Goal: Book appointment/travel/reservation

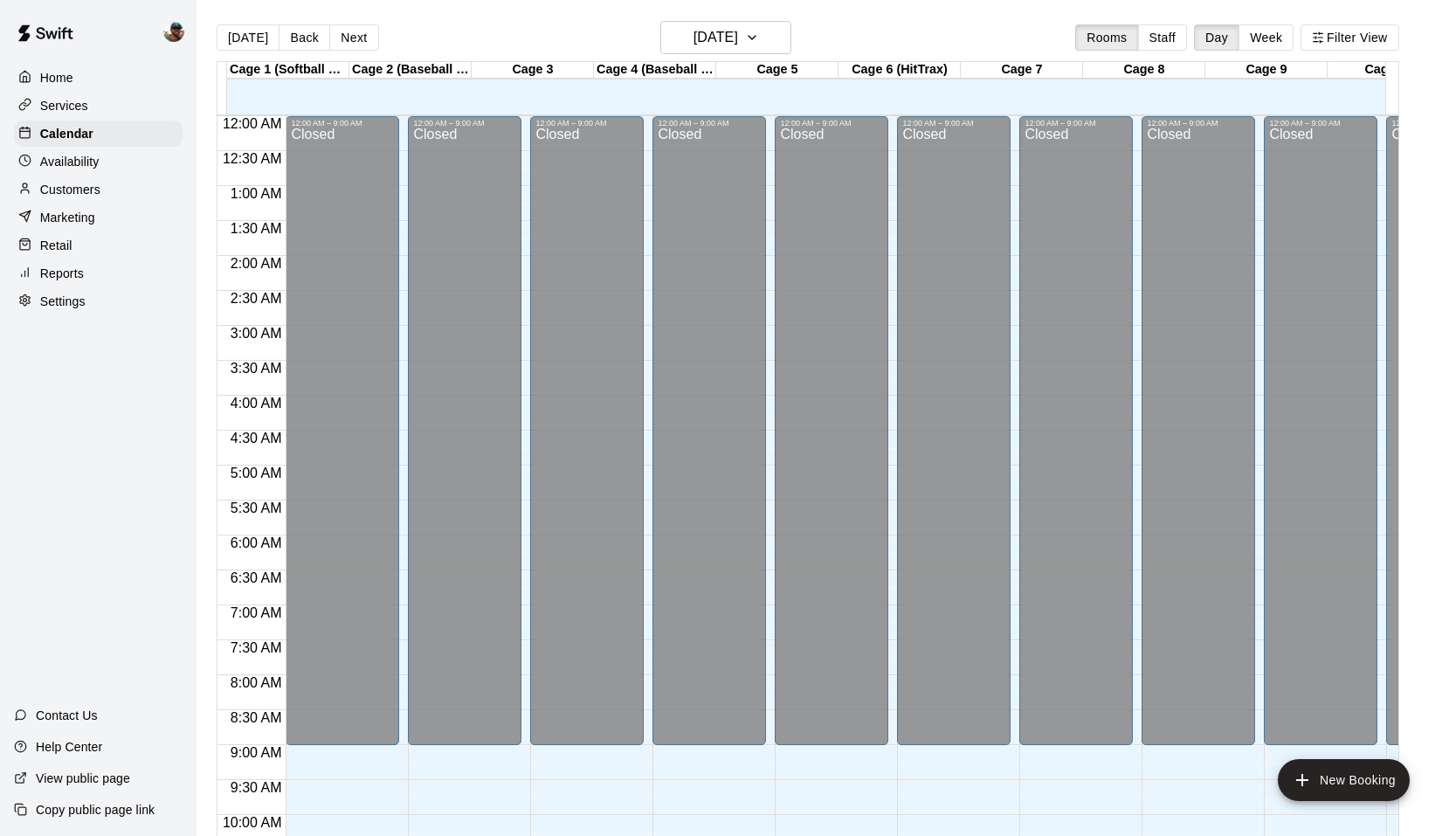
scroll to position [886, 0]
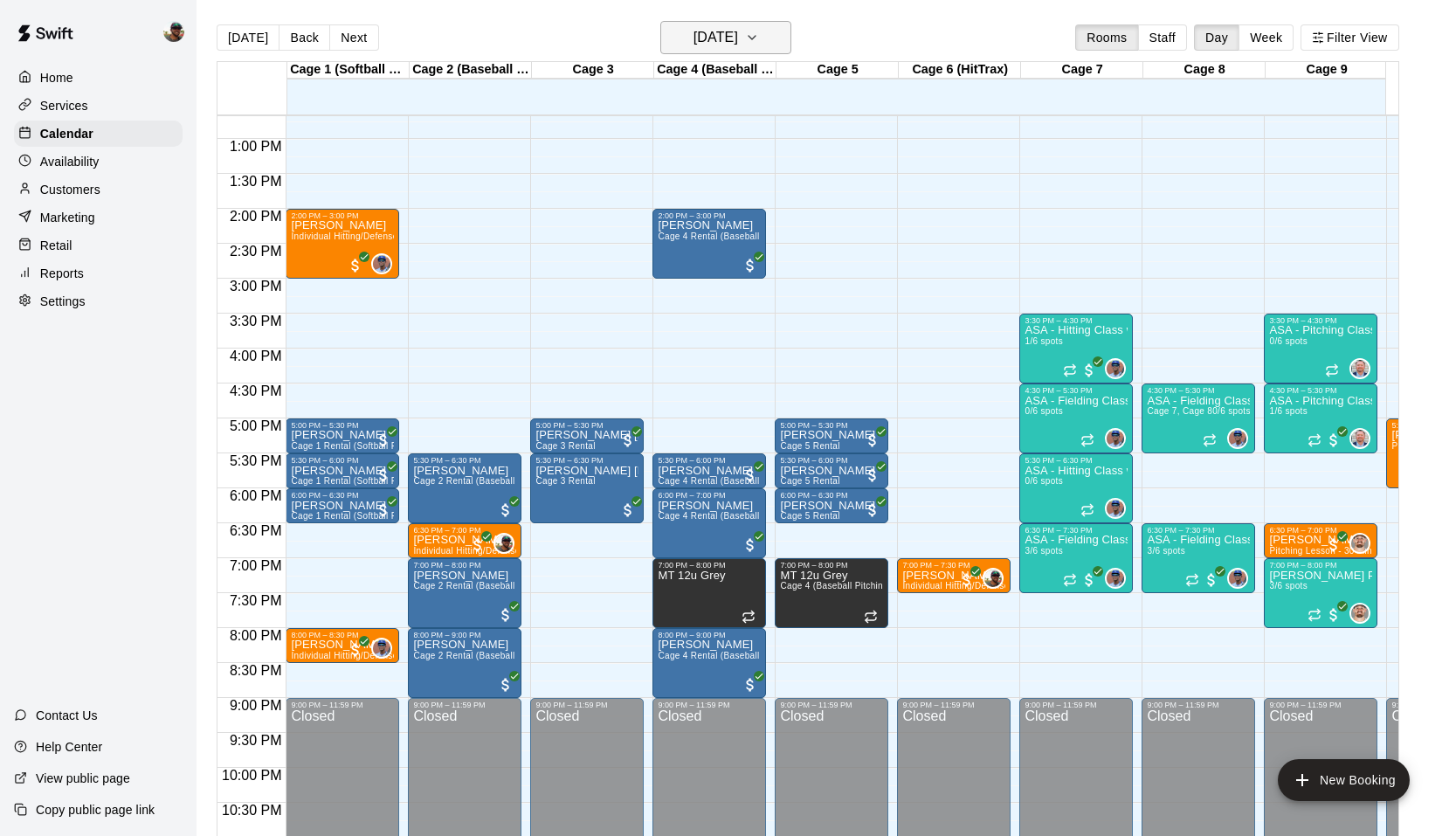
click at [760, 41] on icon "button" at bounding box center [753, 38] width 14 height 21
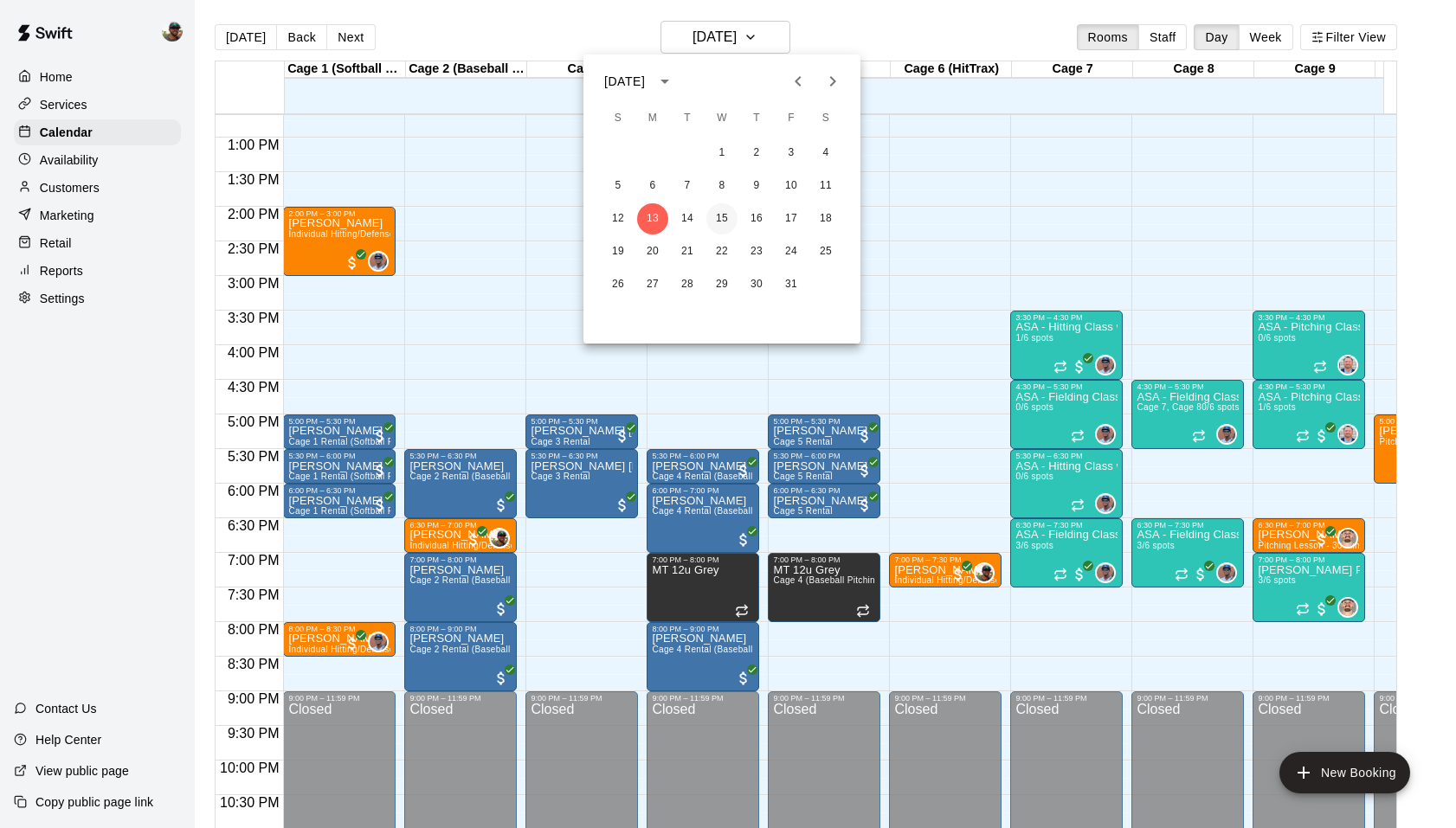
click at [722, 224] on button "15" at bounding box center [722, 219] width 31 height 31
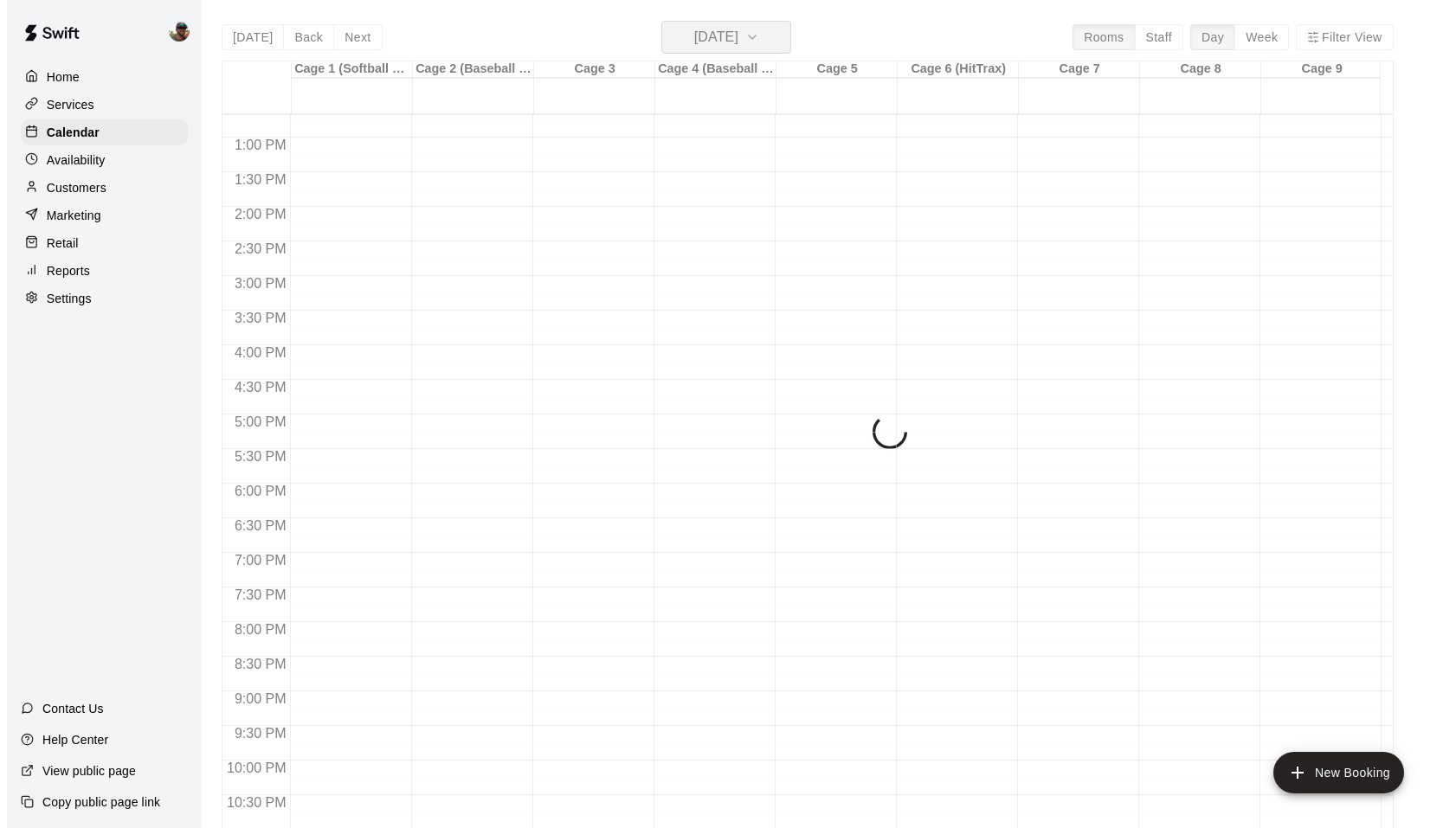
scroll to position [943, 0]
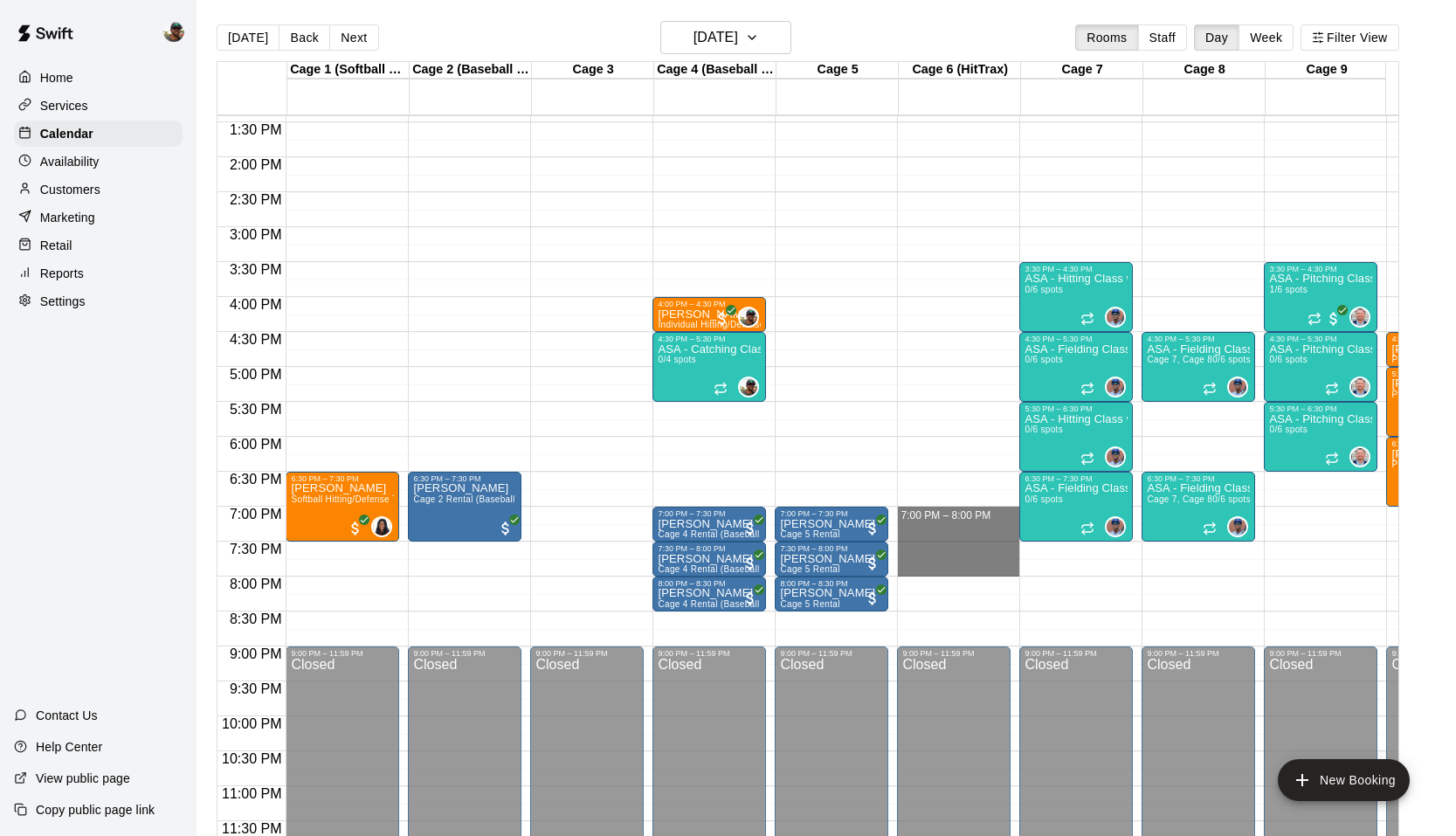
drag, startPoint x: 917, startPoint y: 499, endPoint x: 934, endPoint y: 561, distance: 64.3
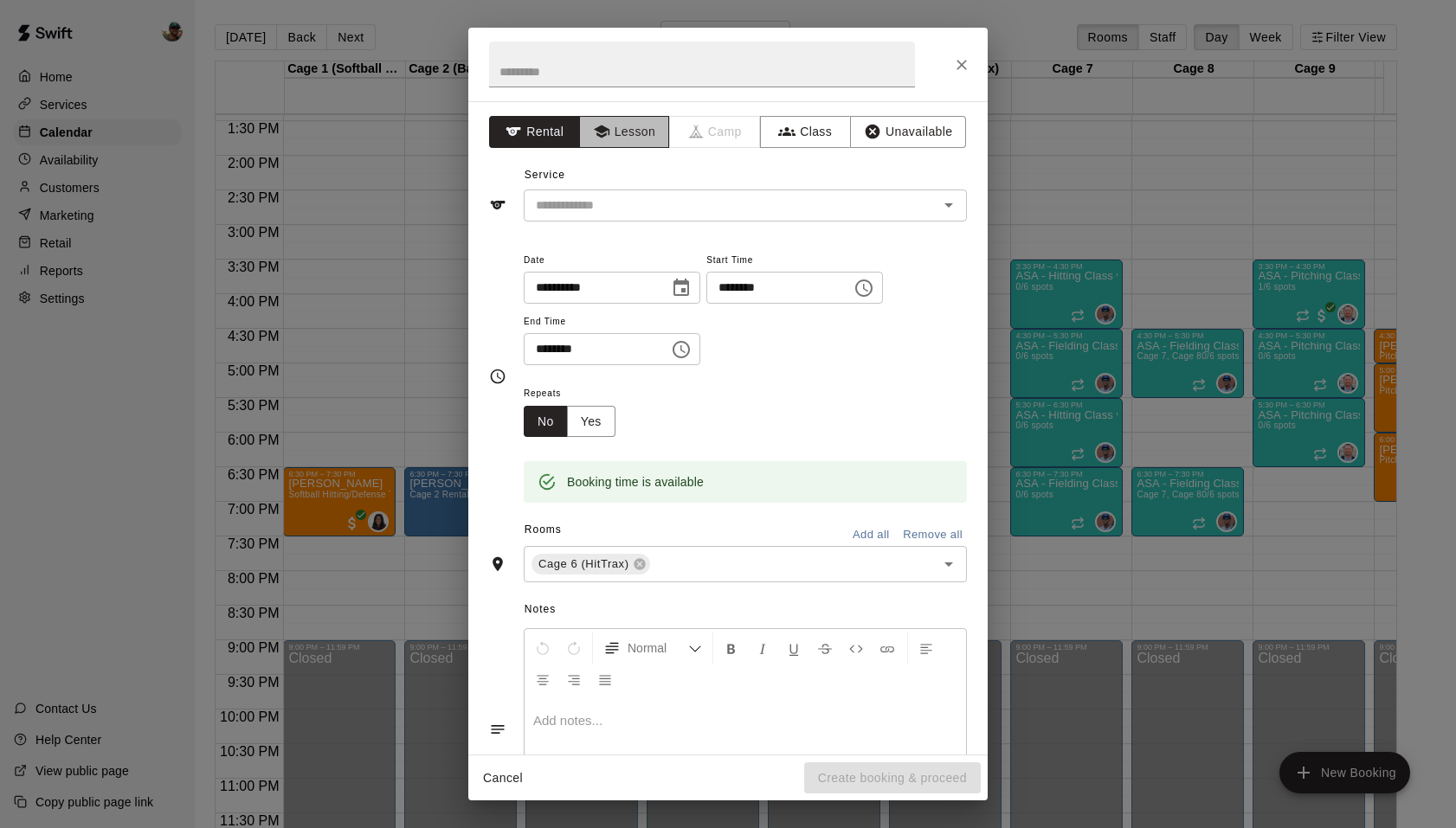
click at [632, 134] on button "Lesson" at bounding box center [624, 132] width 91 height 32
click at [683, 205] on input "text" at bounding box center [720, 205] width 382 height 22
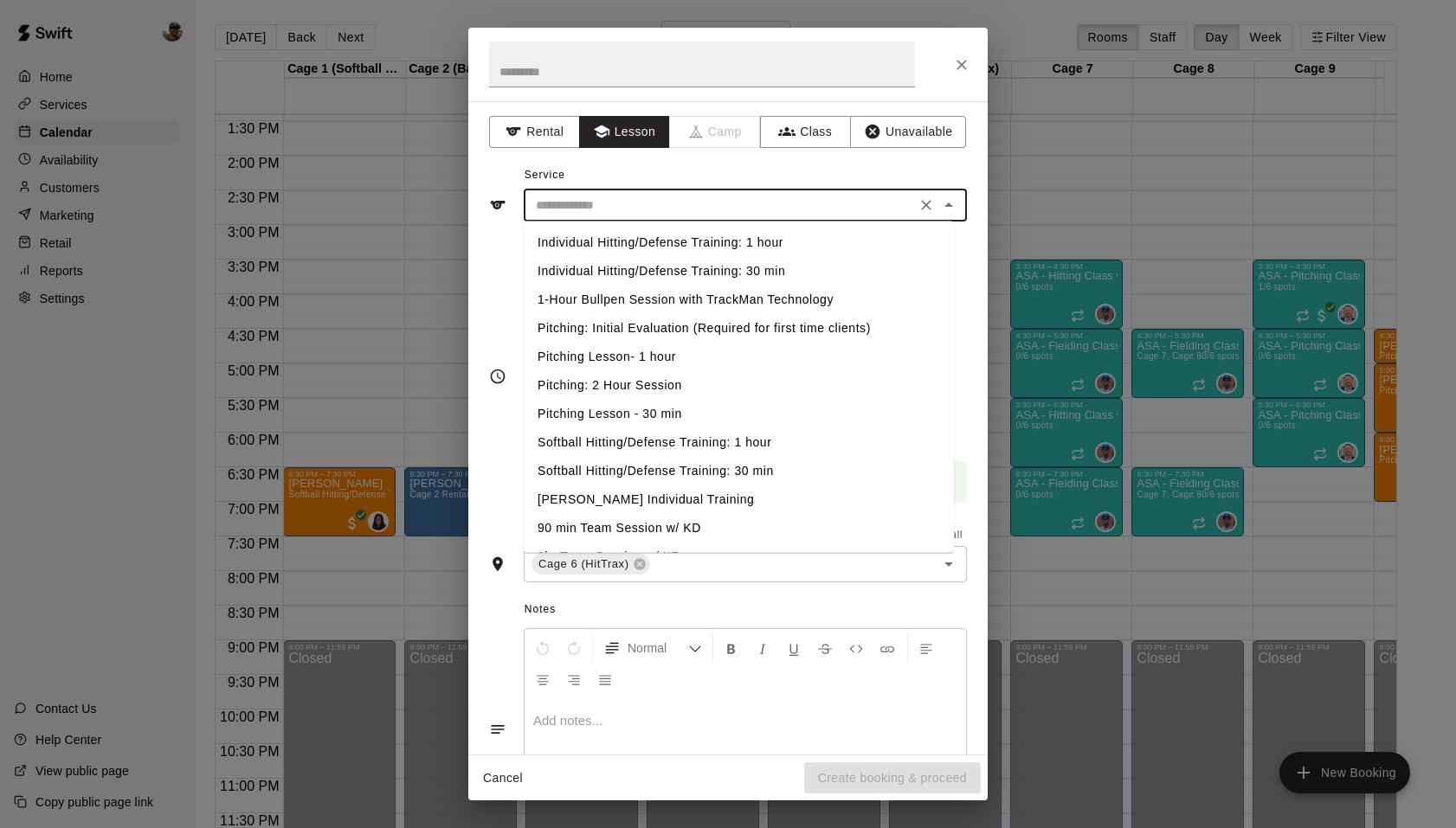
click at [699, 246] on li "Individual Hitting/Defense Training: 1 hour" at bounding box center [739, 242] width 431 height 29
type input "**********"
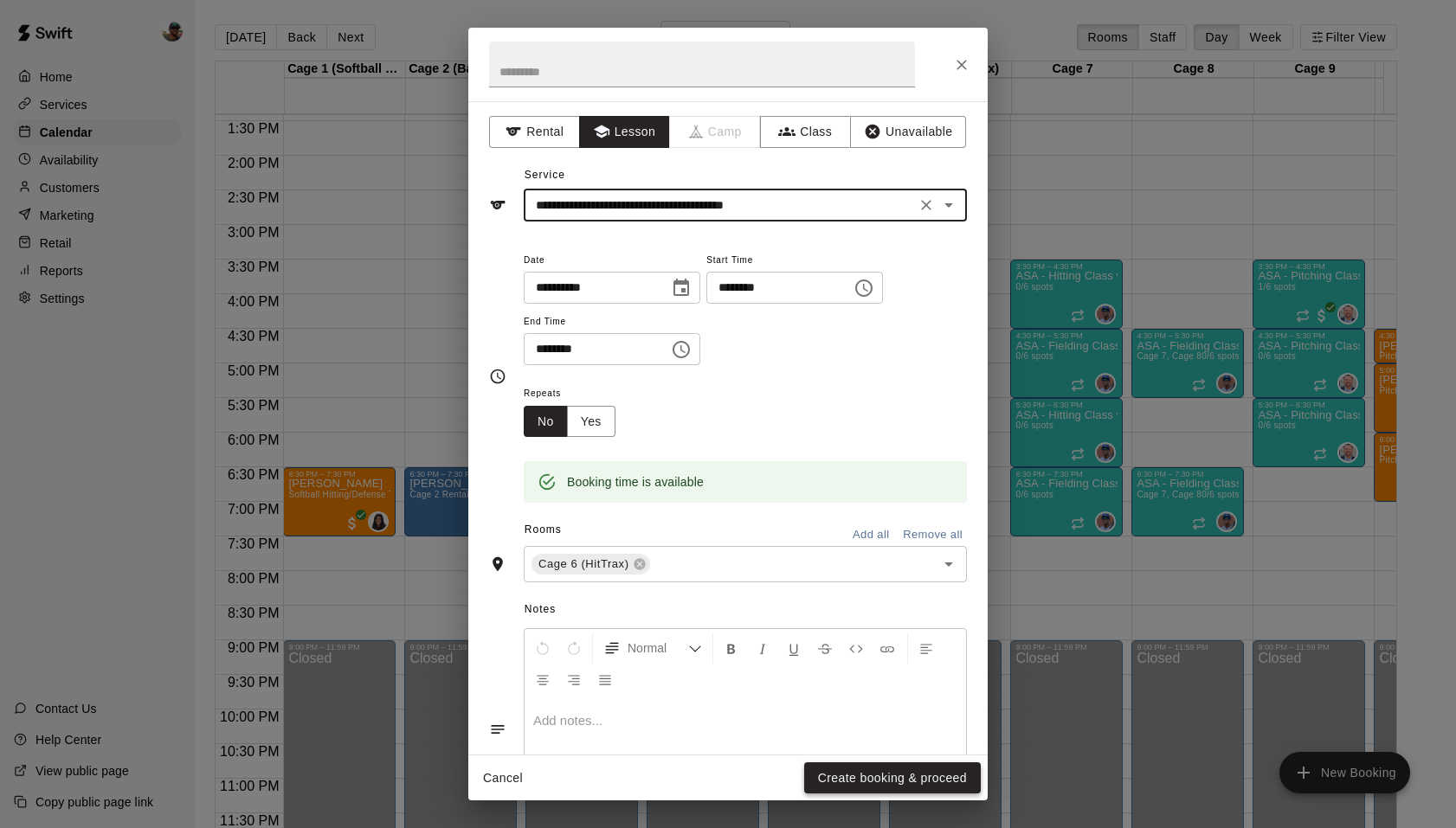
click at [893, 781] on button "Create booking & proceed" at bounding box center [892, 779] width 176 height 32
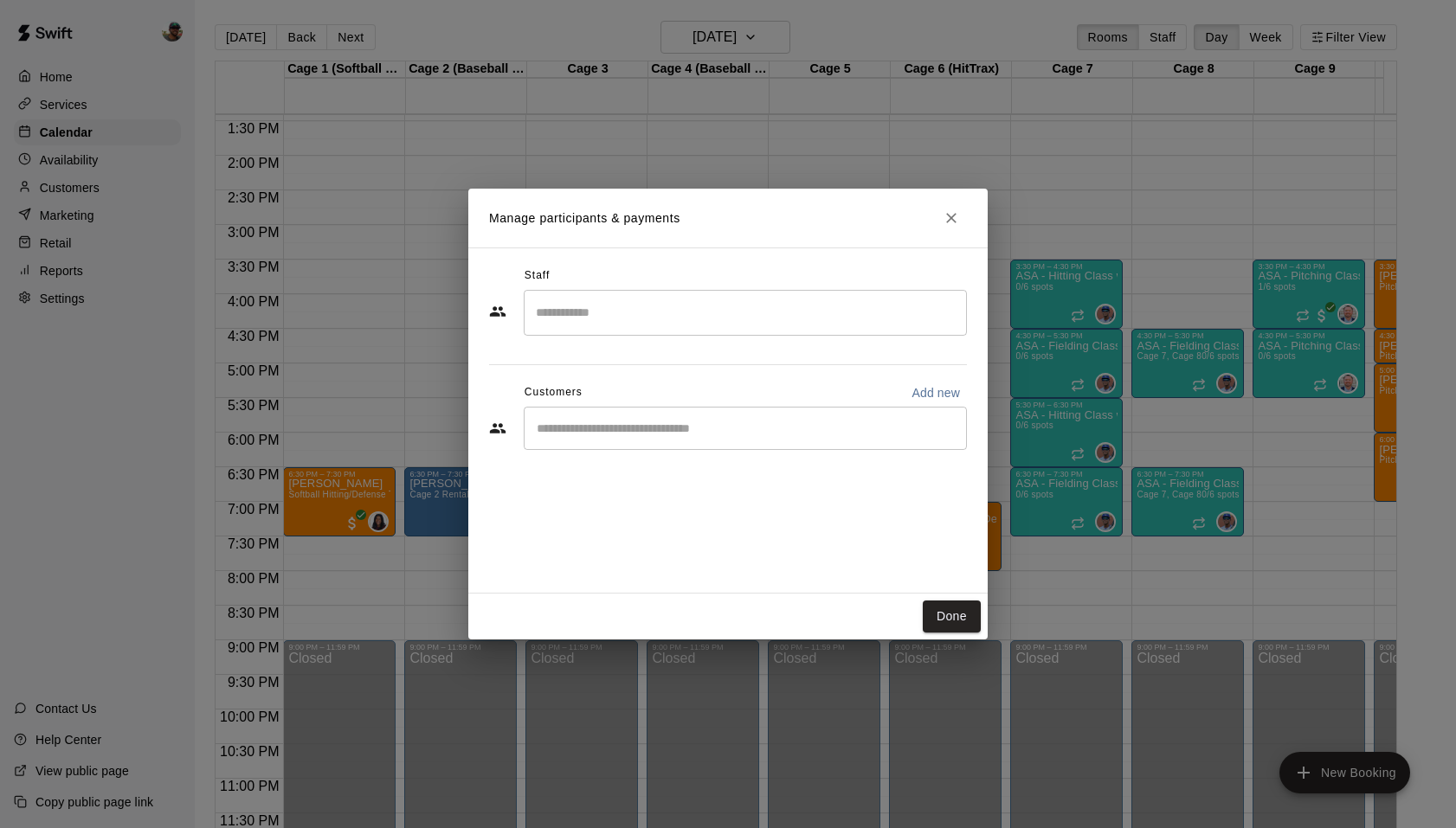
click at [670, 325] on input "Search staff" at bounding box center [745, 312] width 428 height 30
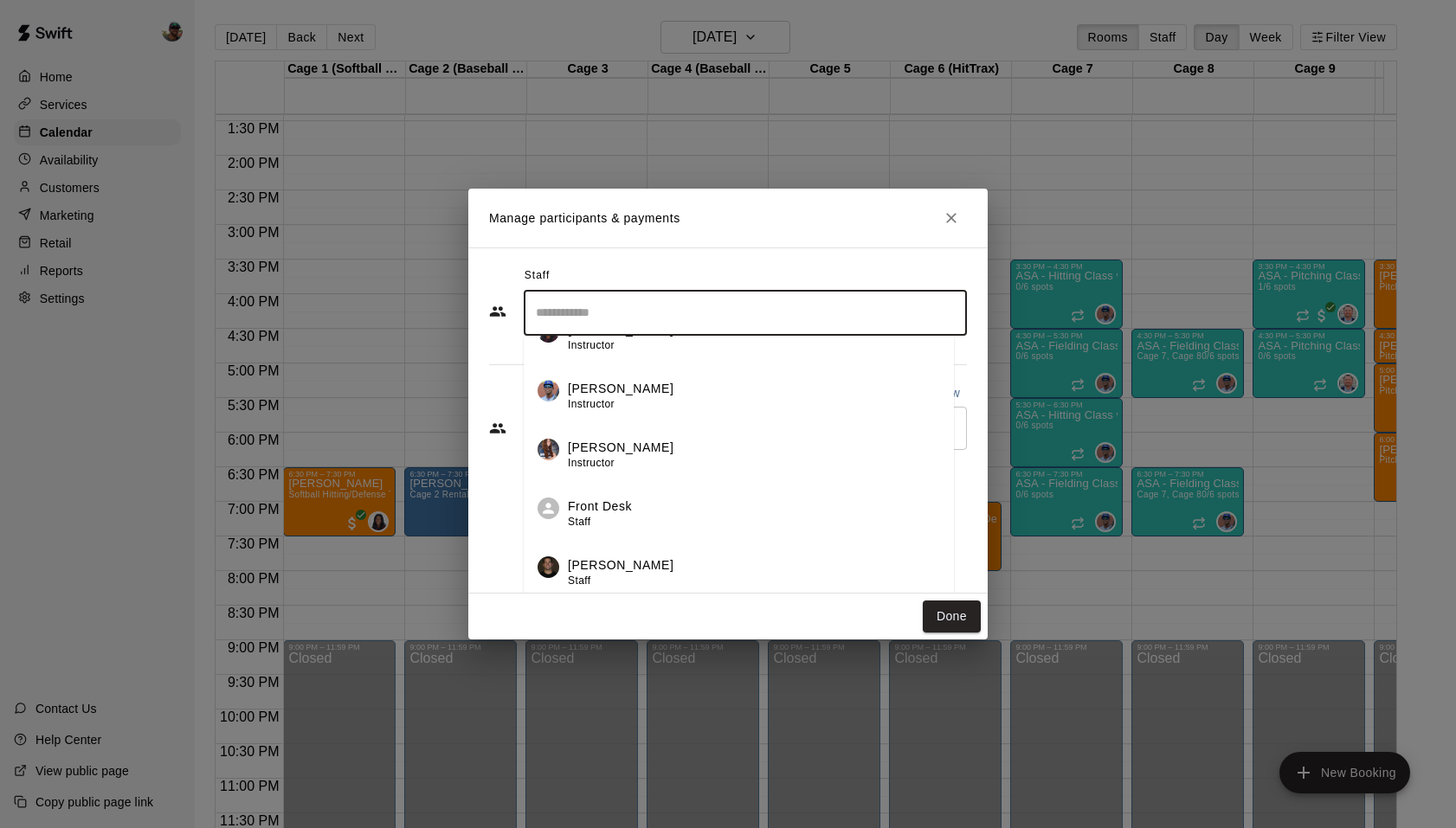
scroll to position [559, 0]
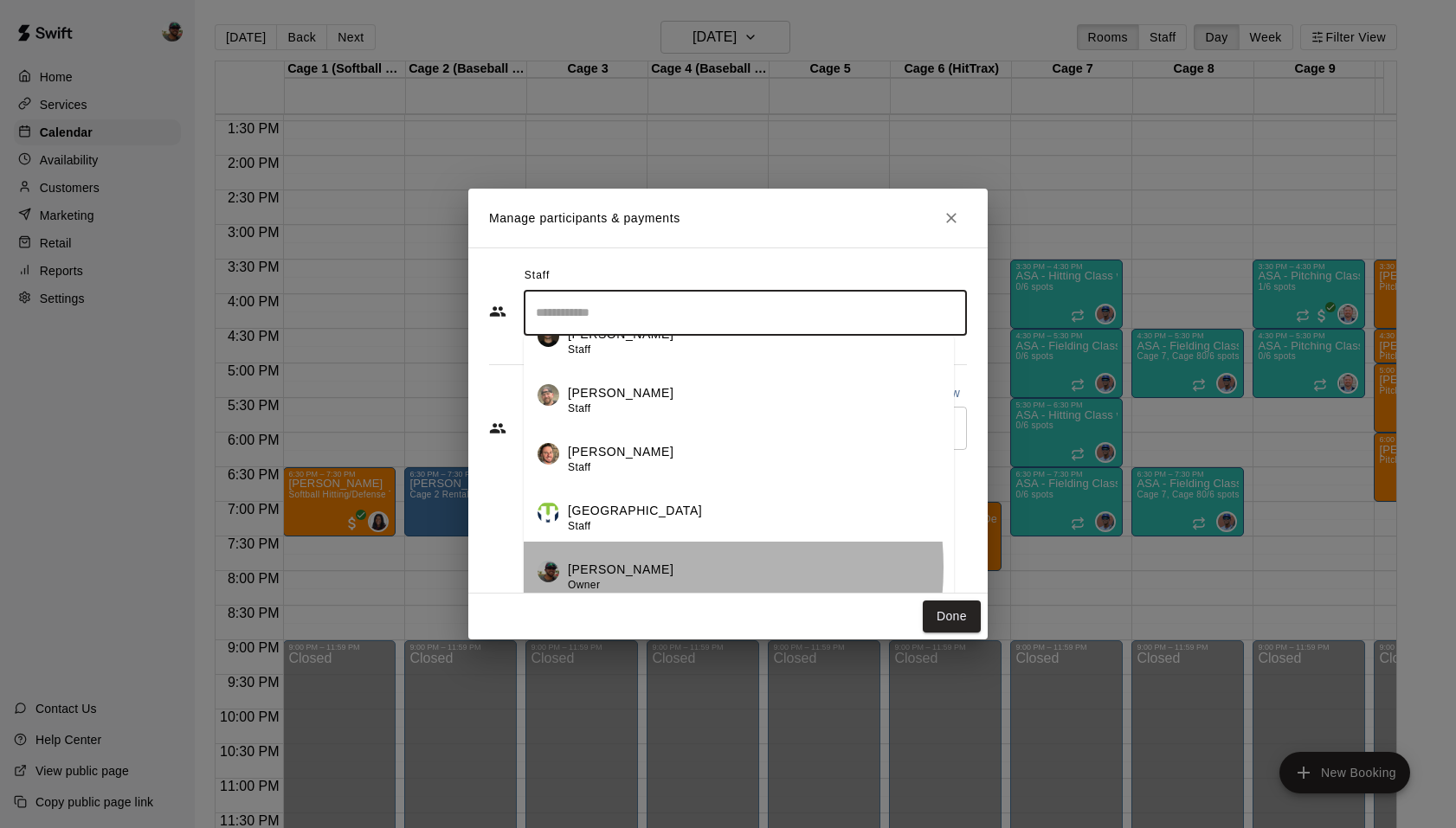
click at [646, 567] on div "[PERSON_NAME] Owner" at bounding box center [754, 577] width 372 height 34
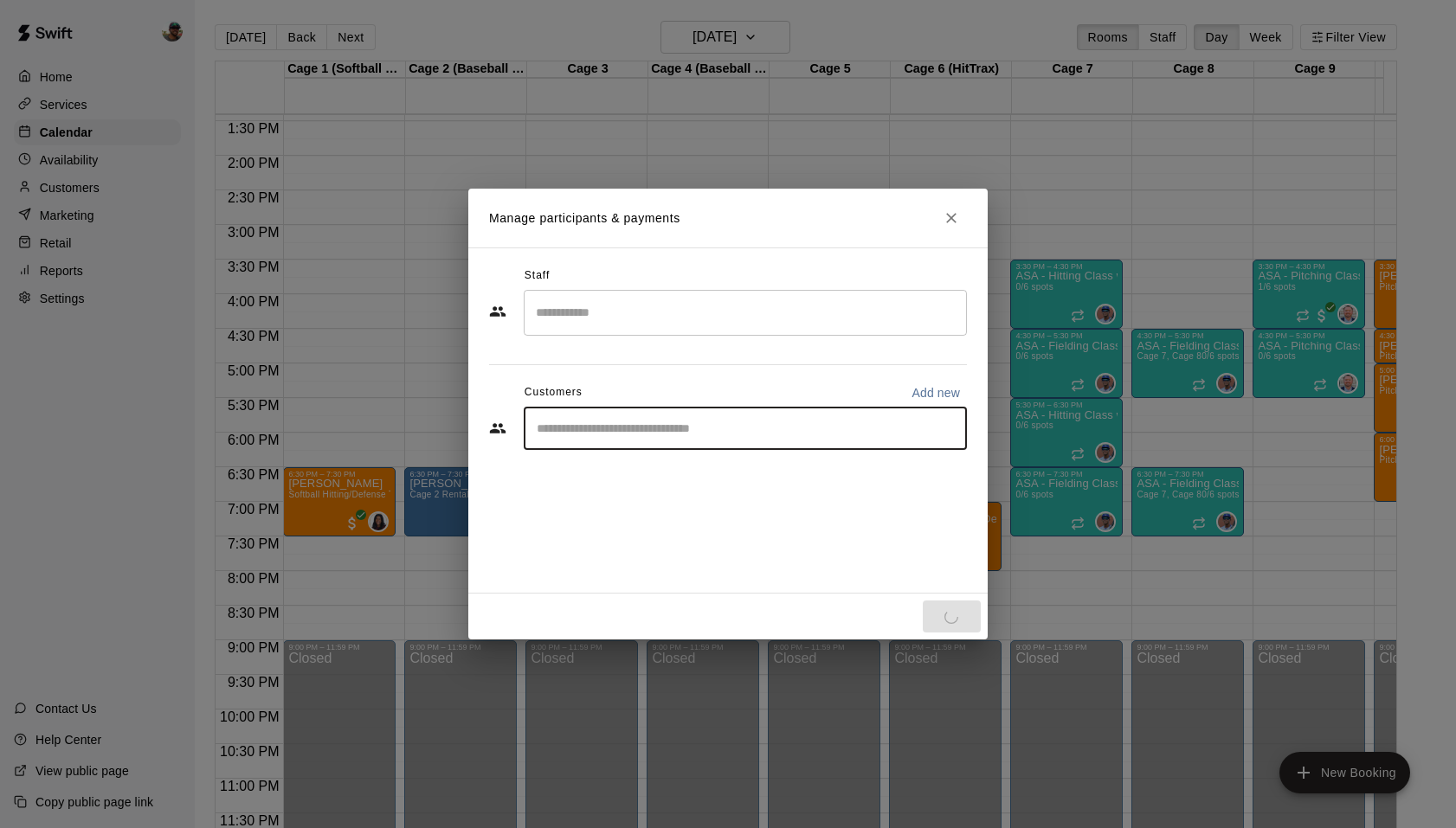
click at [684, 434] on input "Start typing to search customers..." at bounding box center [745, 429] width 428 height 17
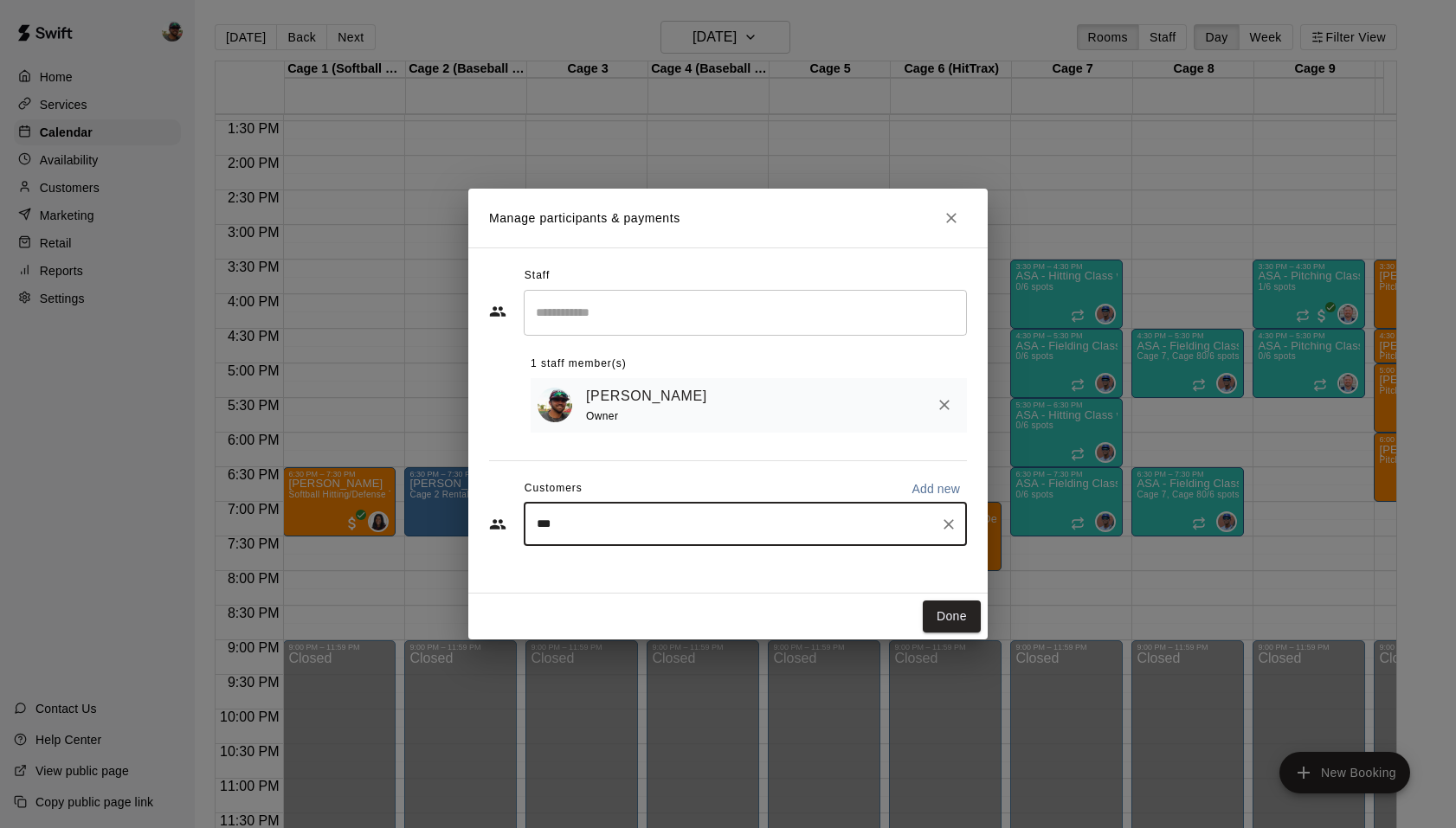
type input "****"
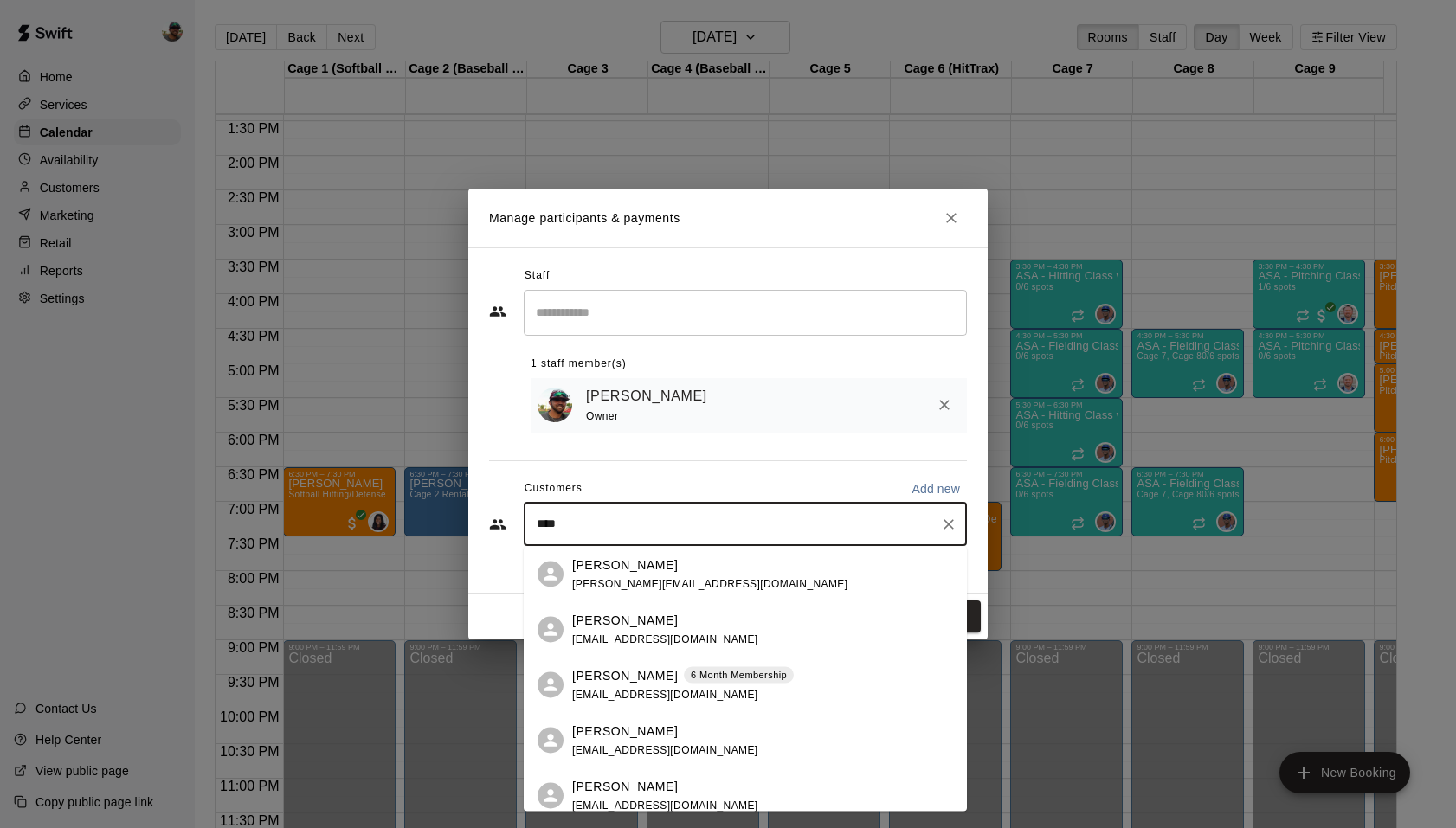
click at [680, 555] on div "[PERSON_NAME]" at bounding box center [709, 564] width 275 height 18
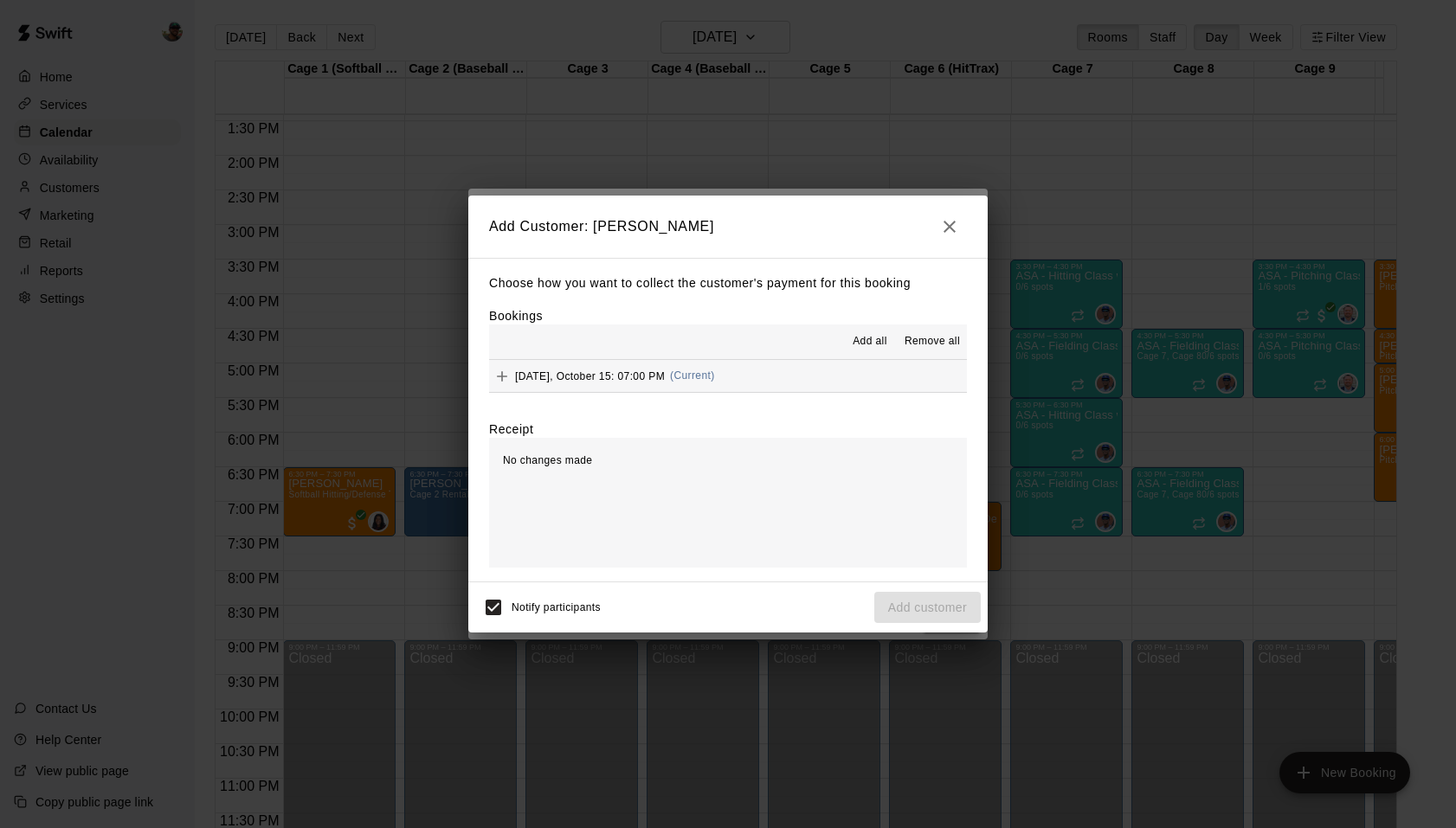
click at [665, 375] on span "[DATE], October 15: 07:00 PM" at bounding box center [590, 376] width 150 height 12
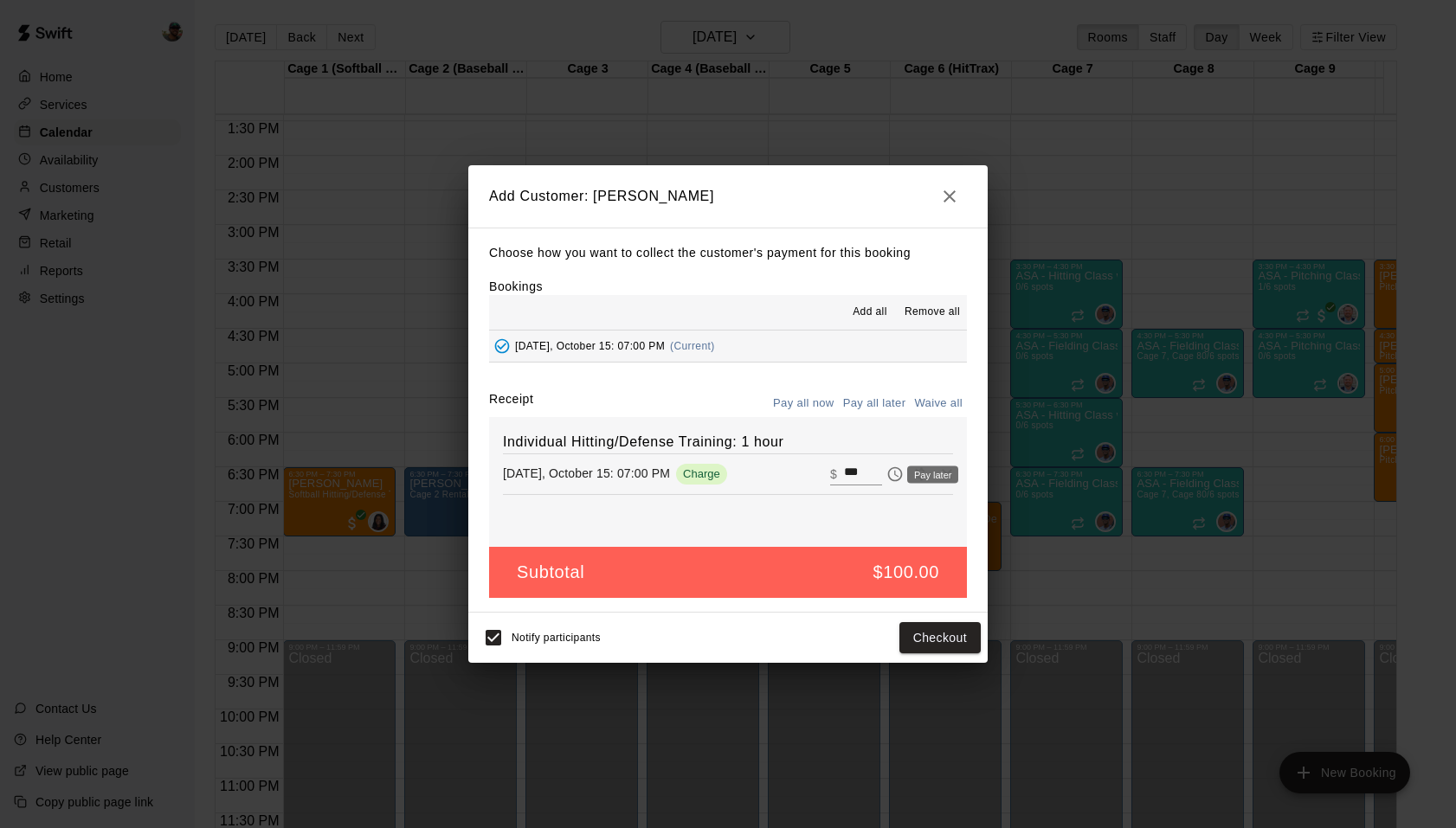
click at [886, 473] on icon "Pay later" at bounding box center [895, 474] width 17 height 17
click at [928, 646] on button "Add customer" at bounding box center [927, 638] width 107 height 32
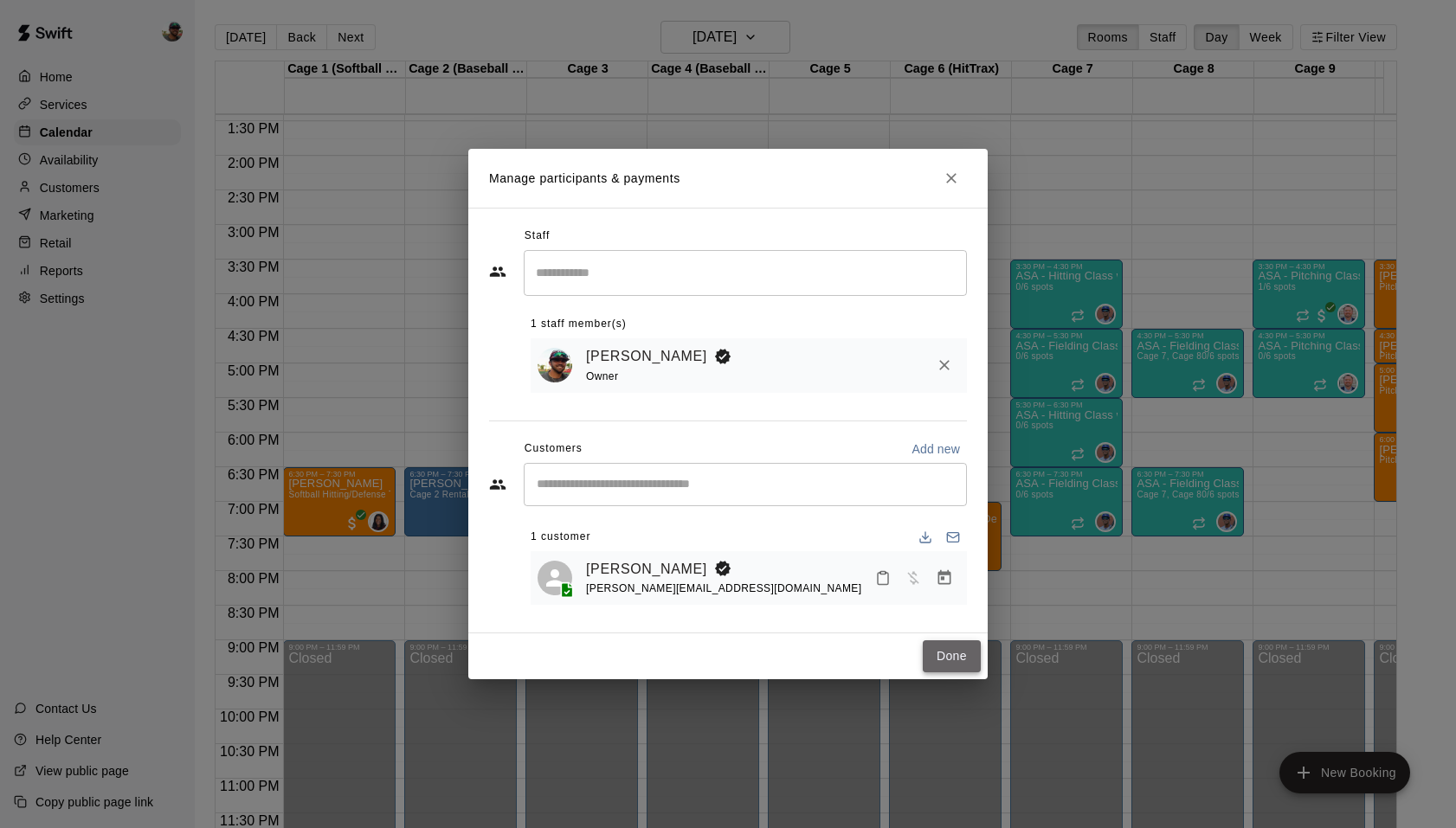
click at [958, 661] on button "Done" at bounding box center [952, 656] width 58 height 32
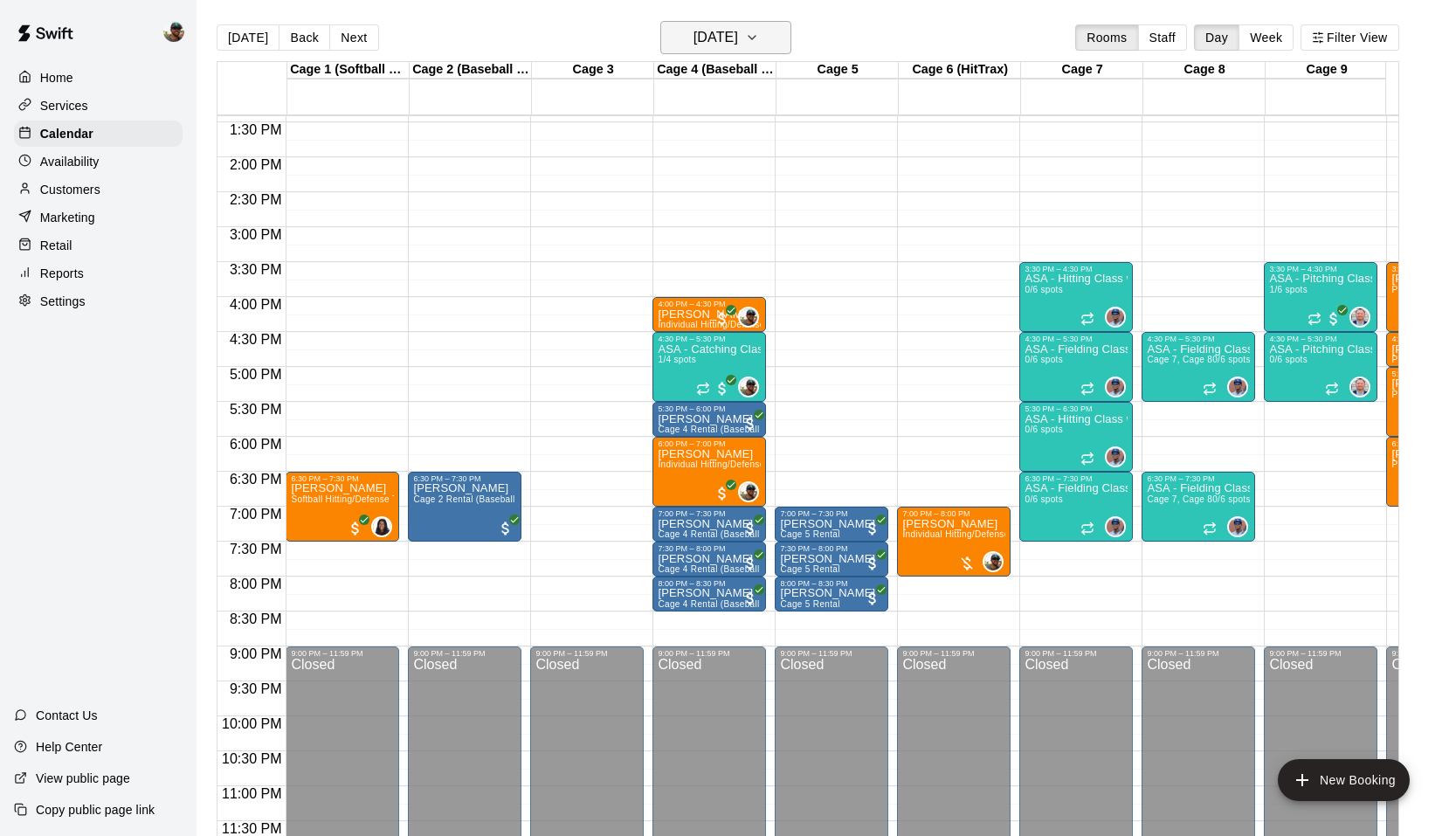
click at [760, 33] on icon "button" at bounding box center [753, 38] width 14 height 21
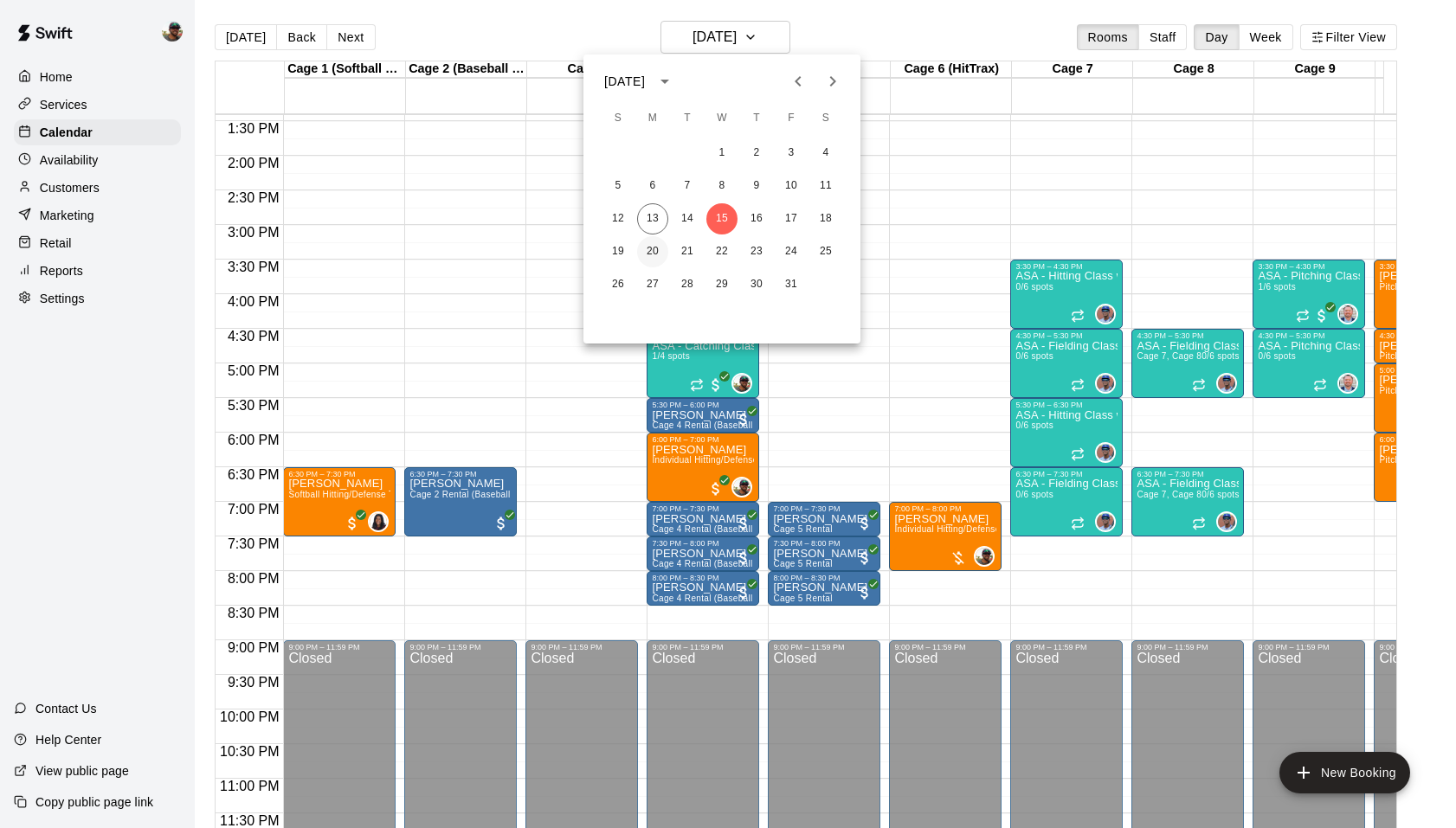
click at [654, 243] on button "20" at bounding box center [653, 252] width 31 height 31
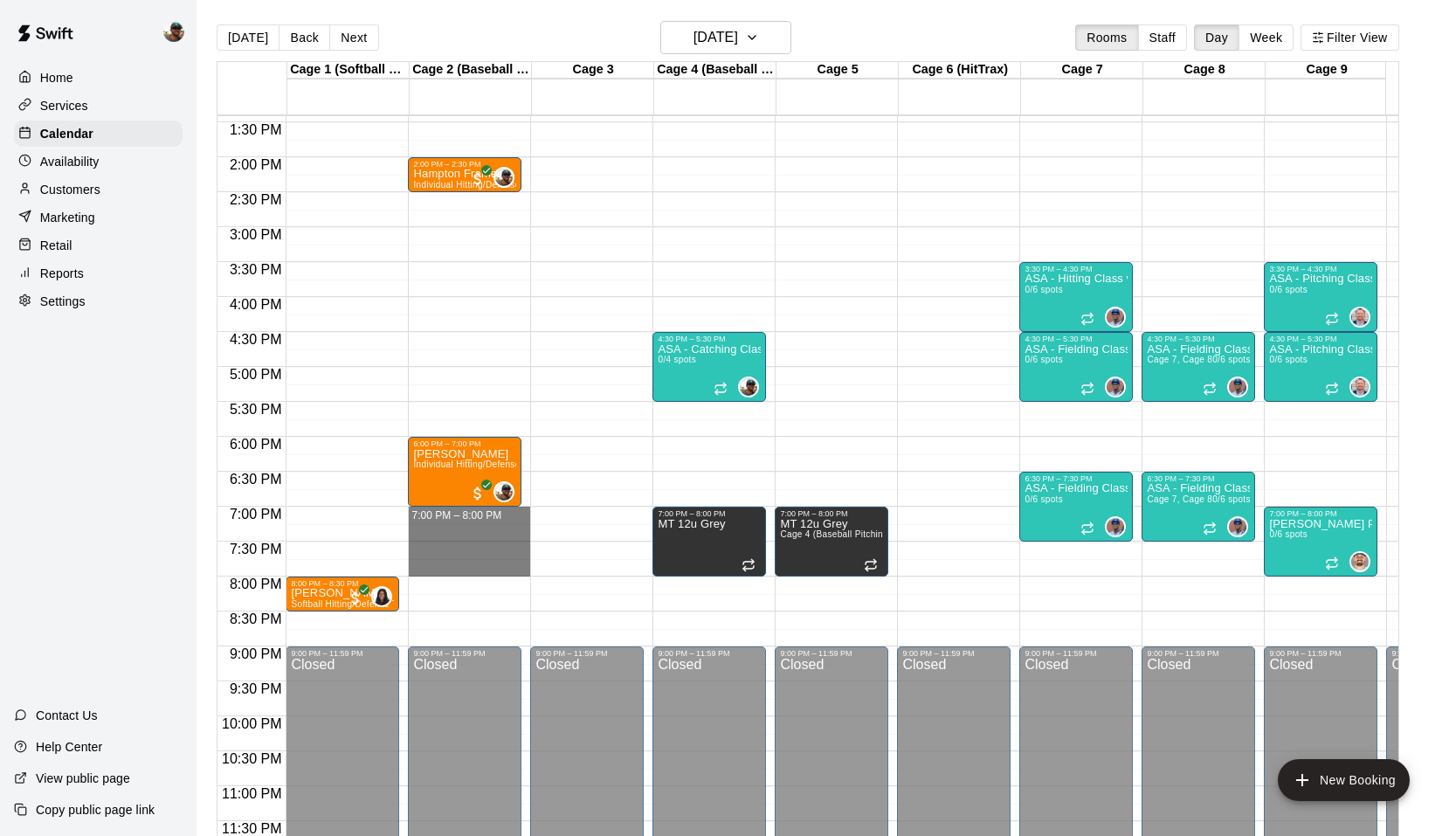
drag, startPoint x: 424, startPoint y: 497, endPoint x: 438, endPoint y: 557, distance: 61.6
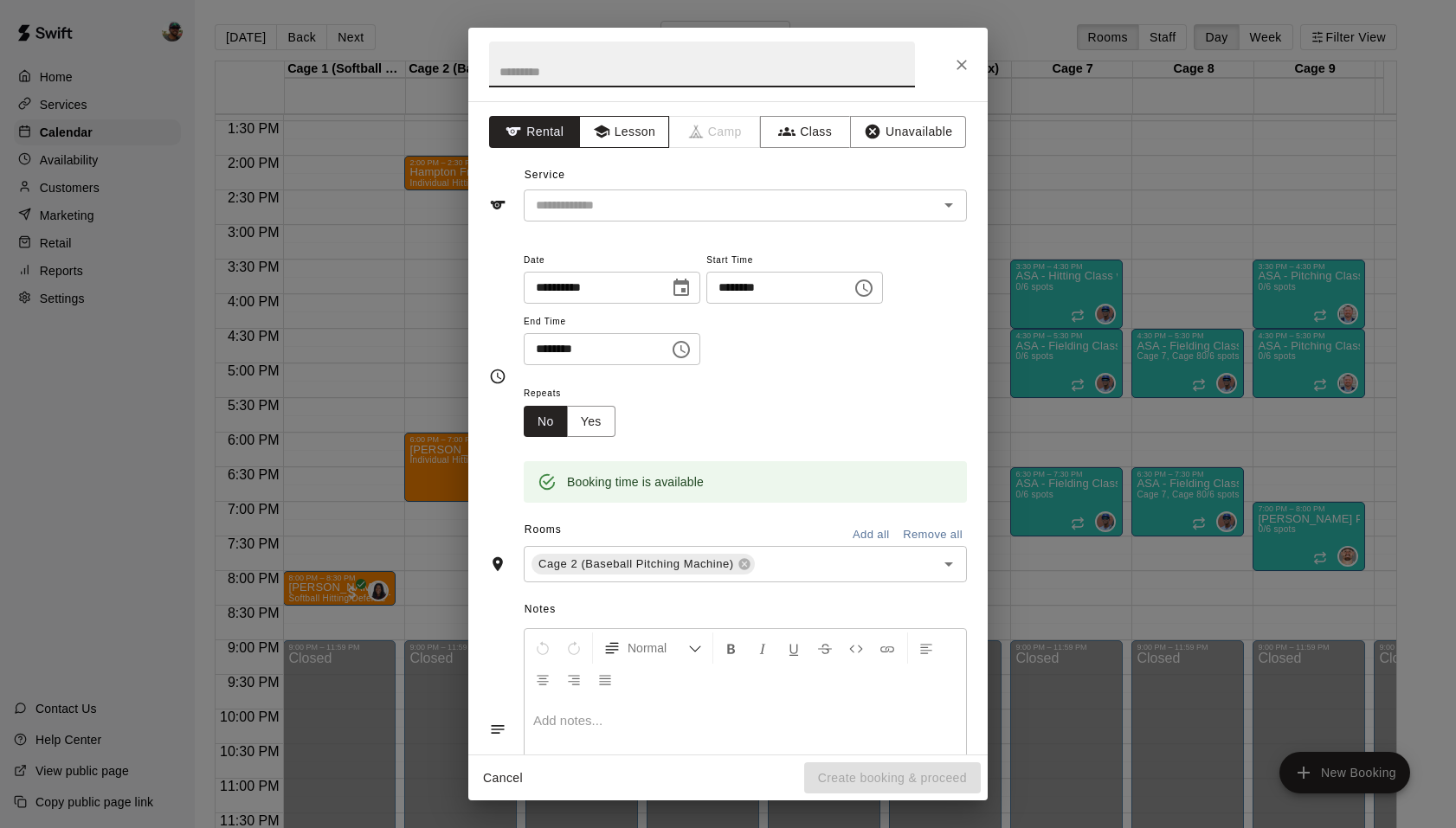
click at [612, 133] on button "Lesson" at bounding box center [624, 132] width 91 height 32
click at [693, 201] on input "text" at bounding box center [720, 205] width 382 height 22
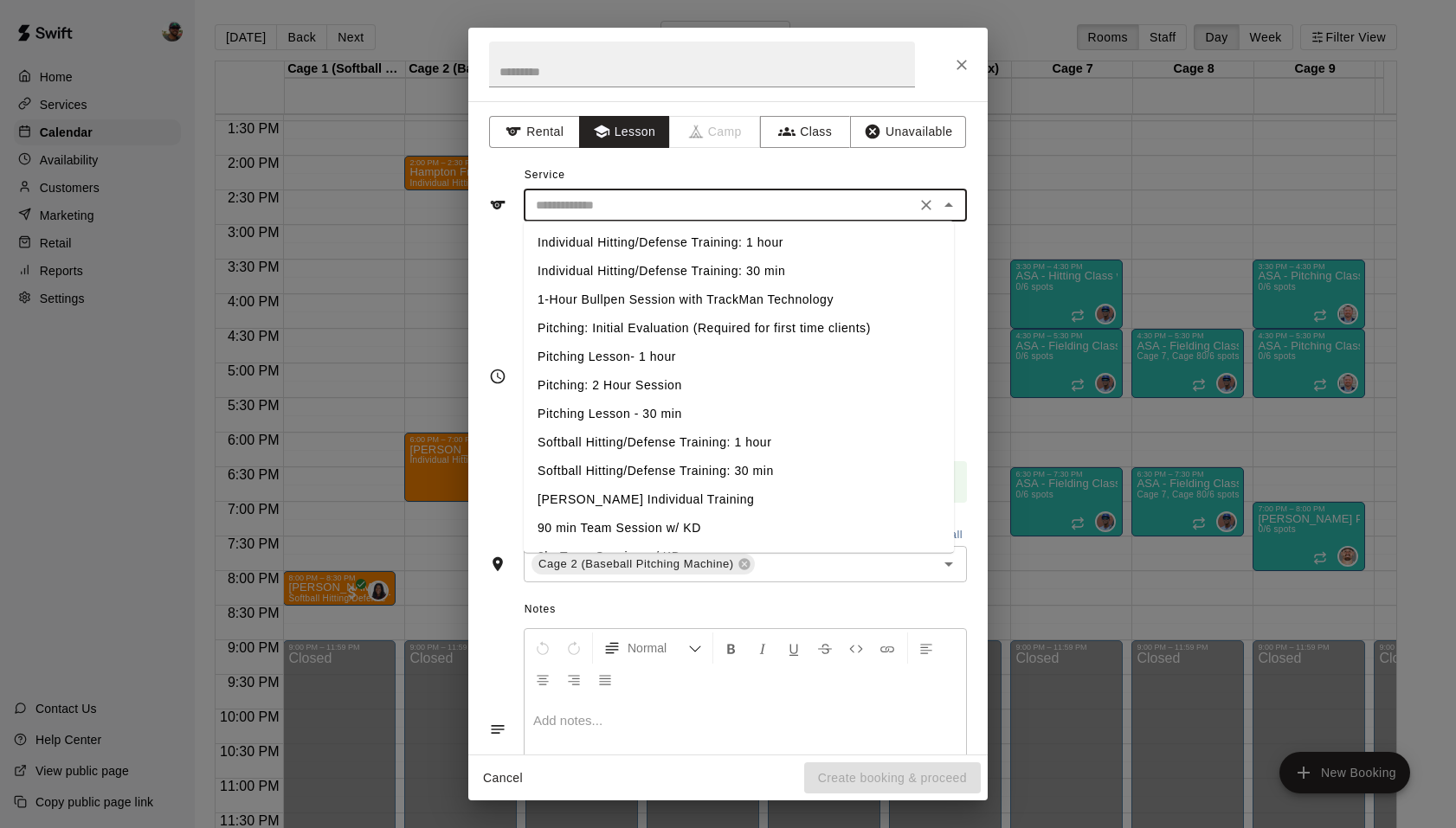
click at [696, 240] on li "Individual Hitting/Defense Training: 1 hour" at bounding box center [739, 242] width 431 height 29
type input "**********"
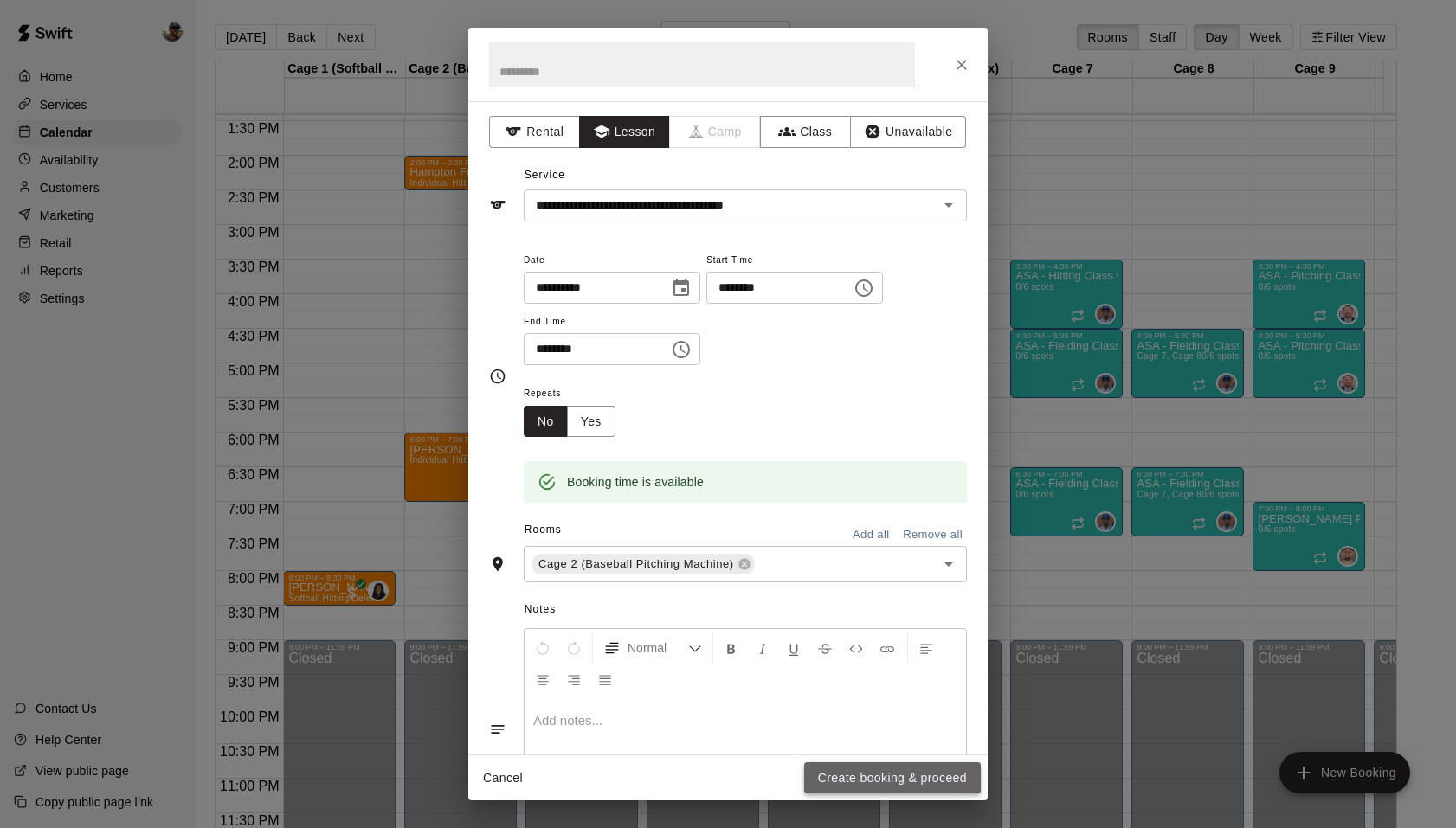
click at [908, 772] on button "Create booking & proceed" at bounding box center [892, 779] width 176 height 32
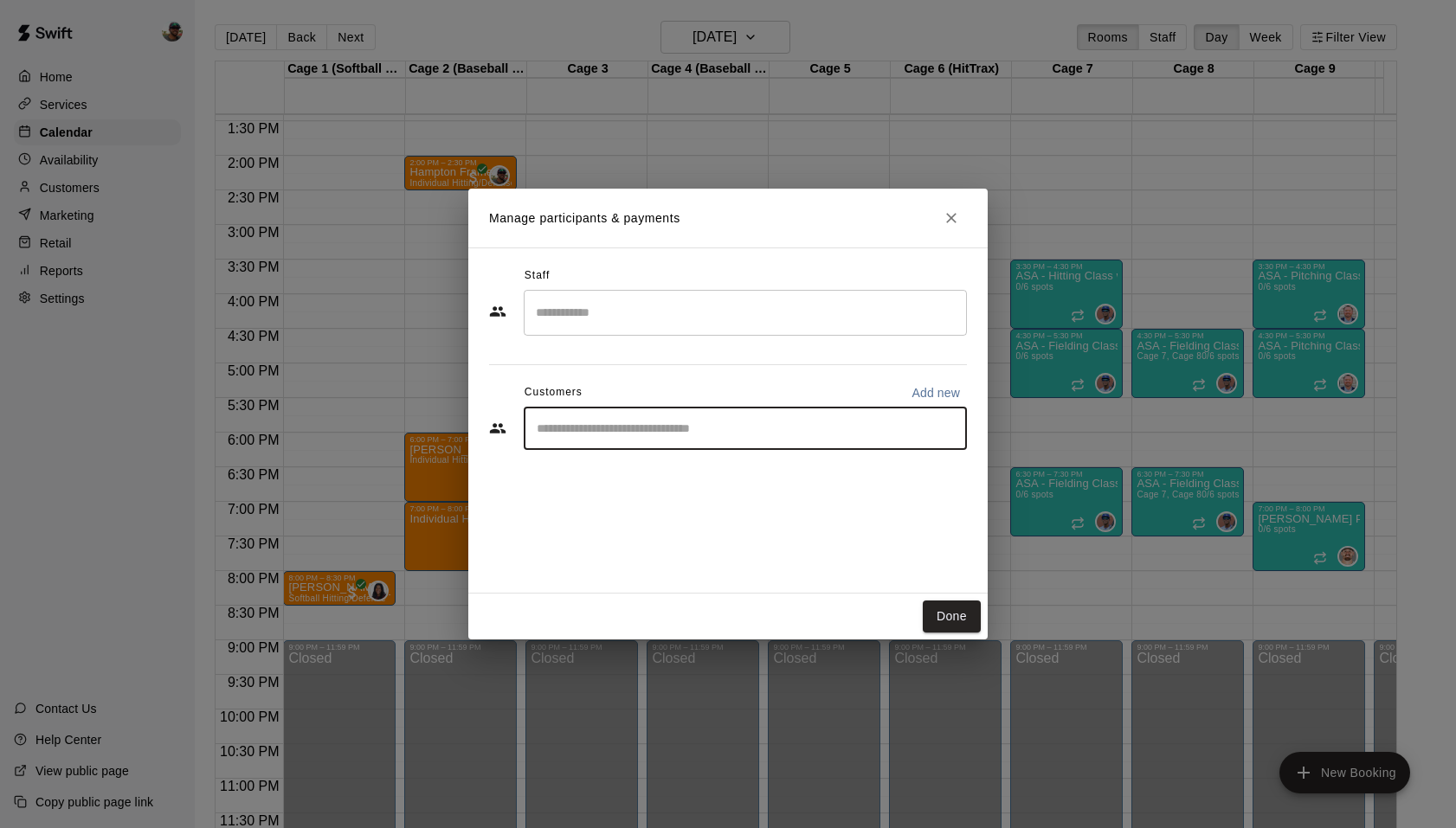
click at [707, 424] on input "Start typing to search customers..." at bounding box center [745, 429] width 428 height 17
type input "****"
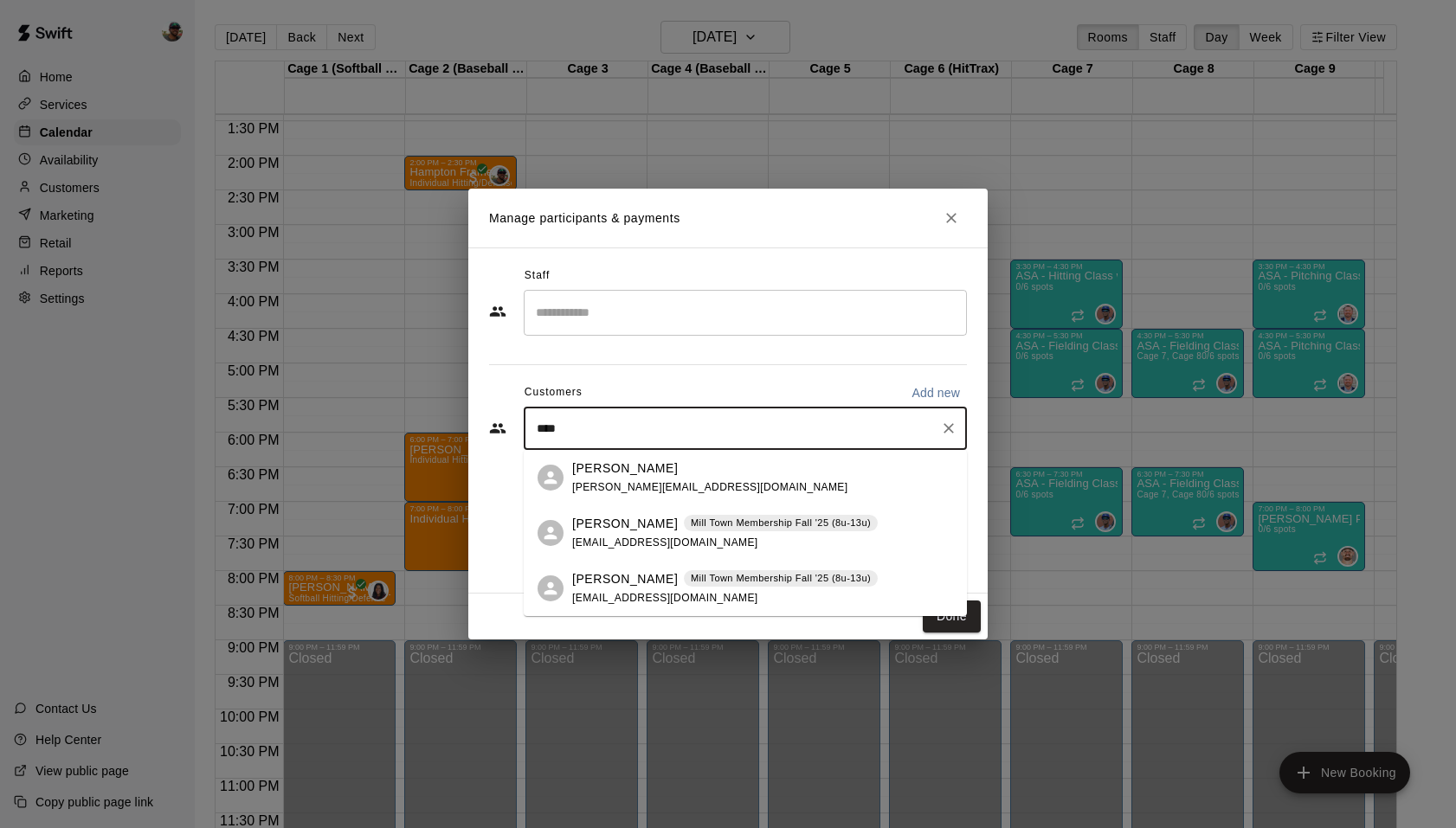
click at [686, 483] on span "[PERSON_NAME][EMAIL_ADDRESS][DOMAIN_NAME]" at bounding box center [709, 487] width 275 height 12
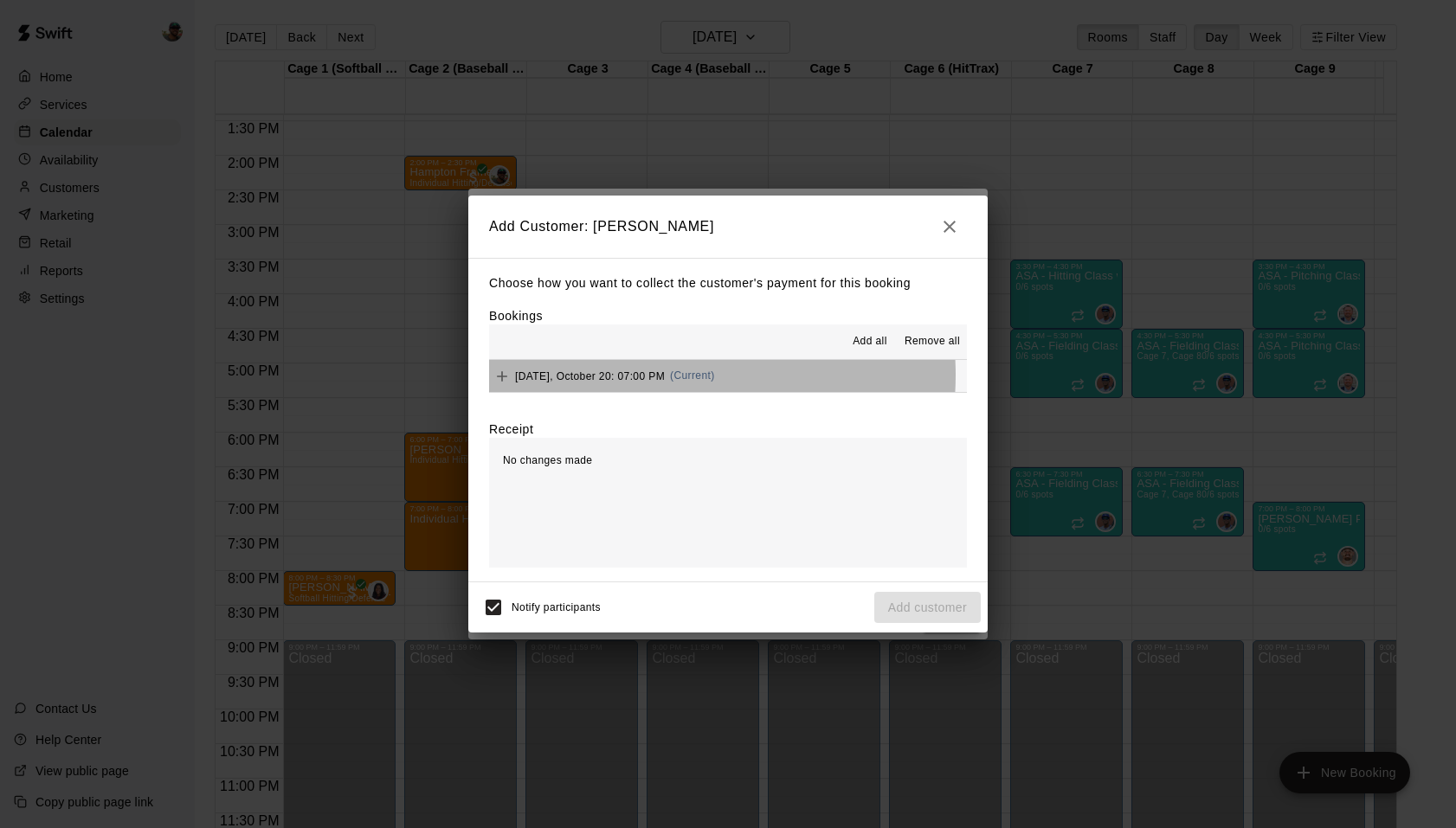
click at [642, 376] on span "[DATE], October 20: 07:00 PM" at bounding box center [590, 376] width 150 height 12
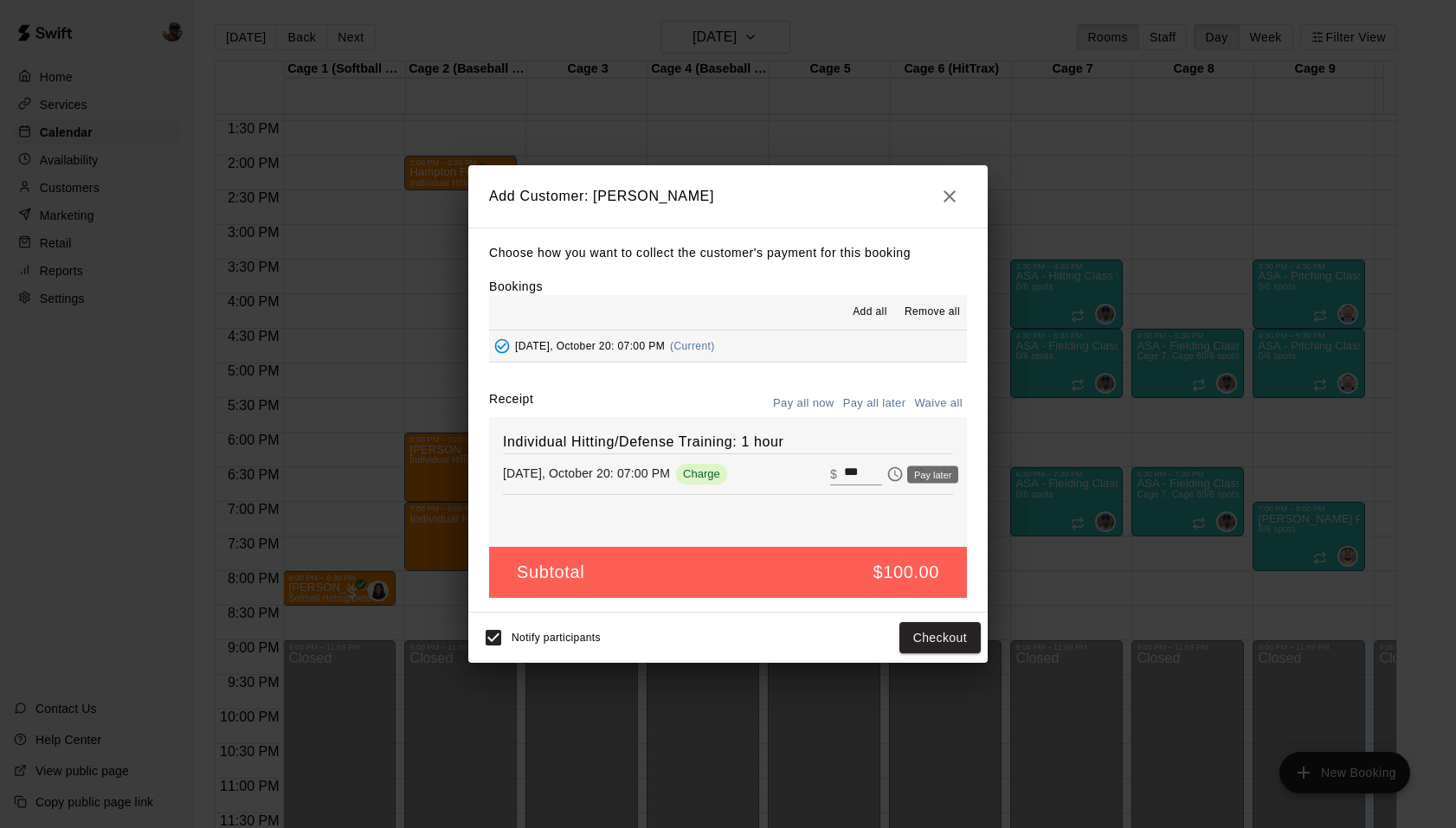
click at [887, 472] on icon "Pay later" at bounding box center [895, 474] width 17 height 17
click at [932, 639] on button "Add customer" at bounding box center [927, 638] width 107 height 32
click at [733, 352] on button "[DATE], October 20: 07:00 PM (Current)" at bounding box center [728, 346] width 478 height 32
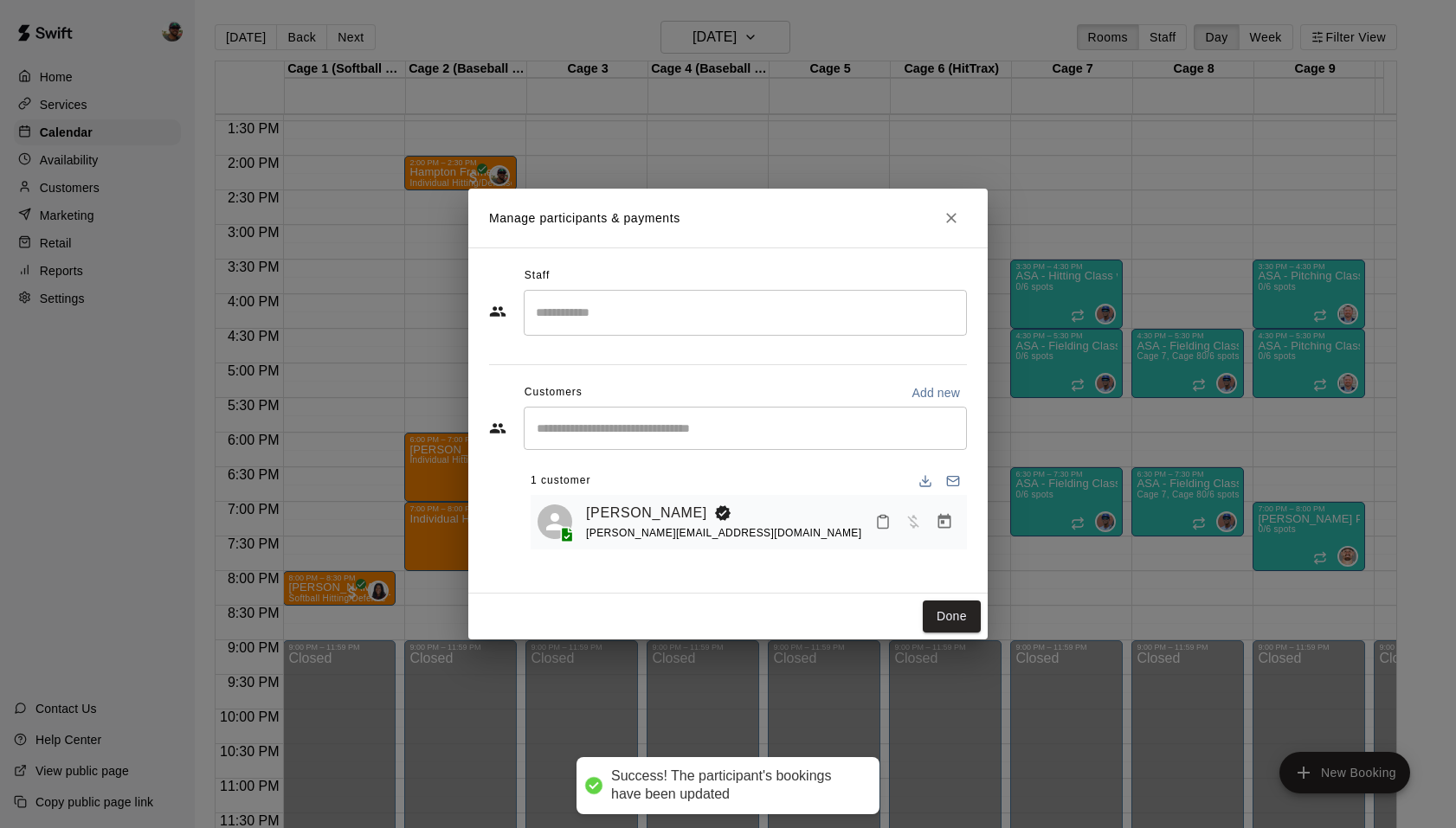
click at [713, 312] on input "Search staff" at bounding box center [745, 312] width 428 height 30
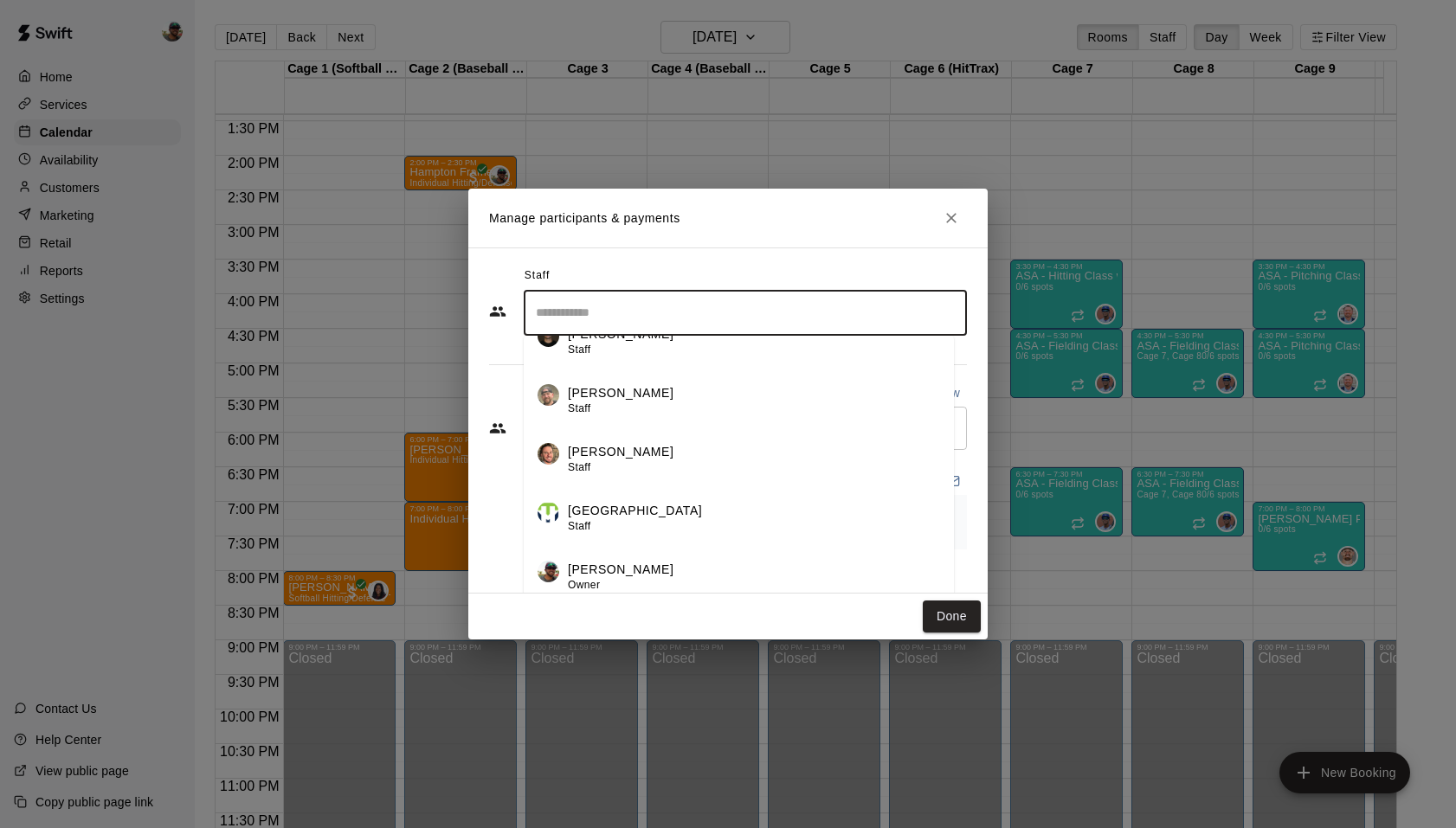
click at [648, 571] on div "[PERSON_NAME] Owner" at bounding box center [754, 577] width 372 height 34
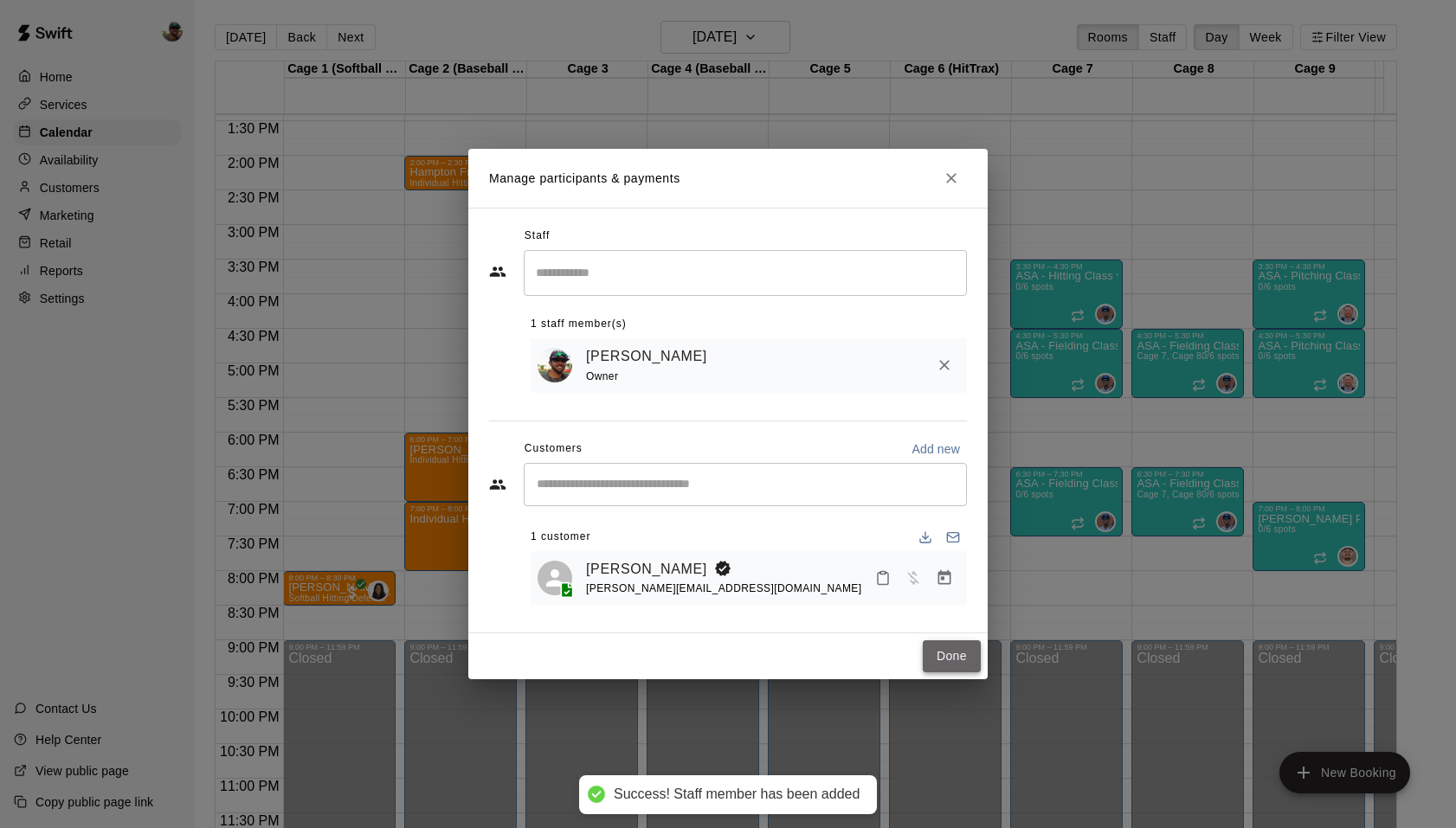
click at [955, 658] on button "Done" at bounding box center [952, 656] width 58 height 32
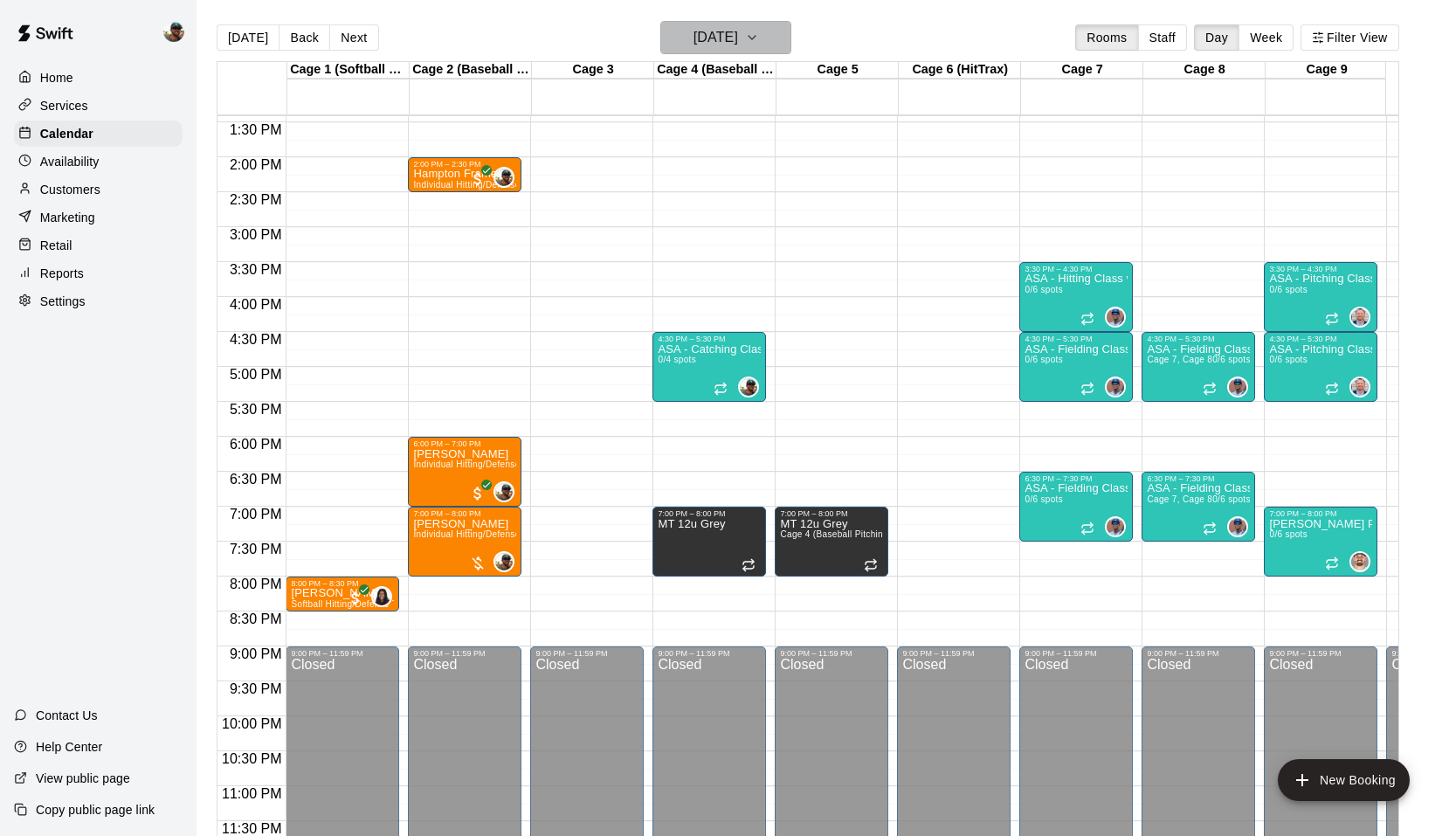
click at [770, 29] on button "[DATE]" at bounding box center [726, 38] width 131 height 33
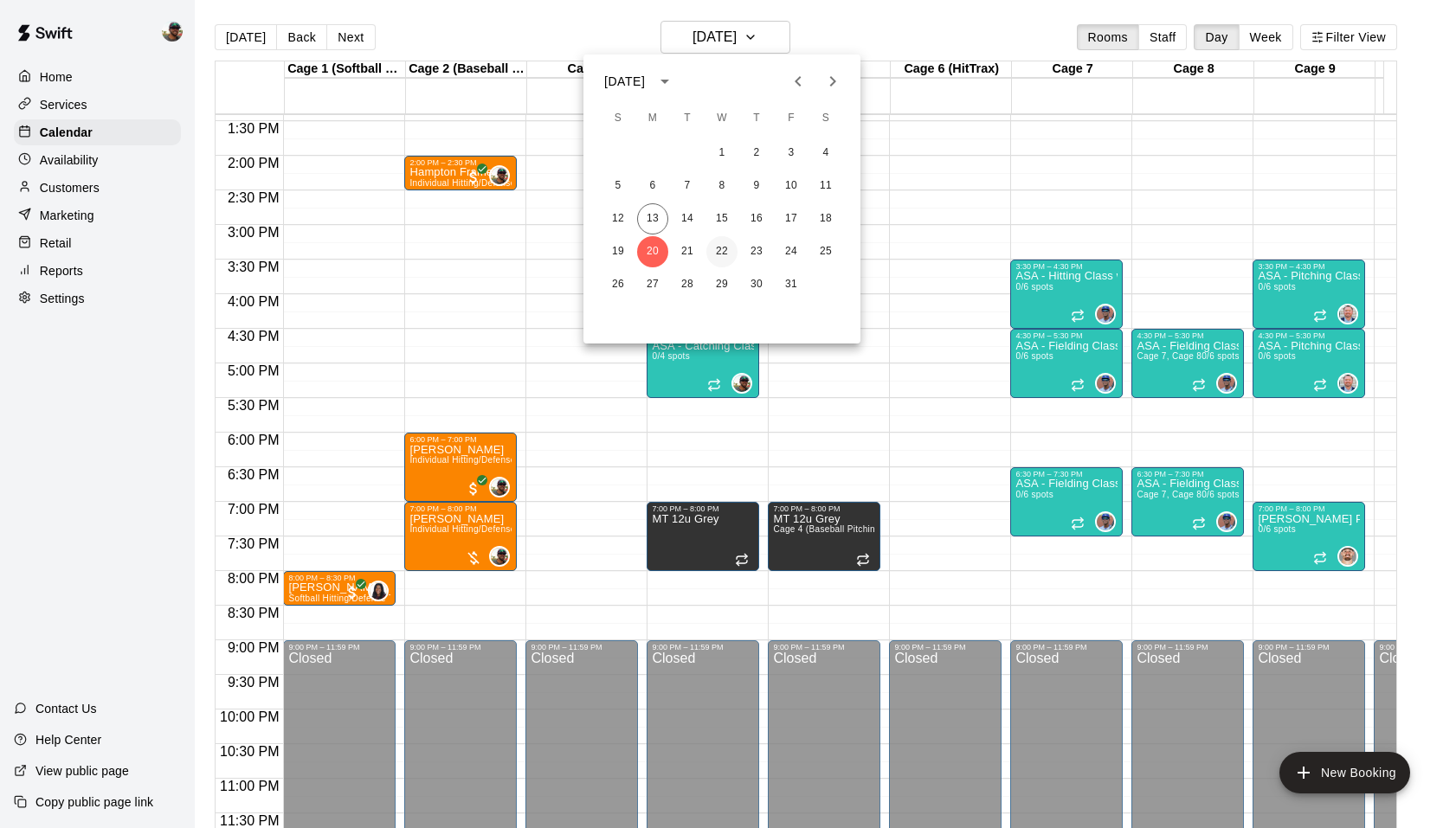
click at [715, 247] on button "22" at bounding box center [722, 252] width 31 height 31
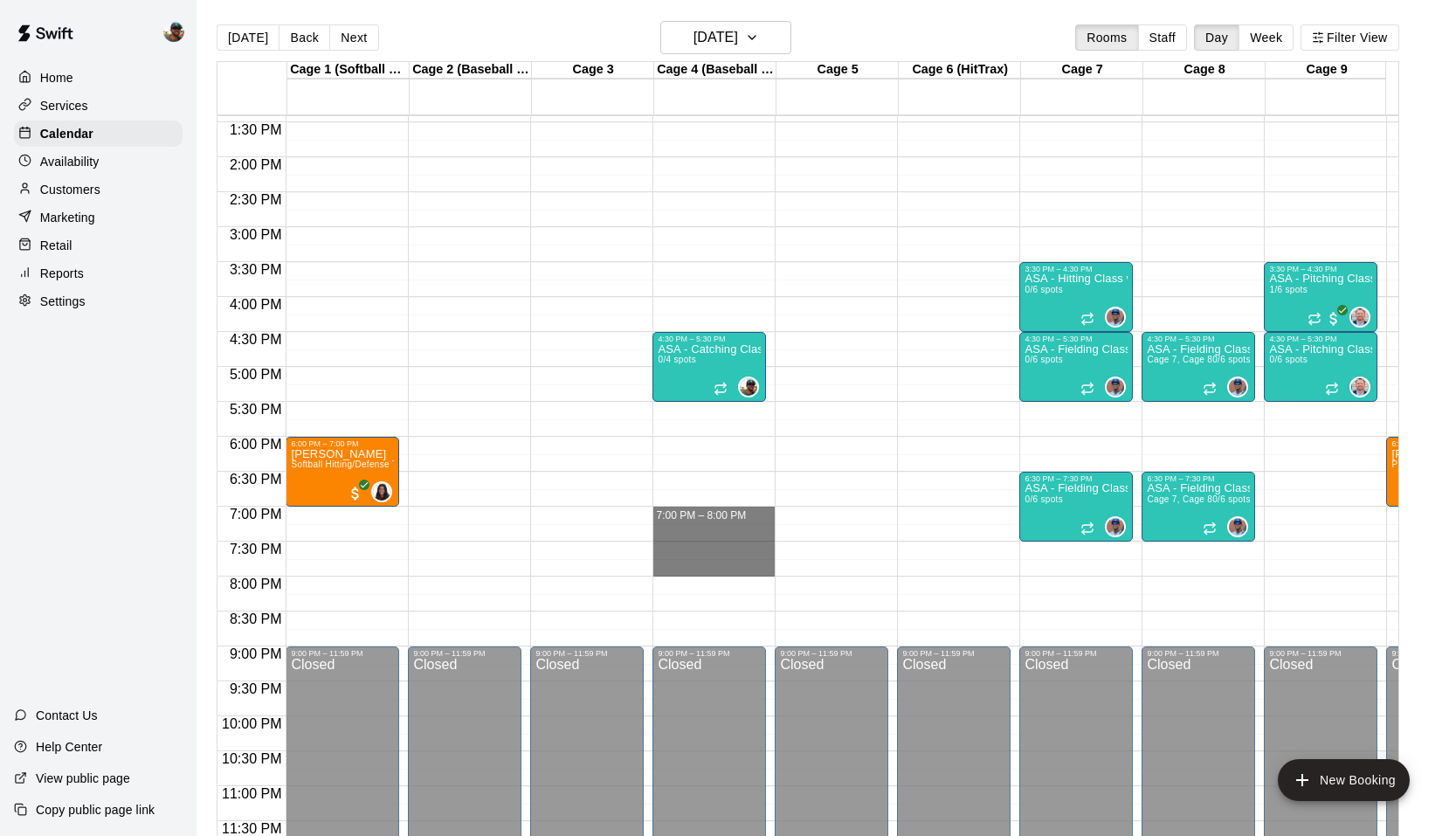
drag, startPoint x: 670, startPoint y: 501, endPoint x: 679, endPoint y: 551, distance: 50.8
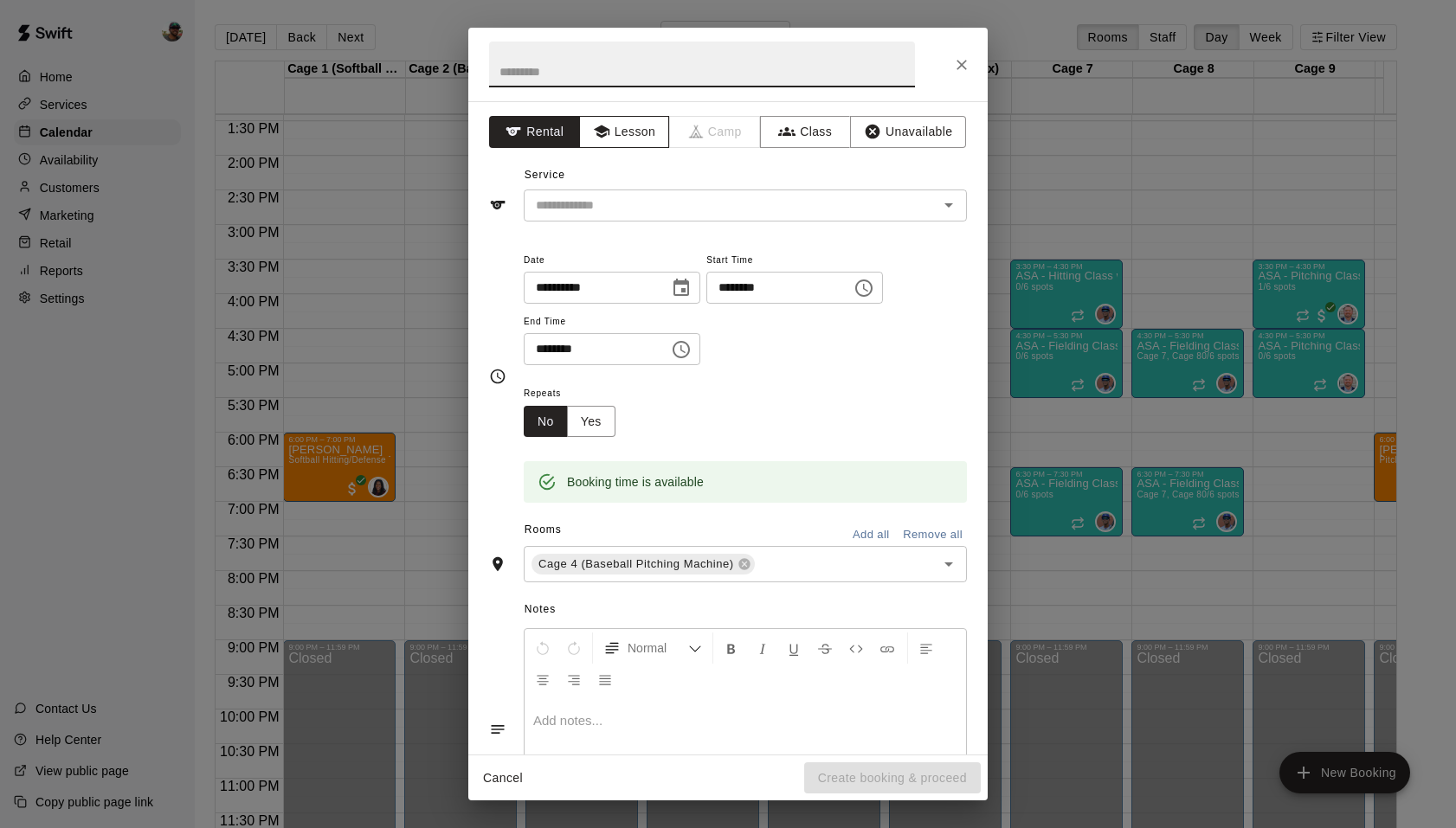
click at [603, 134] on icon "button" at bounding box center [601, 132] width 16 height 13
click at [688, 218] on div "​" at bounding box center [745, 205] width 444 height 32
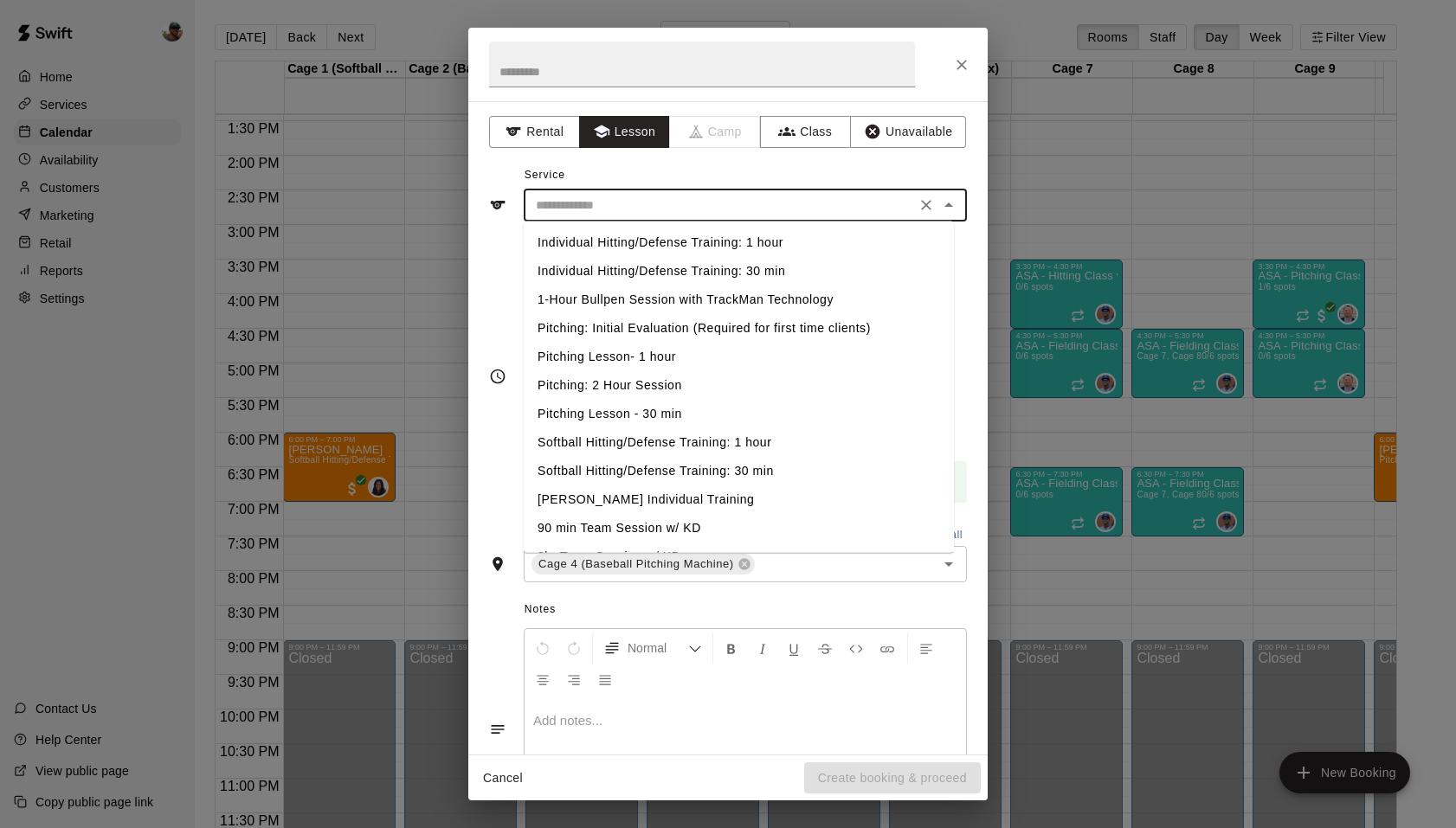
click at [718, 247] on li "Individual Hitting/Defense Training: 1 hour" at bounding box center [739, 242] width 431 height 29
type input "**********"
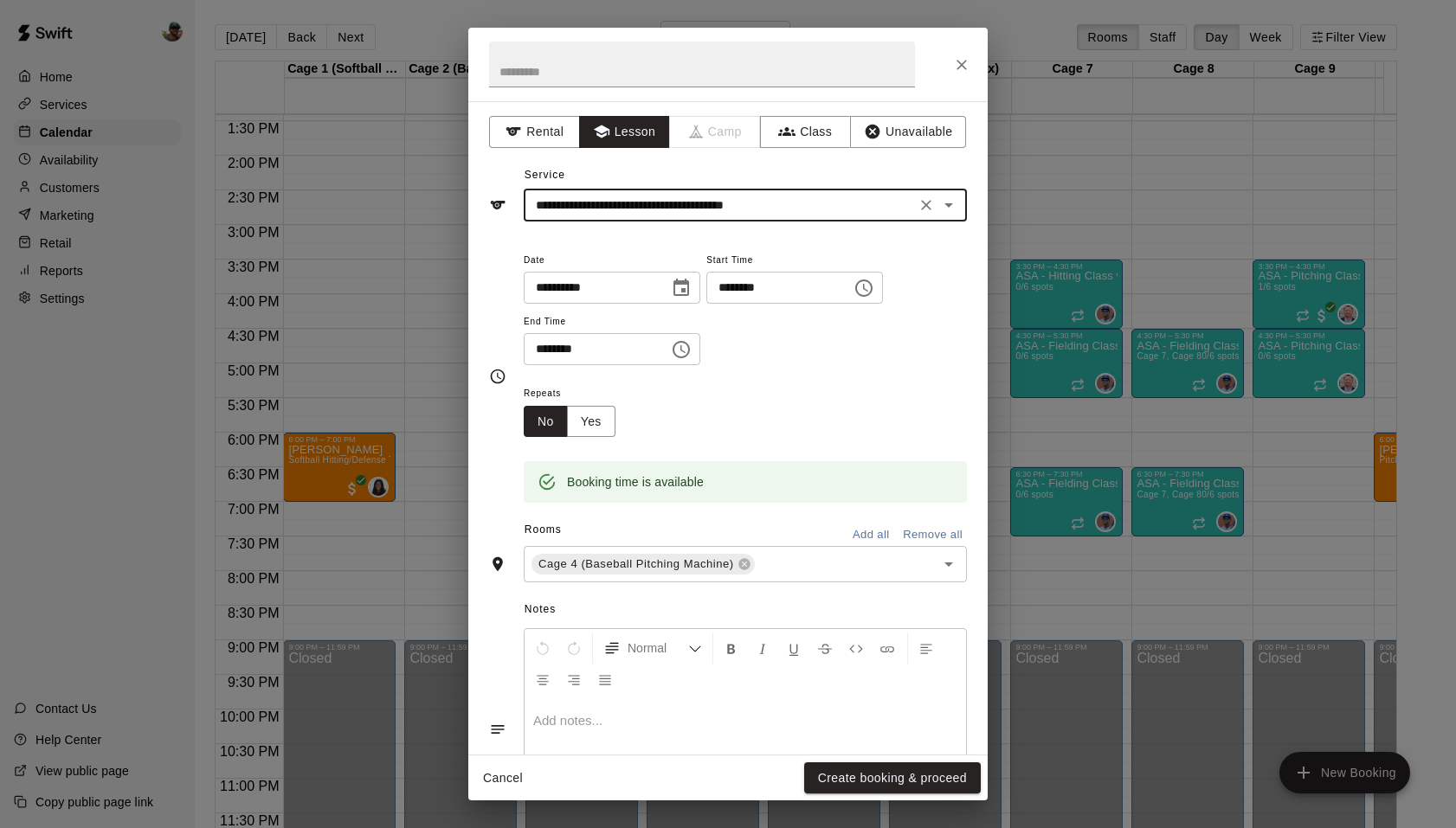
scroll to position [69, 0]
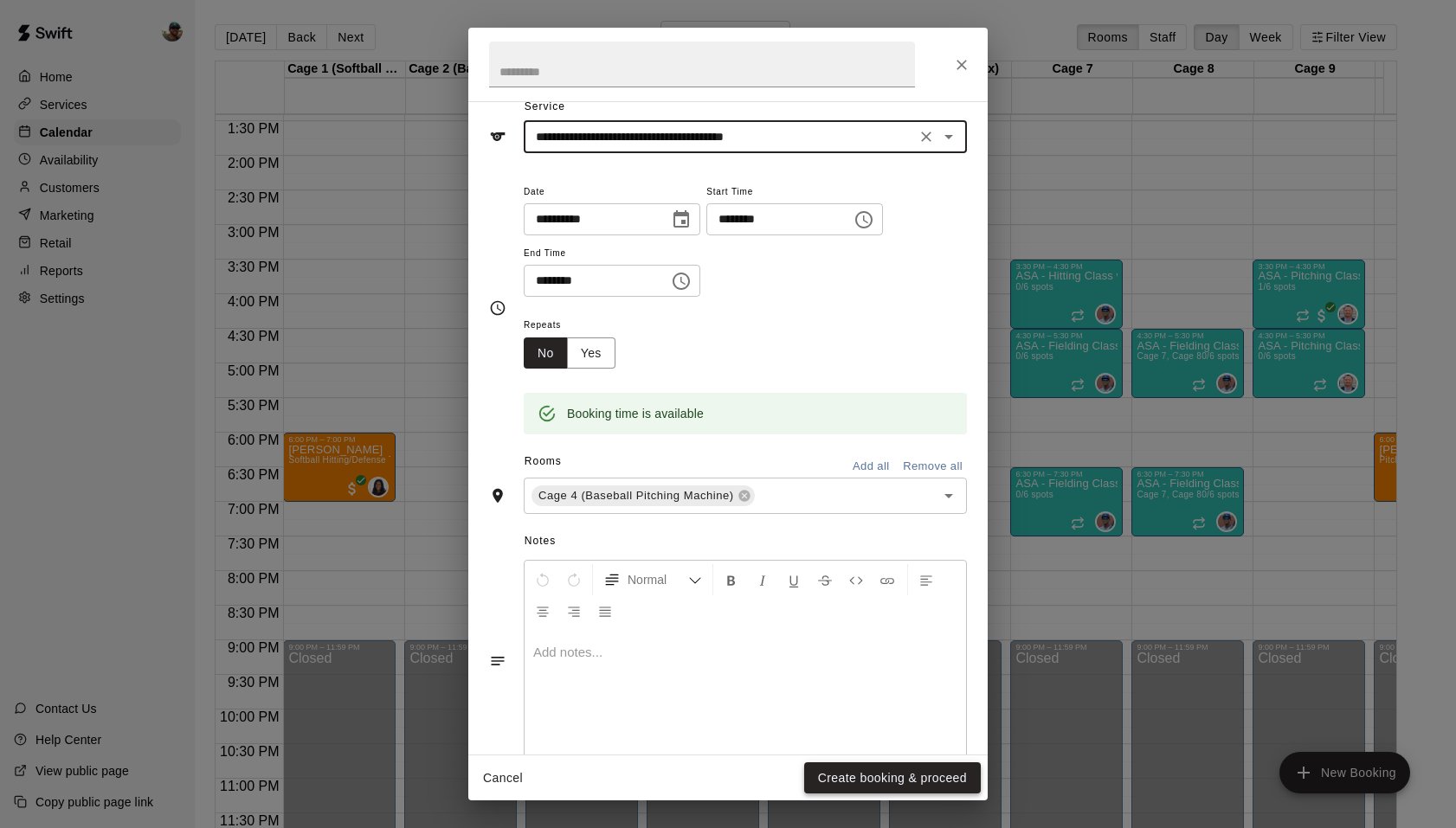
click at [878, 779] on button "Create booking & proceed" at bounding box center [892, 779] width 176 height 32
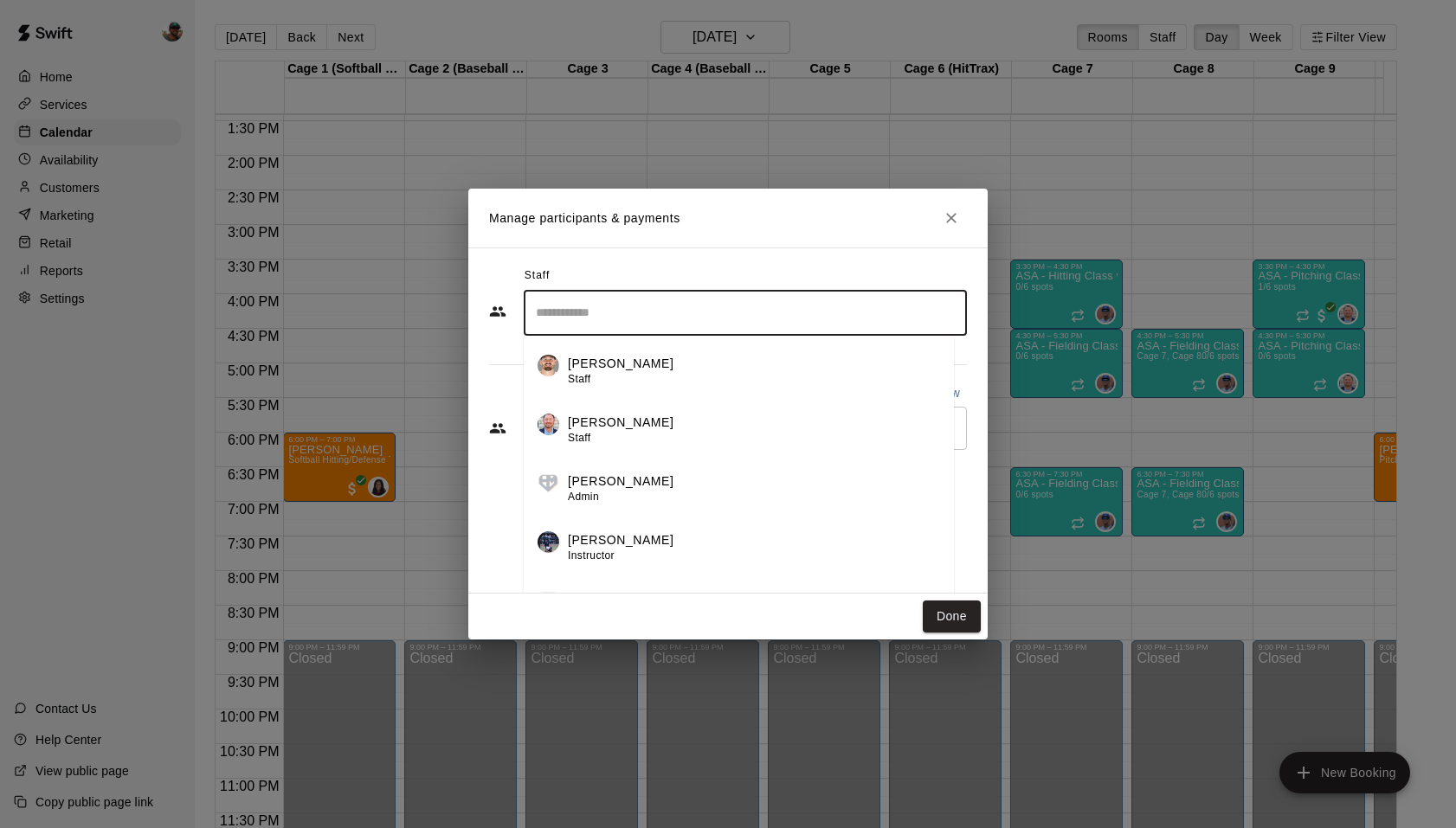
click at [642, 309] on input "Search staff" at bounding box center [745, 312] width 428 height 30
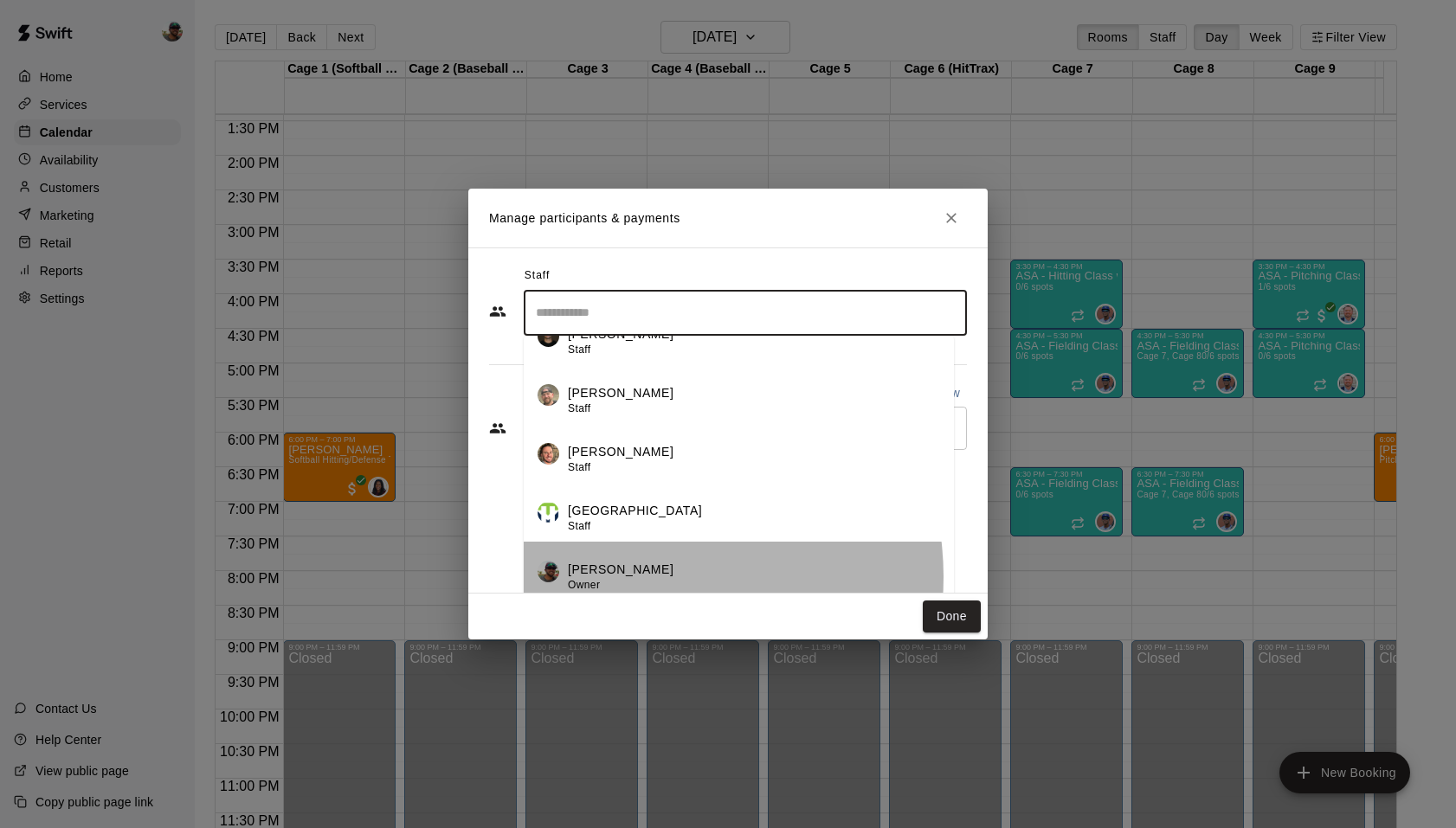
click at [649, 576] on div "[PERSON_NAME] Owner" at bounding box center [754, 577] width 372 height 34
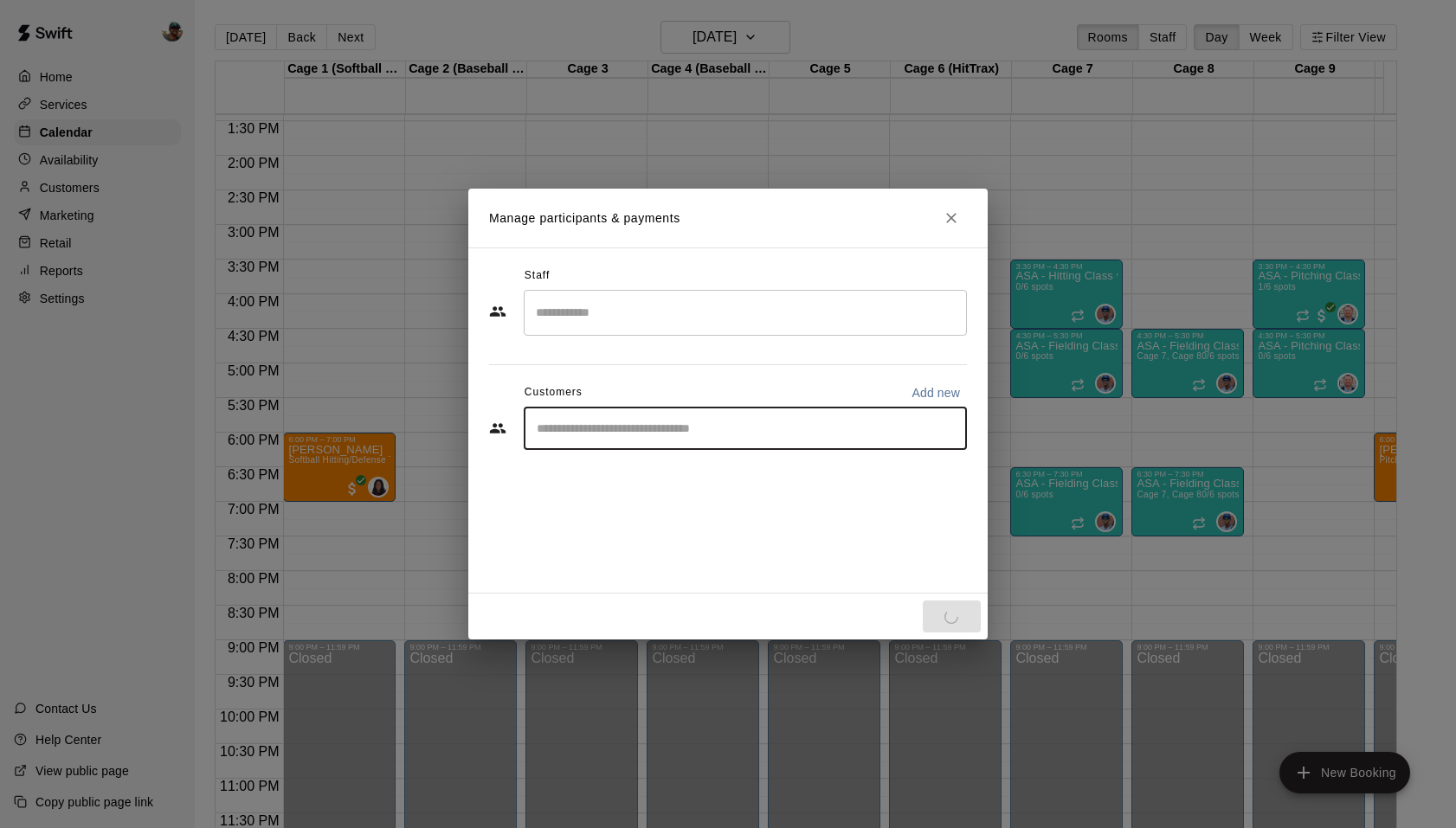
click at [710, 431] on input "Start typing to search customers..." at bounding box center [745, 429] width 428 height 17
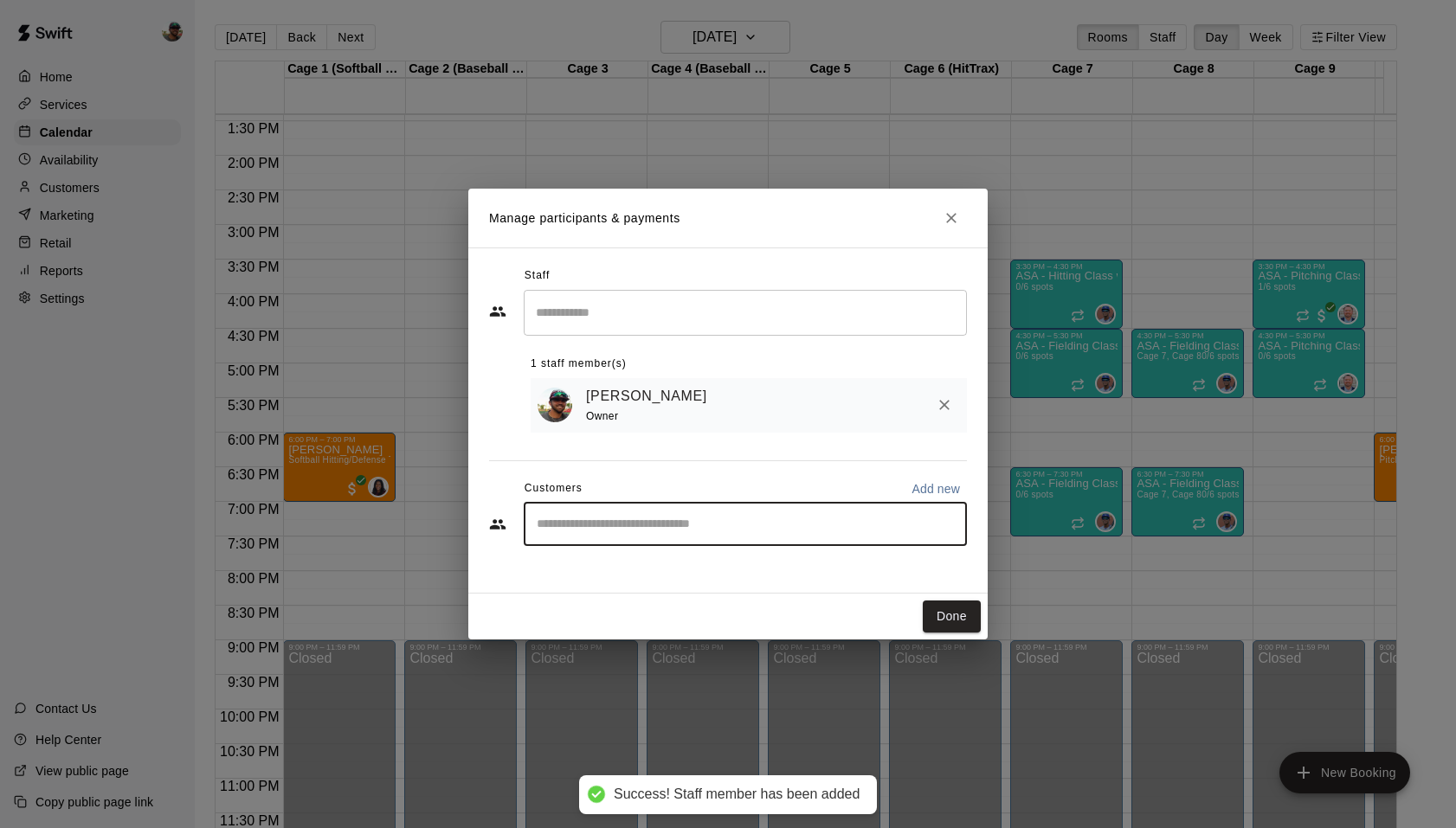
click at [644, 516] on input "Start typing to search customers..." at bounding box center [745, 524] width 428 height 17
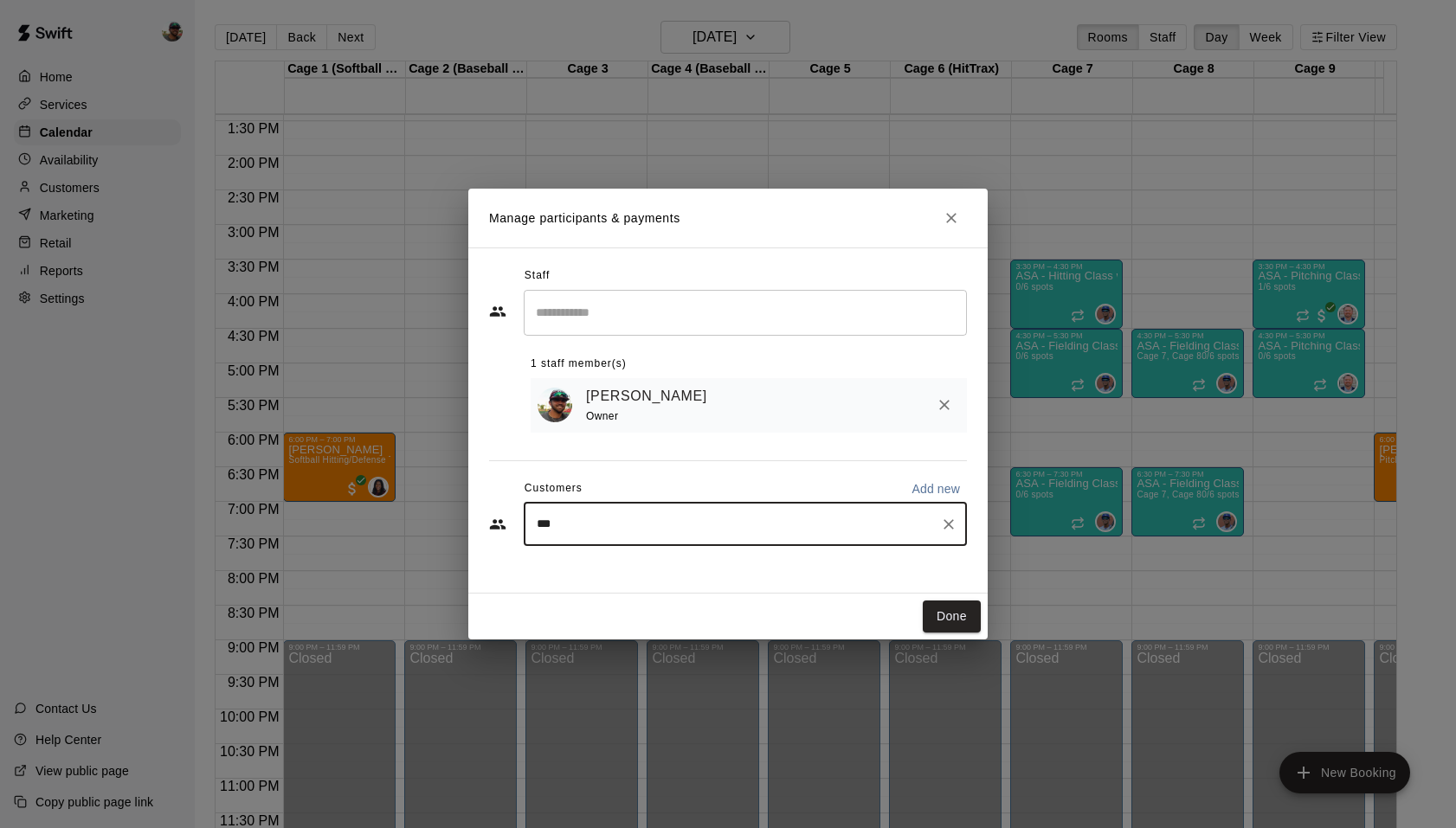
type input "****"
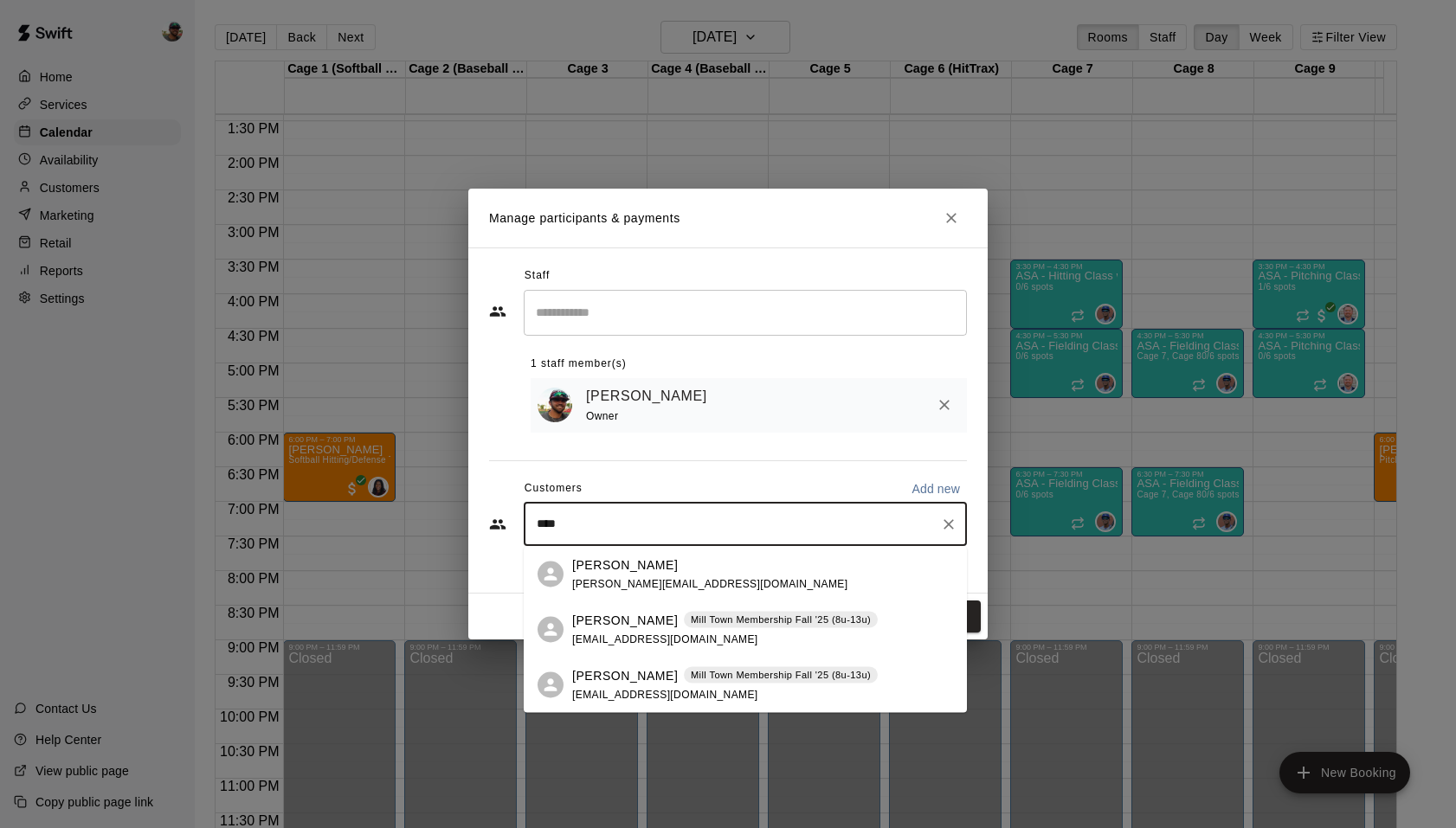
click at [712, 581] on span "[PERSON_NAME][EMAIL_ADDRESS][DOMAIN_NAME]" at bounding box center [709, 583] width 275 height 12
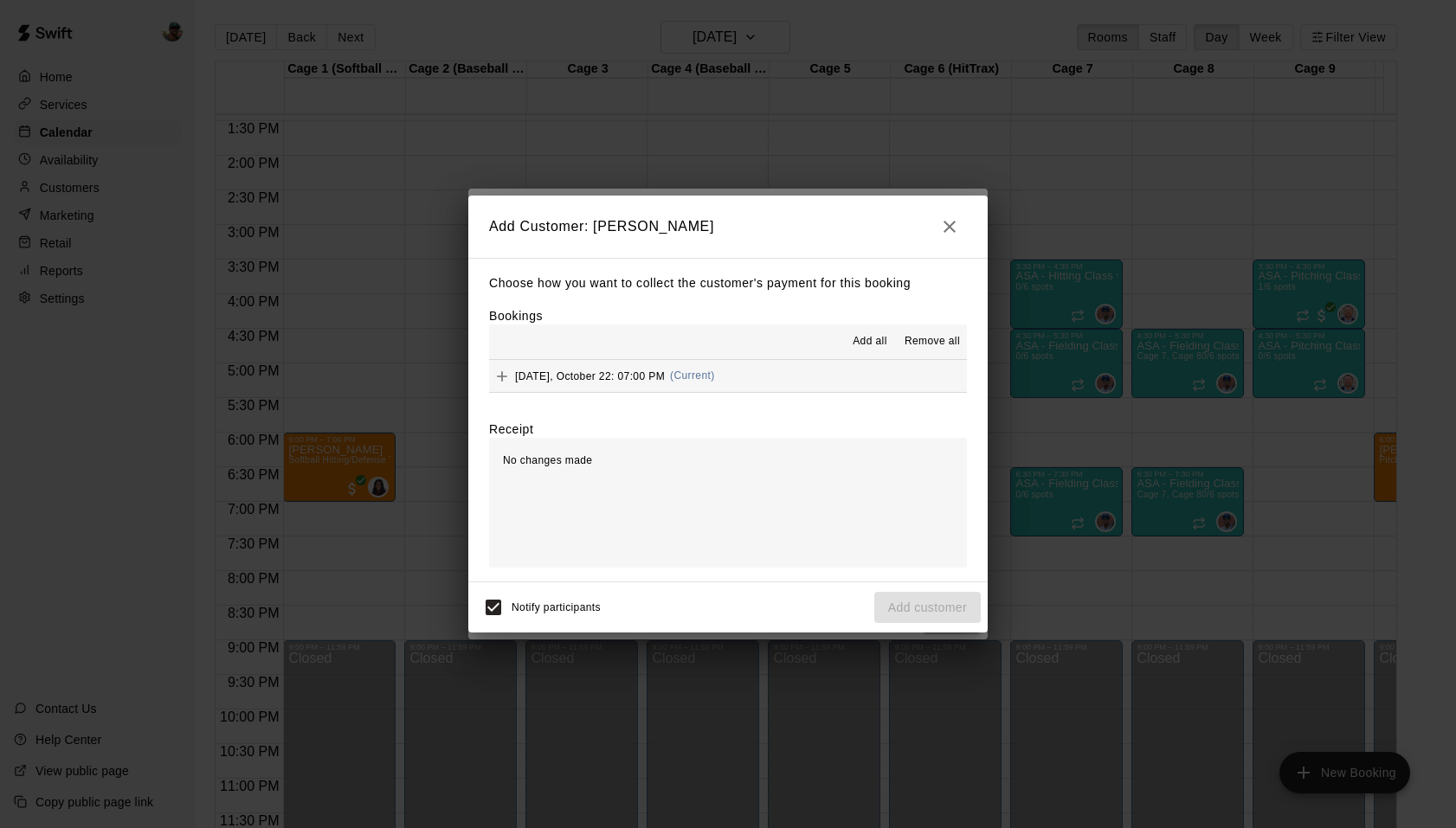
click at [825, 381] on button "[DATE], October 22: 07:00 PM (Current)" at bounding box center [728, 376] width 478 height 32
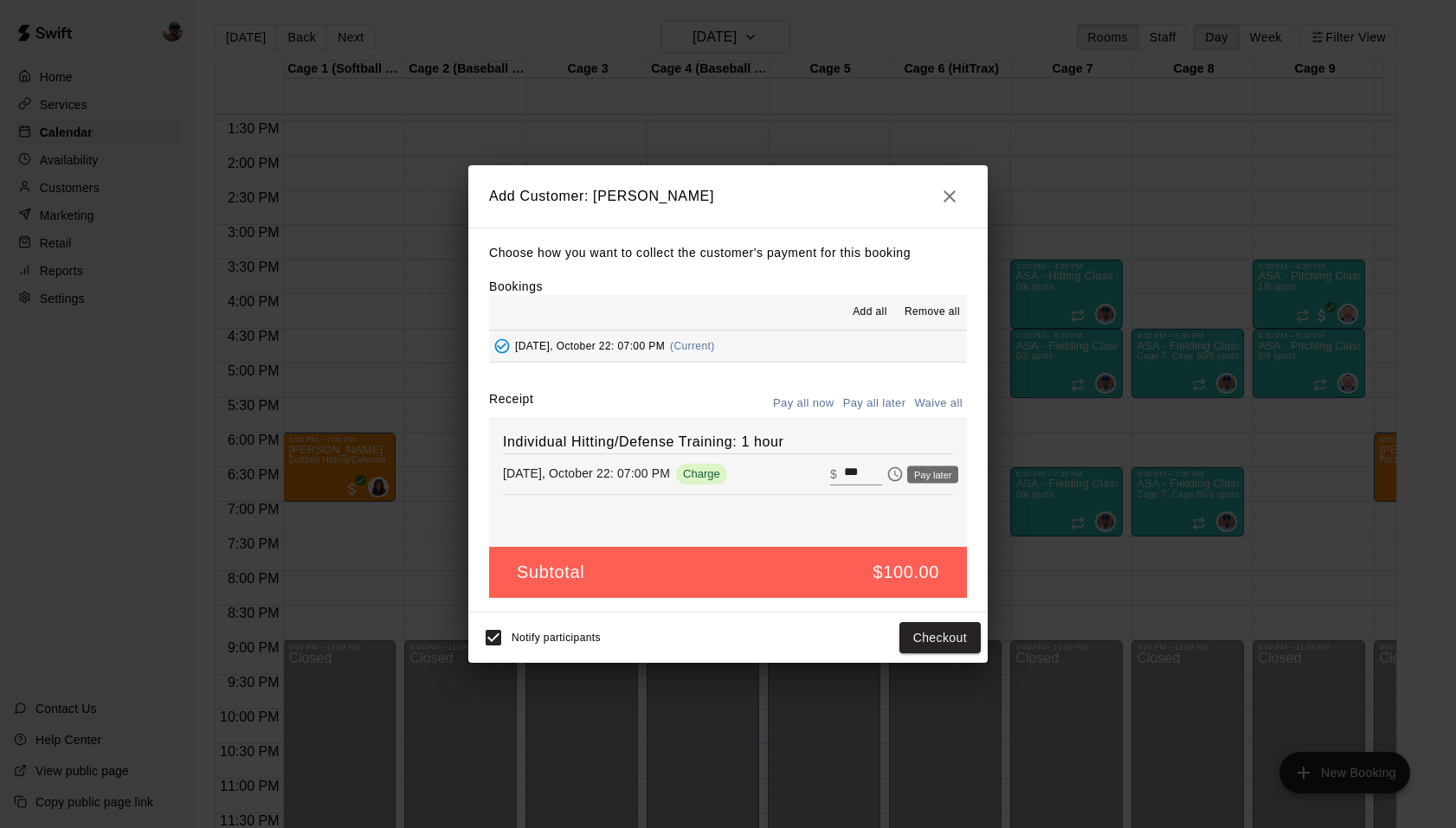
click at [888, 468] on icon "Pay later" at bounding box center [895, 473] width 15 height 15
click at [930, 644] on button "Add customer" at bounding box center [927, 638] width 107 height 32
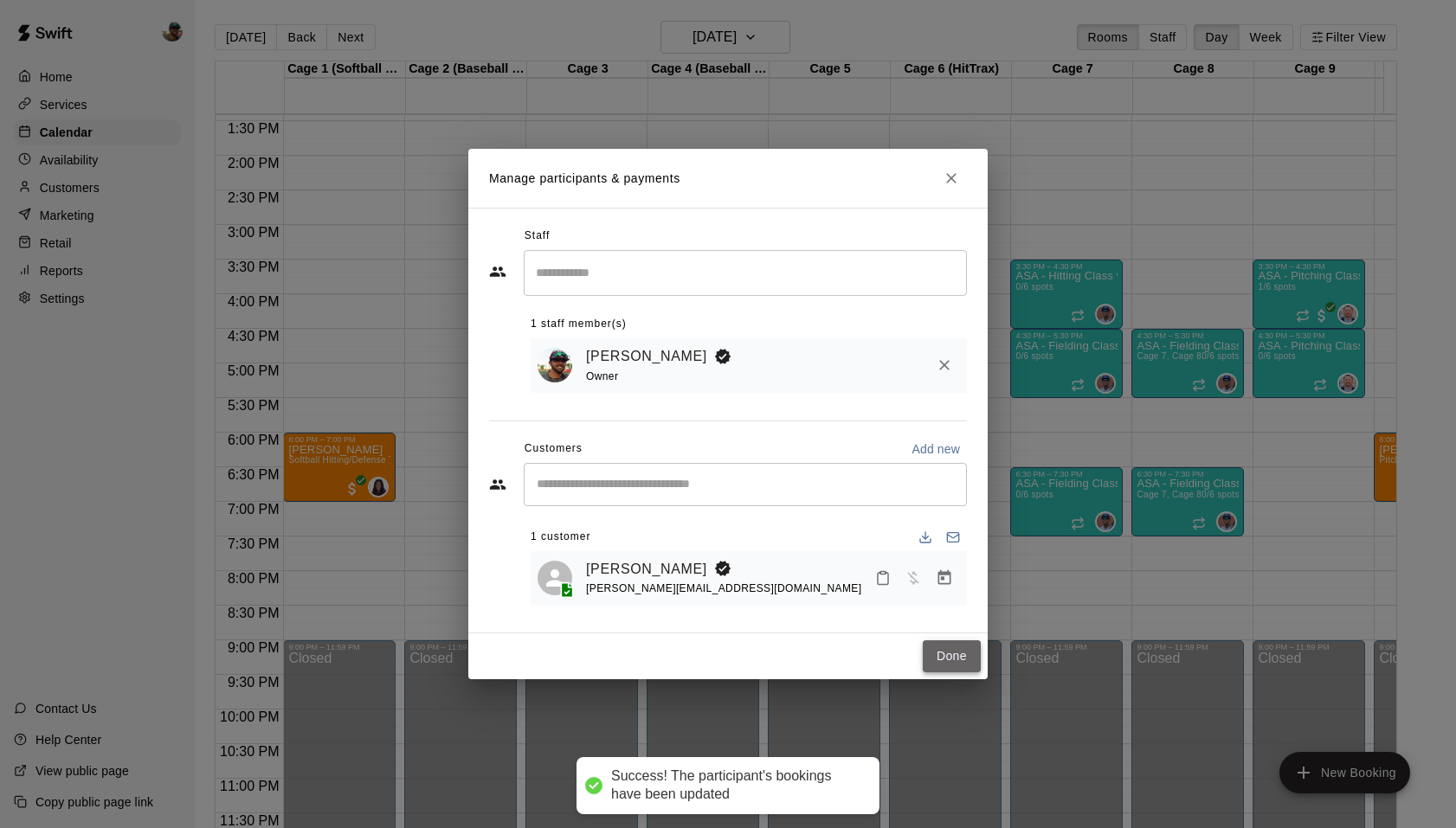
click at [942, 655] on button "Done" at bounding box center [952, 656] width 58 height 32
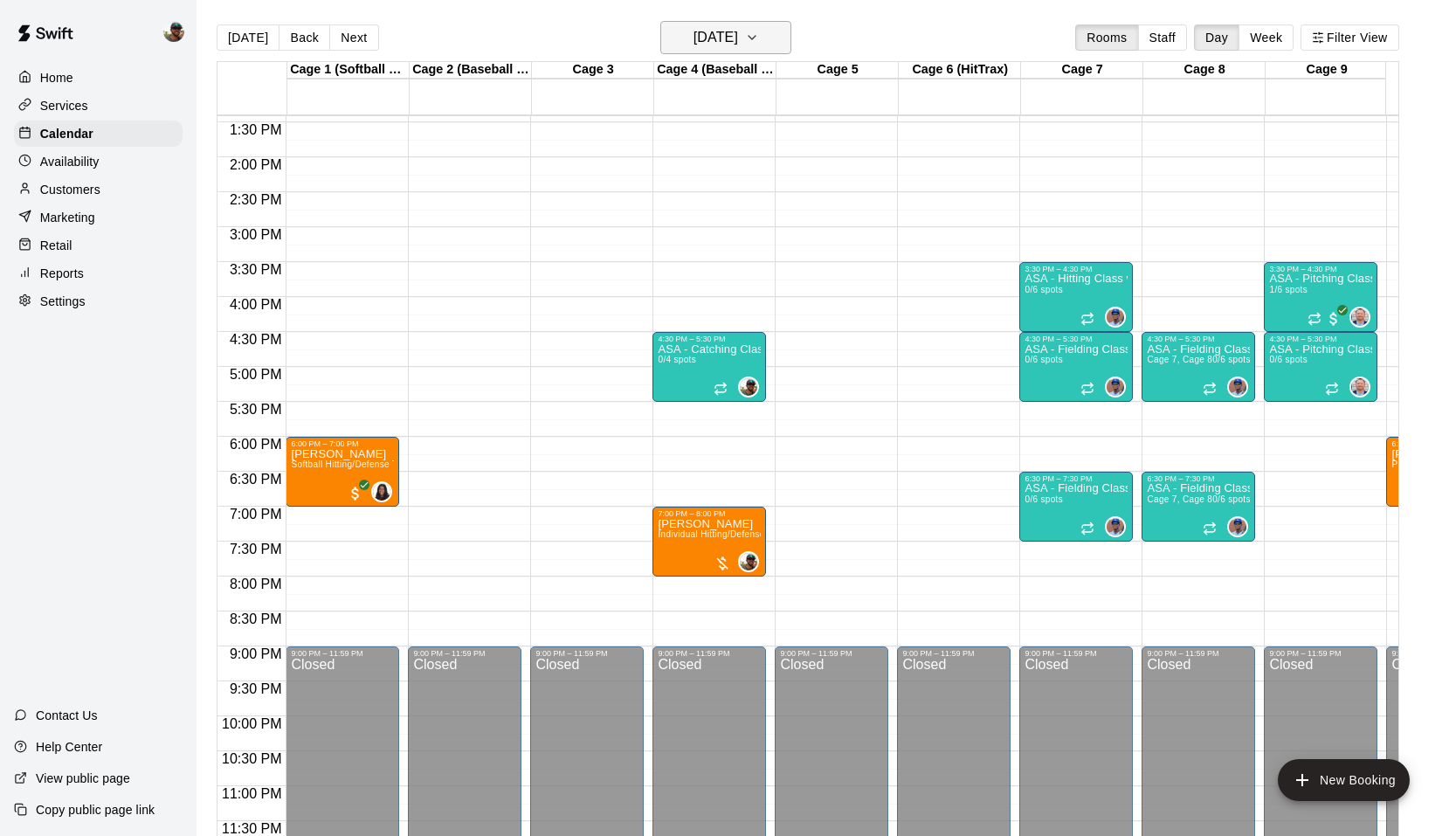
click at [760, 40] on icon "button" at bounding box center [753, 38] width 14 height 21
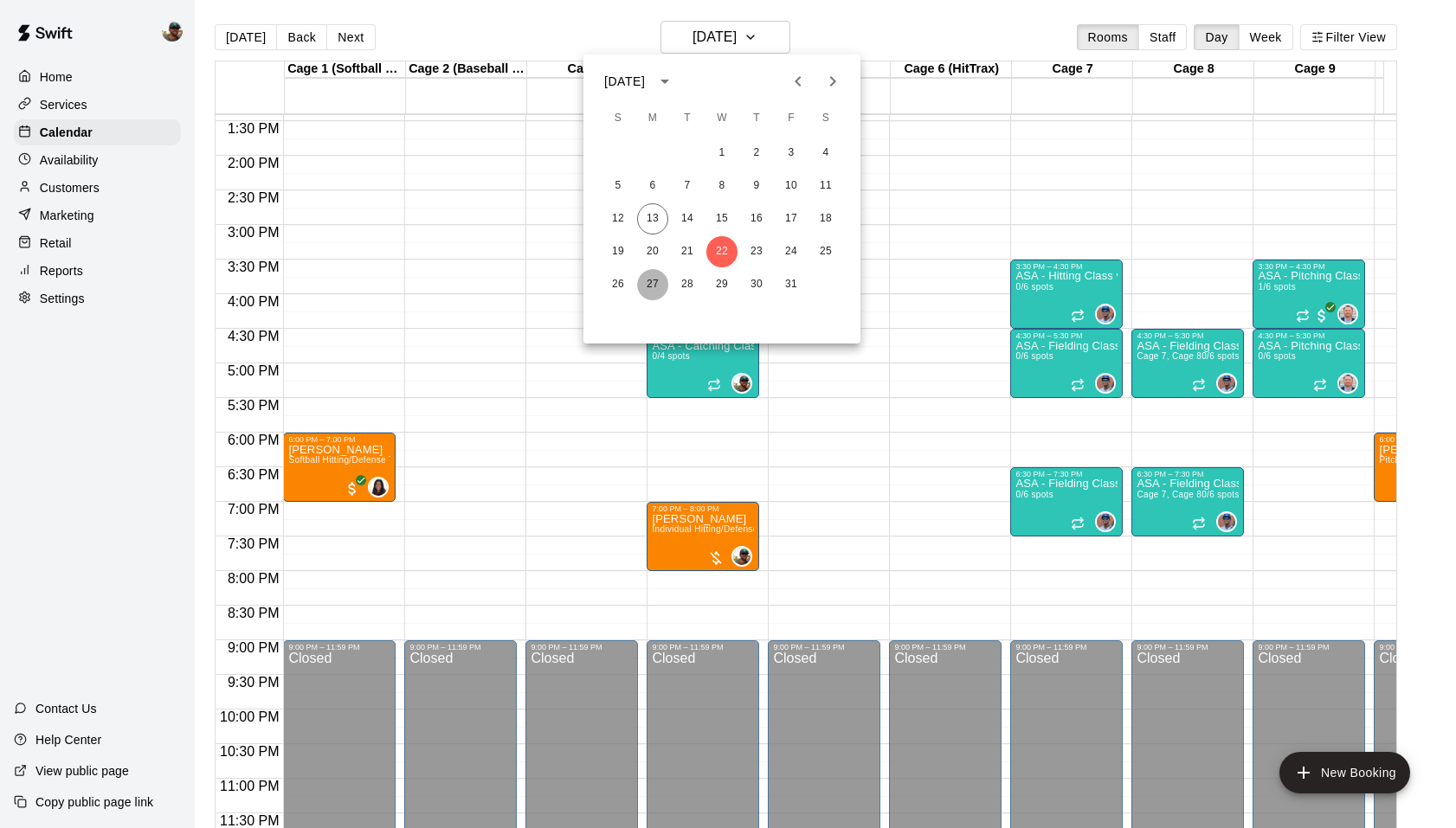
click at [653, 280] on button "27" at bounding box center [653, 285] width 31 height 31
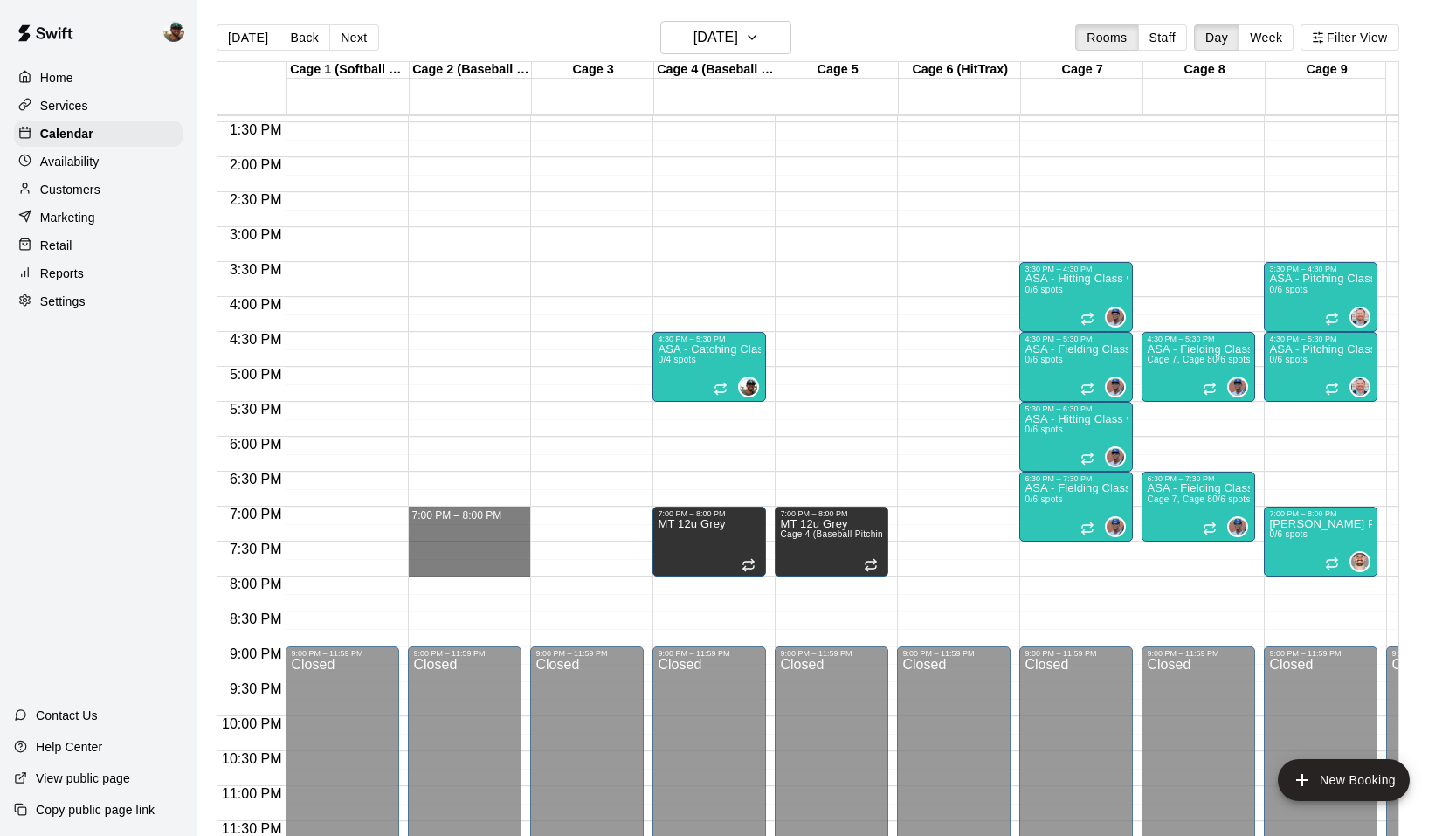
drag, startPoint x: 426, startPoint y: 499, endPoint x: 435, endPoint y: 563, distance: 64.6
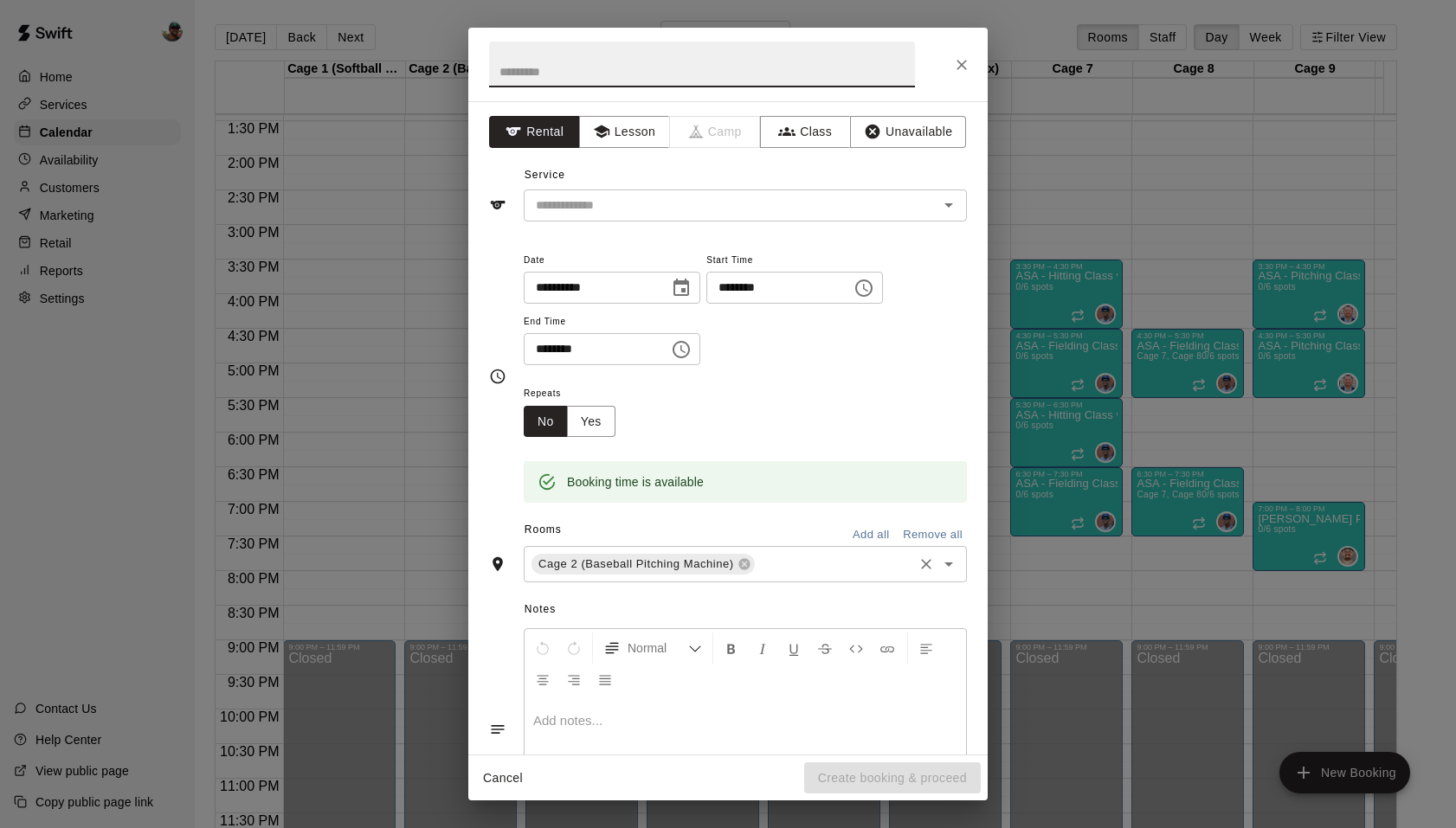
click at [812, 571] on input "text" at bounding box center [834, 564] width 154 height 22
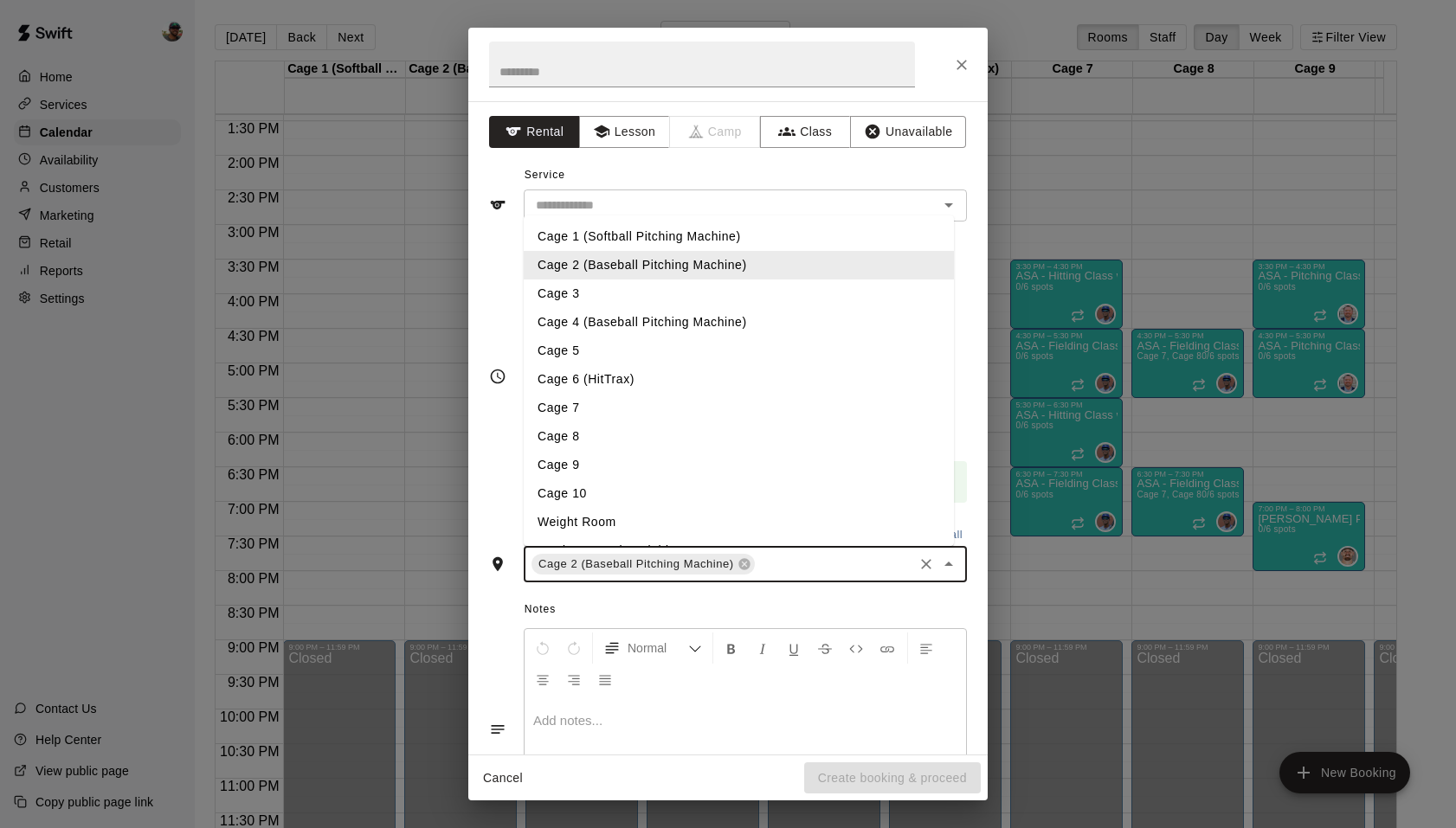
click at [740, 268] on li "Cage 2 (Baseball Pitching Machine)" at bounding box center [739, 265] width 431 height 29
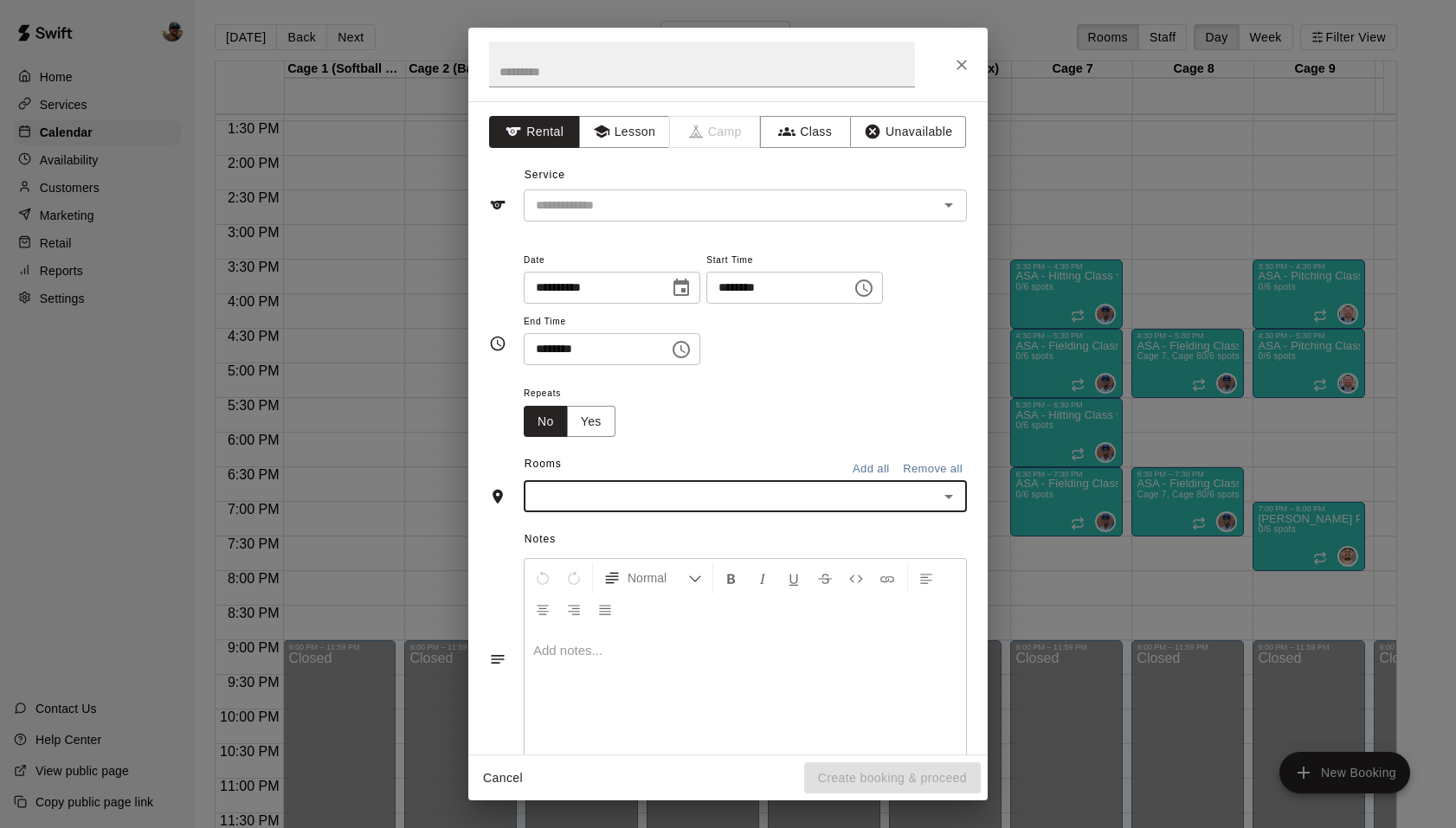
click at [726, 503] on input "text" at bounding box center [731, 496] width 405 height 22
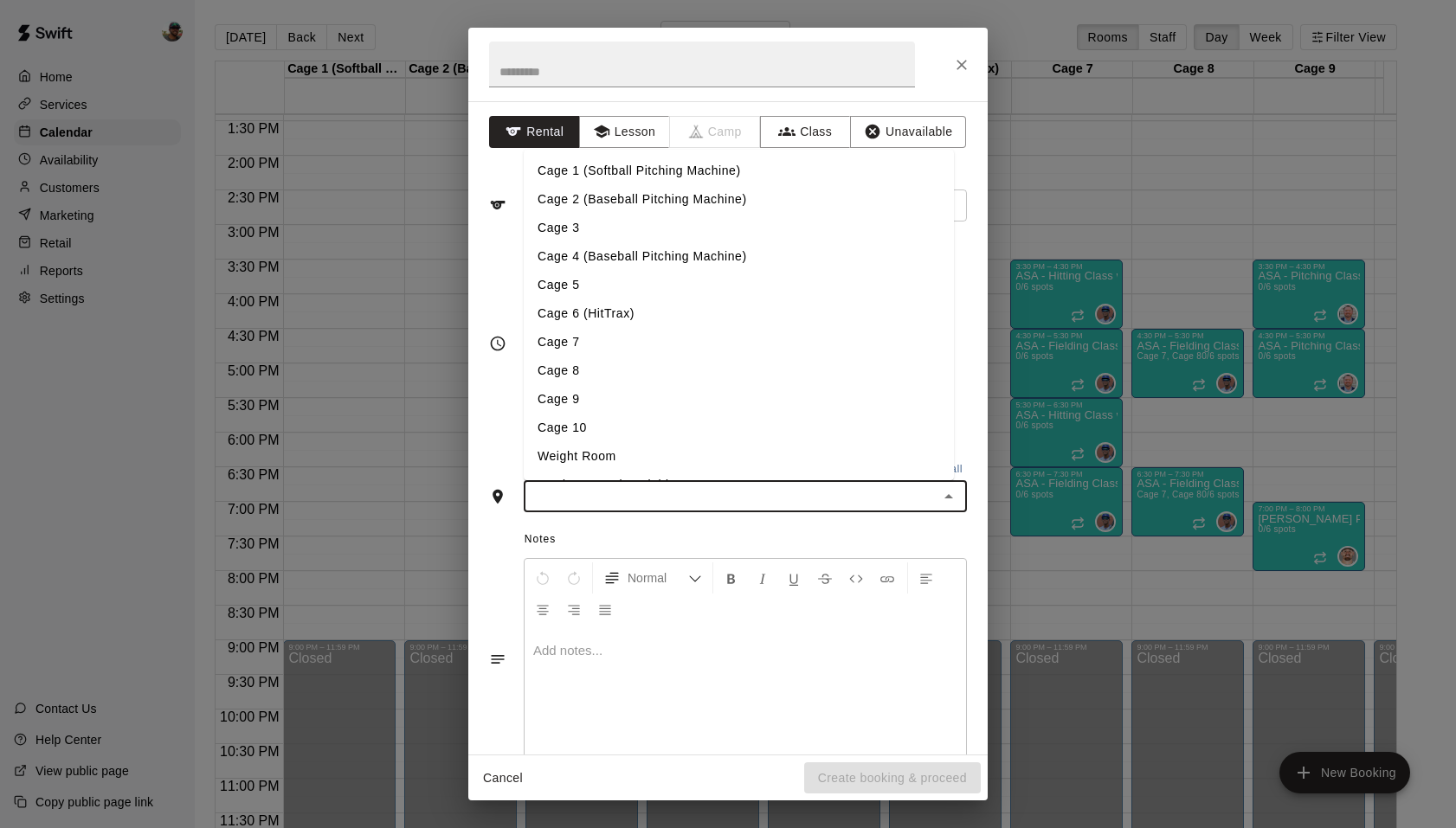
click at [727, 208] on li "Cage 2 (Baseball Pitching Machine)" at bounding box center [739, 199] width 431 height 29
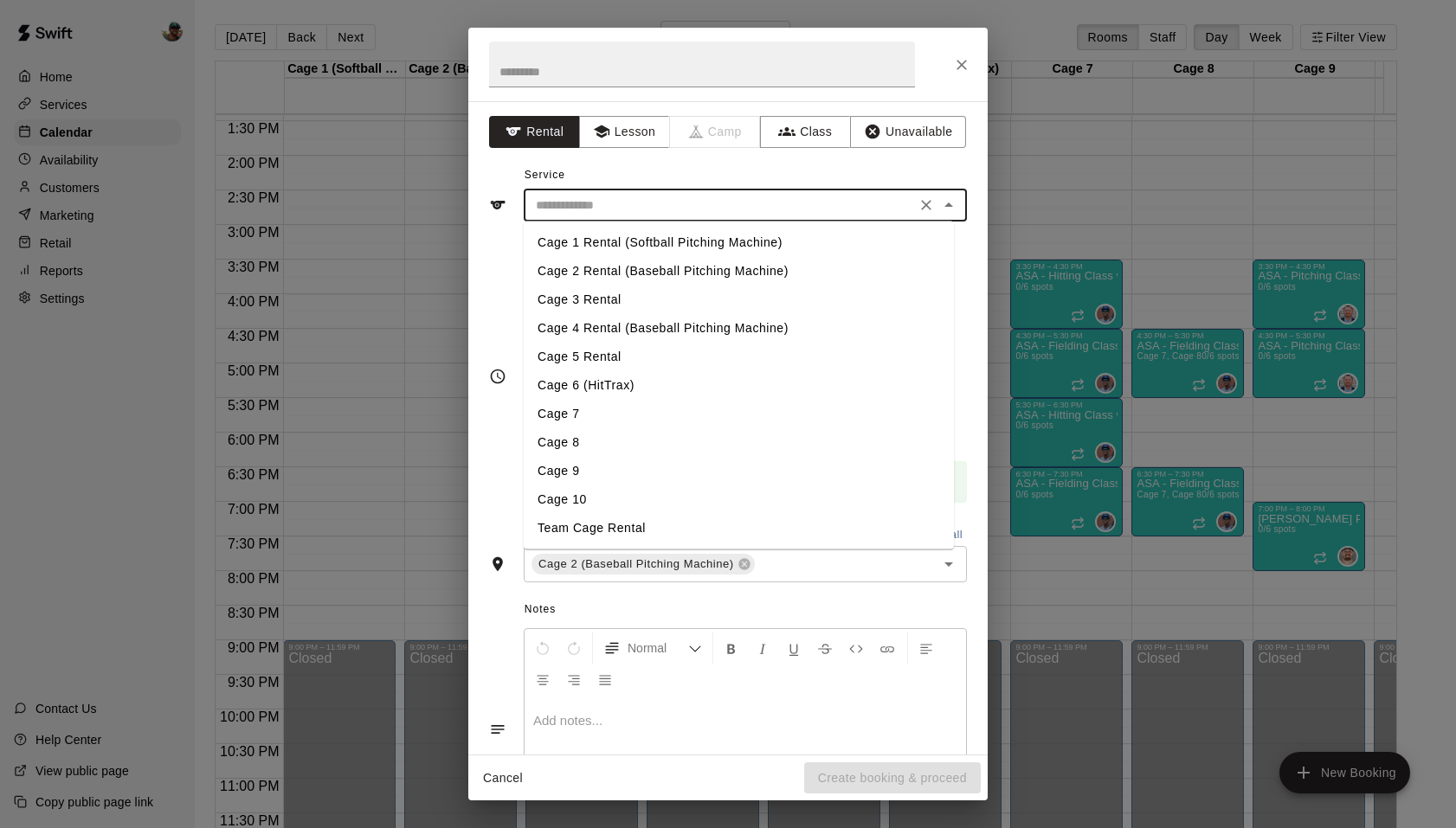
click at [700, 211] on input "text" at bounding box center [720, 205] width 382 height 22
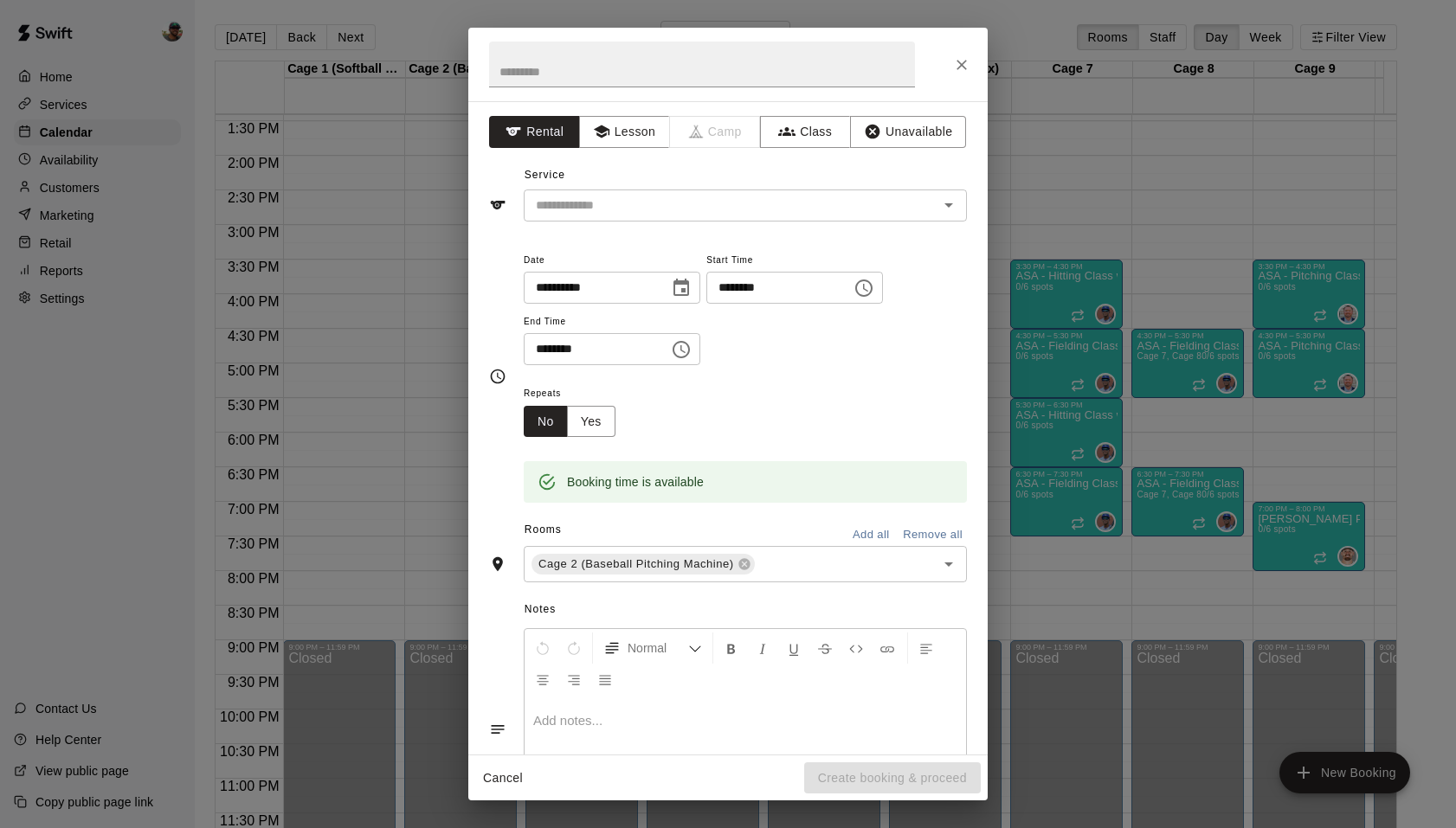
click at [505, 600] on div "Notes Normal Add notes..." at bounding box center [728, 715] width 478 height 238
click at [618, 128] on button "Lesson" at bounding box center [624, 132] width 91 height 32
click at [660, 196] on input "text" at bounding box center [720, 205] width 382 height 22
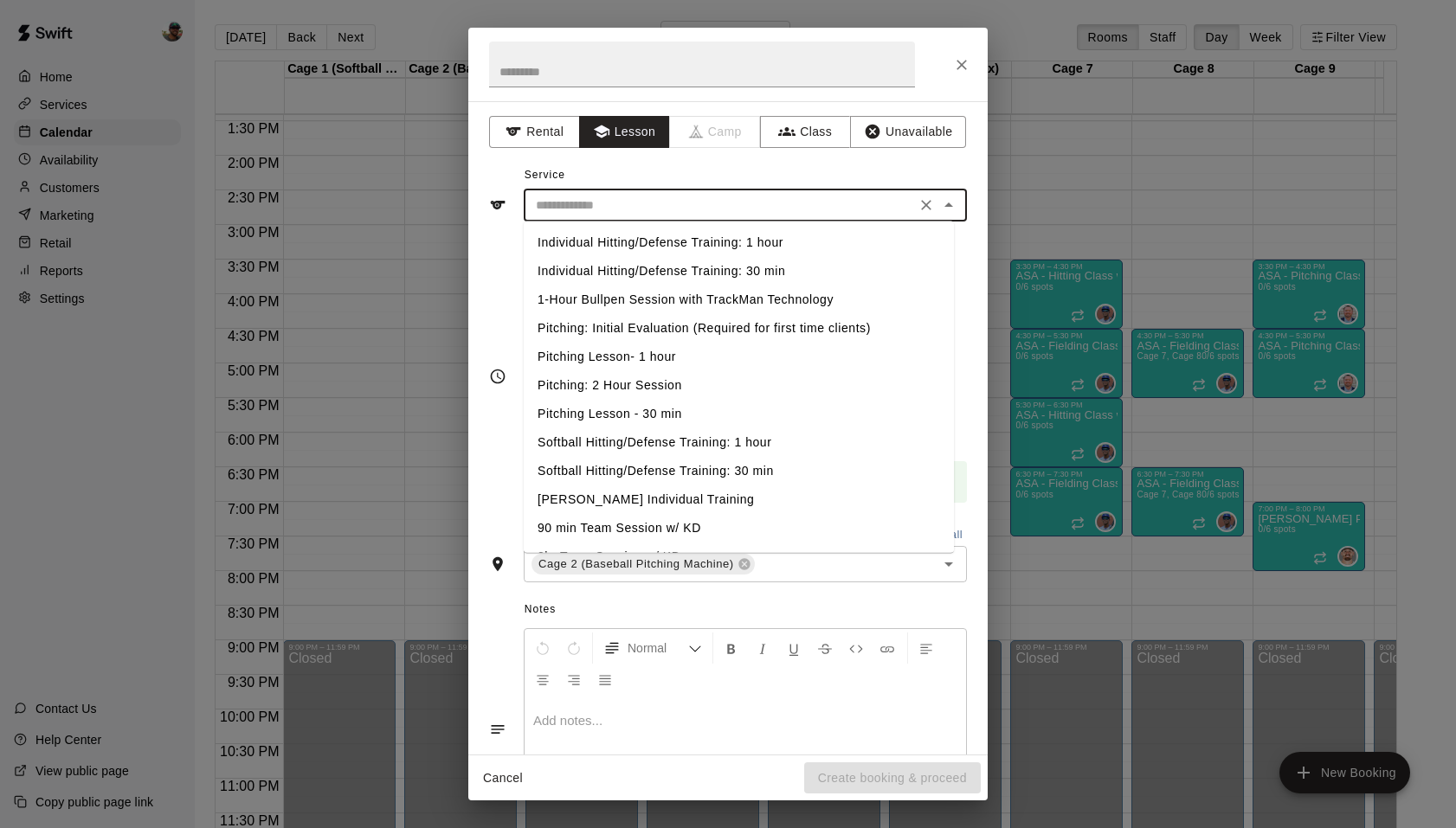
click at [681, 246] on li "Individual Hitting/Defense Training: 1 hour" at bounding box center [739, 242] width 431 height 29
type input "**********"
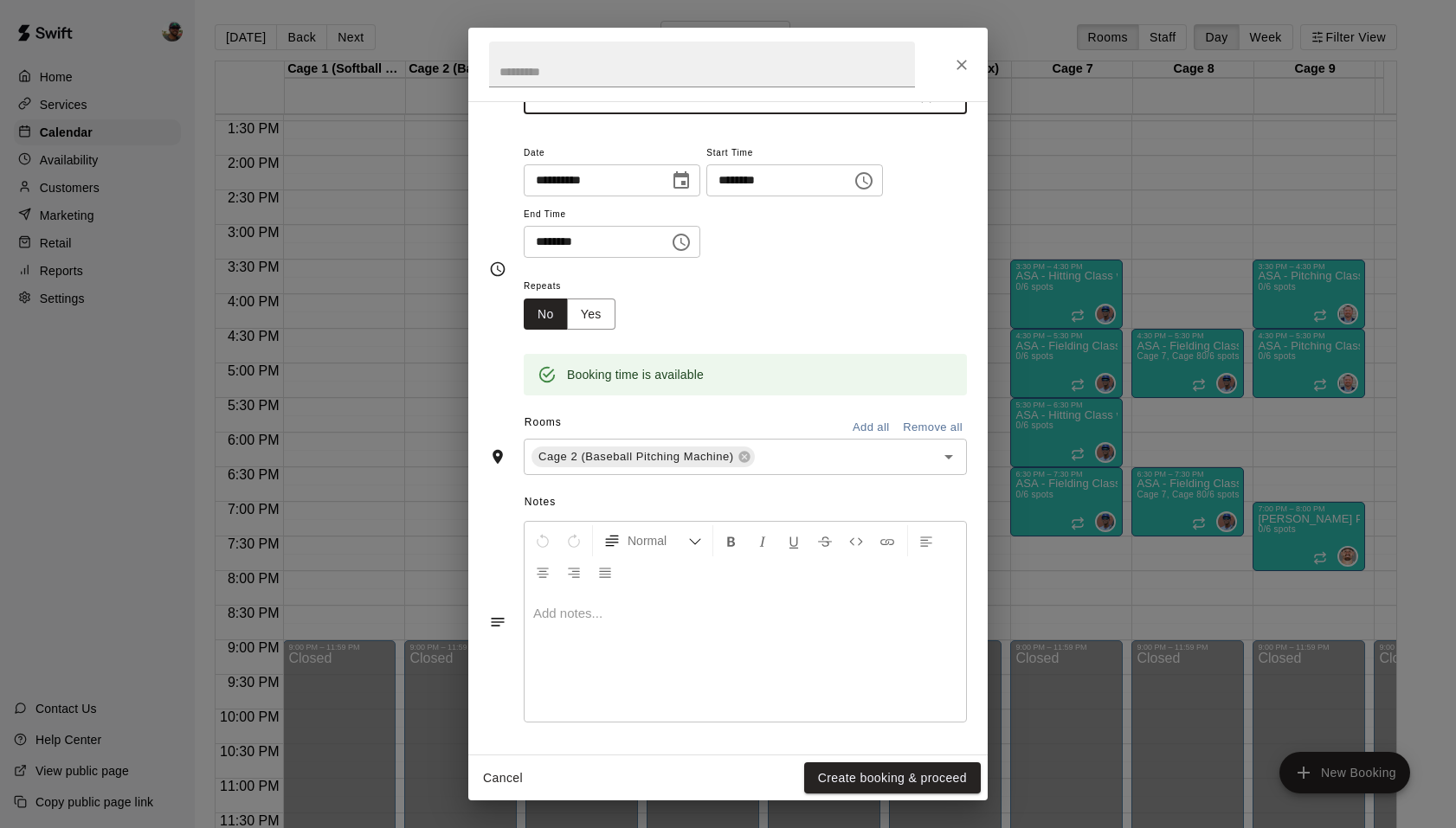
scroll to position [108, 0]
click at [867, 782] on button "Create booking & proceed" at bounding box center [892, 779] width 176 height 32
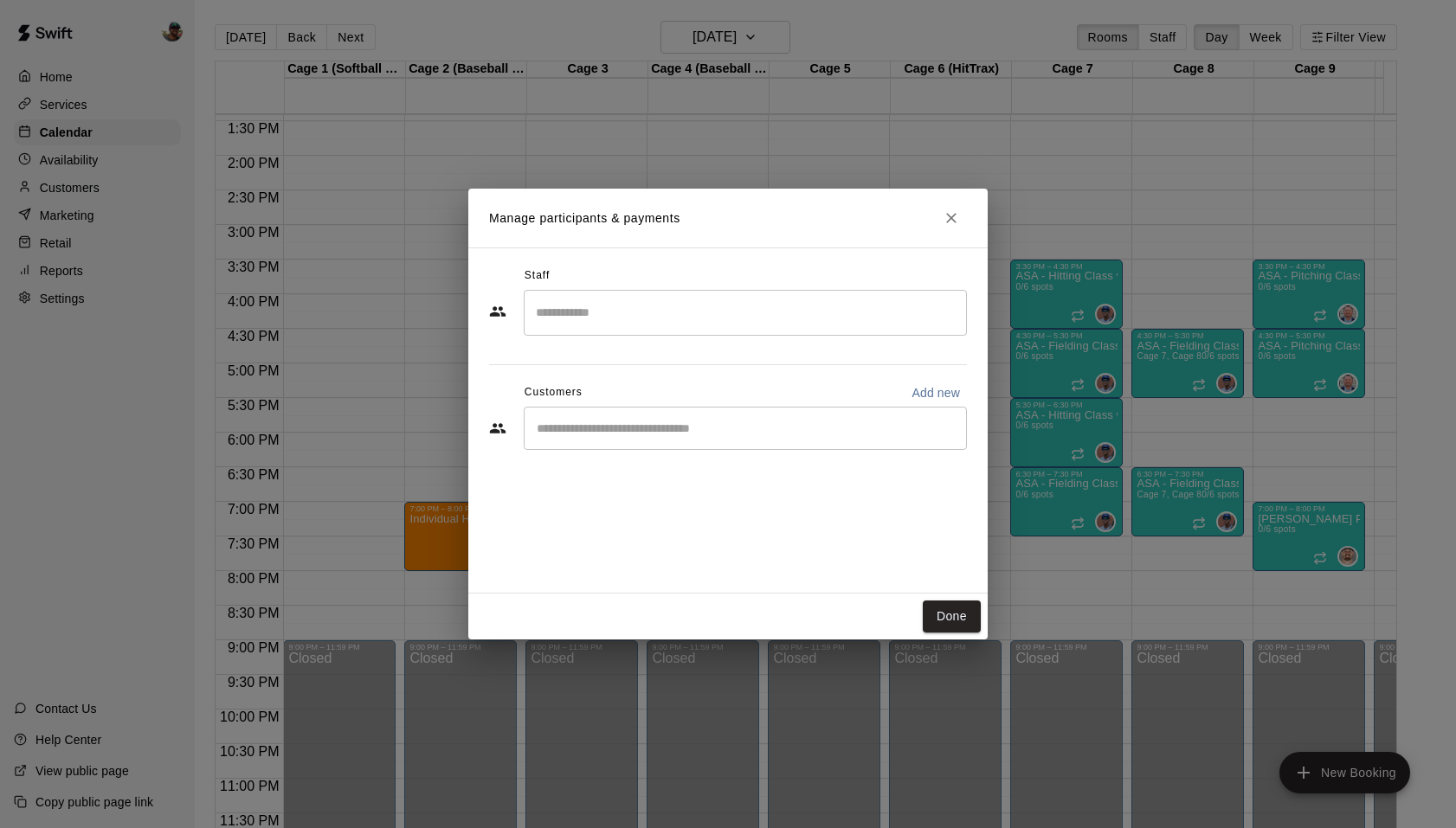
click at [650, 319] on input "Search staff" at bounding box center [745, 312] width 428 height 30
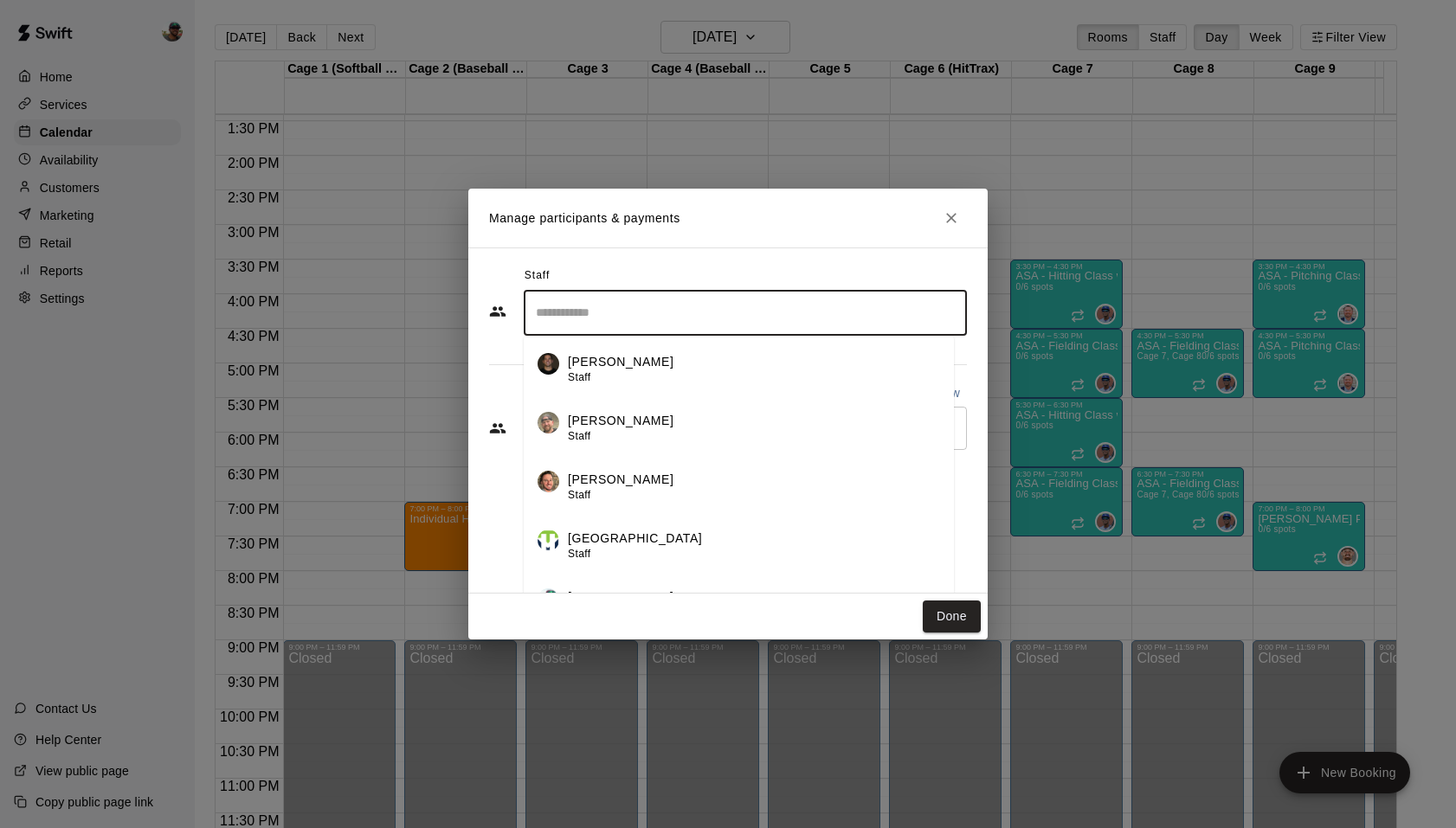
scroll to position [559, 0]
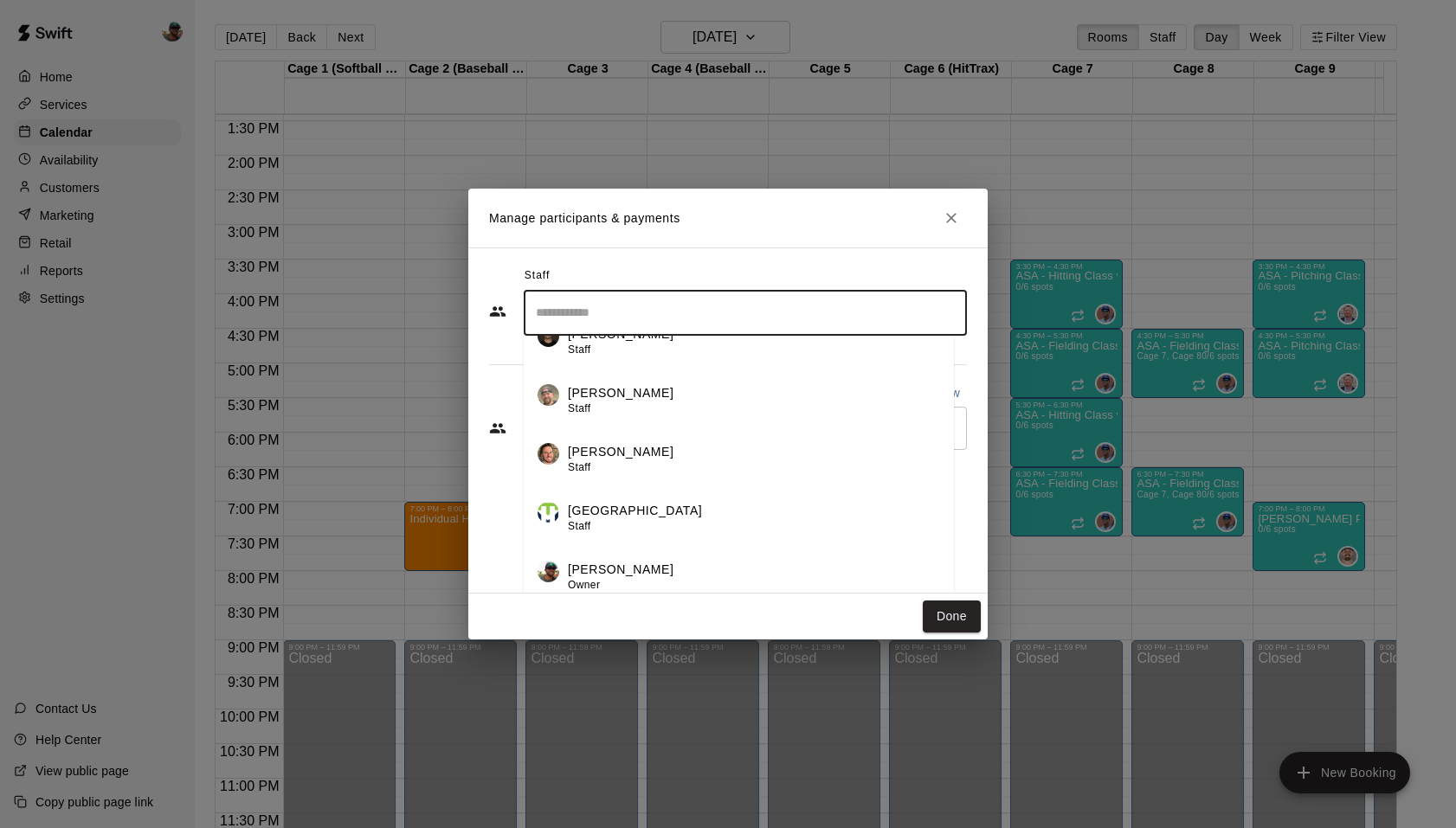
click at [629, 567] on p "[PERSON_NAME]" at bounding box center [621, 569] width 106 height 18
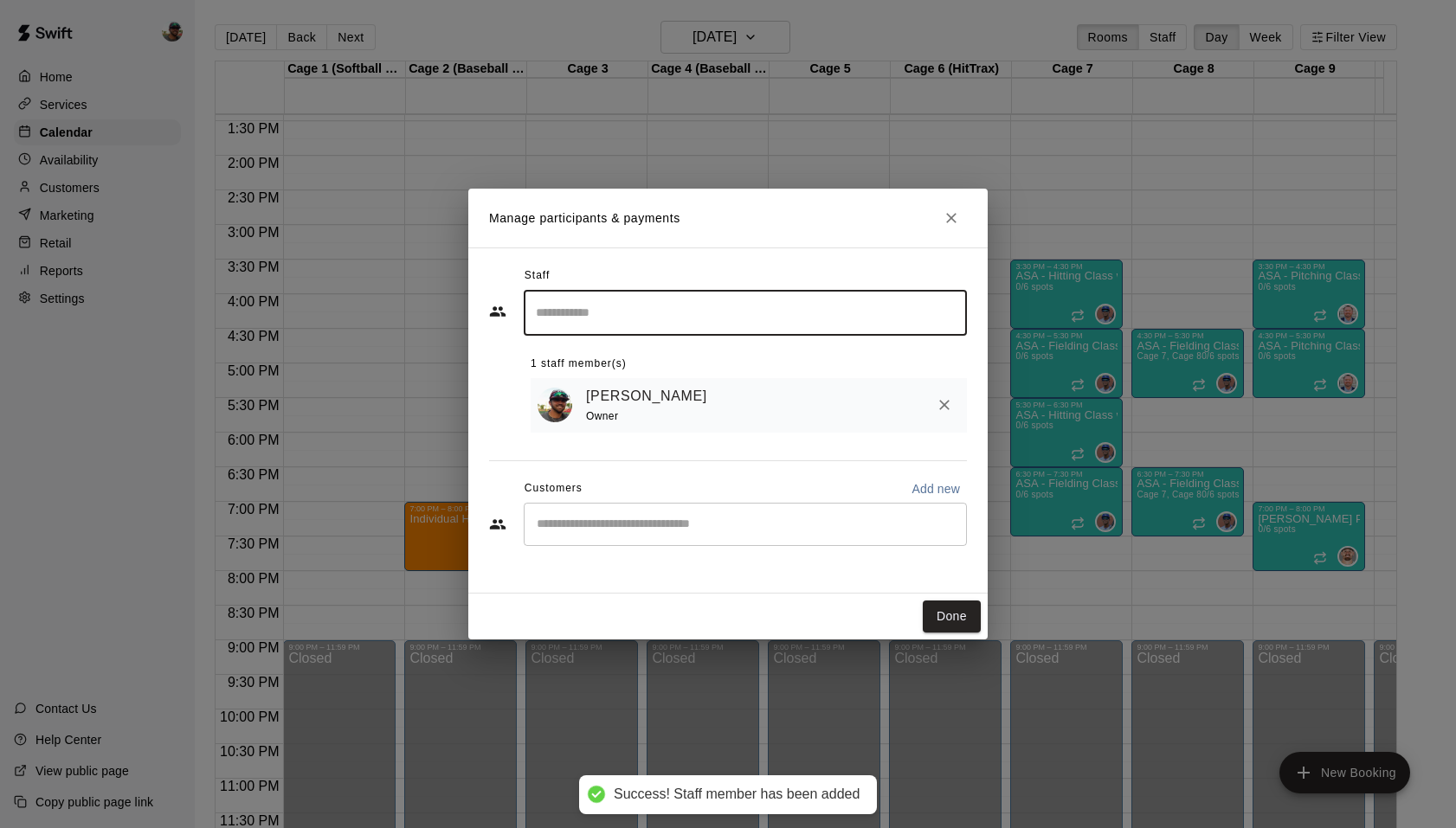
click at [607, 534] on div "​" at bounding box center [745, 524] width 444 height 43
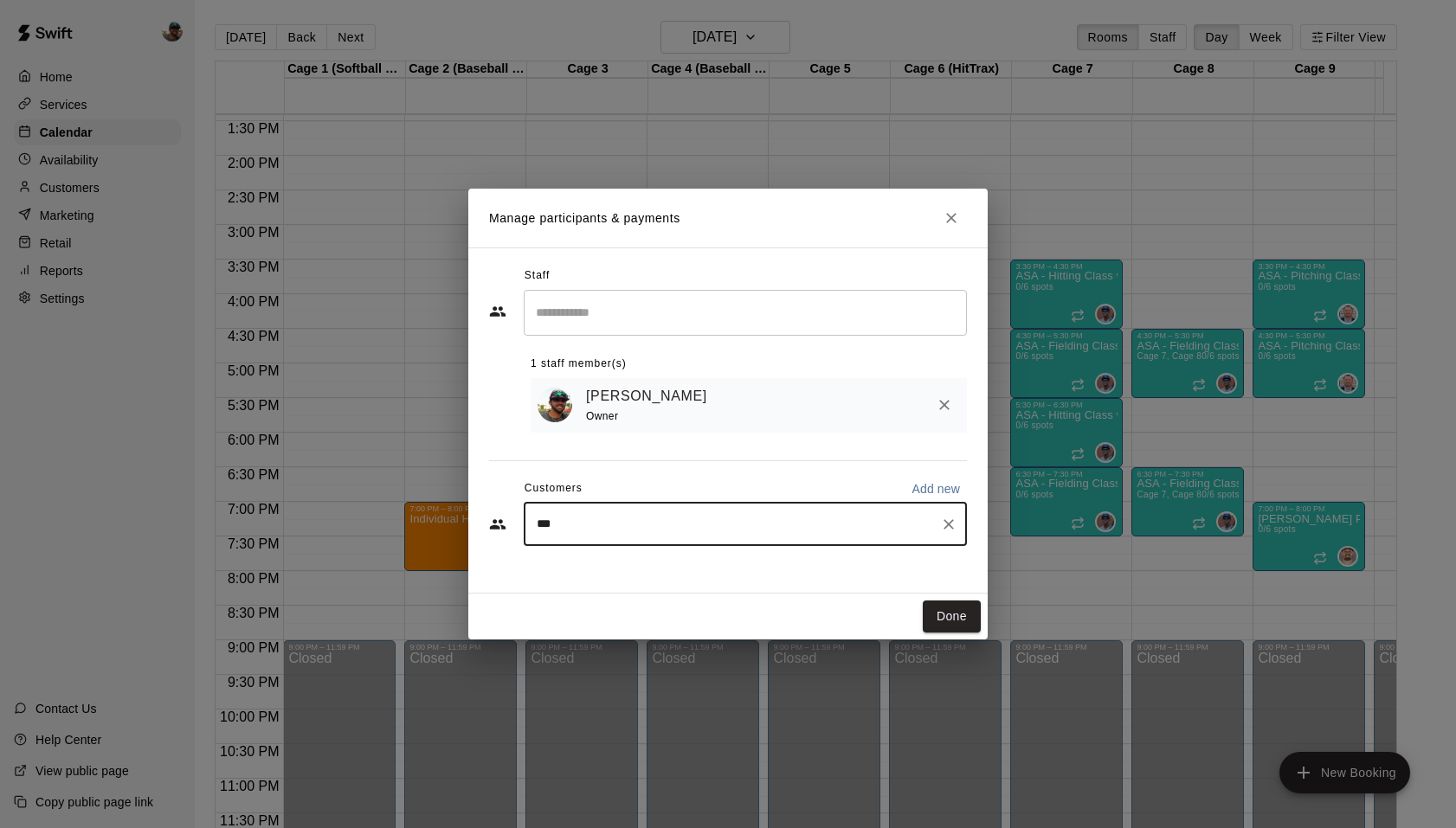
type input "****"
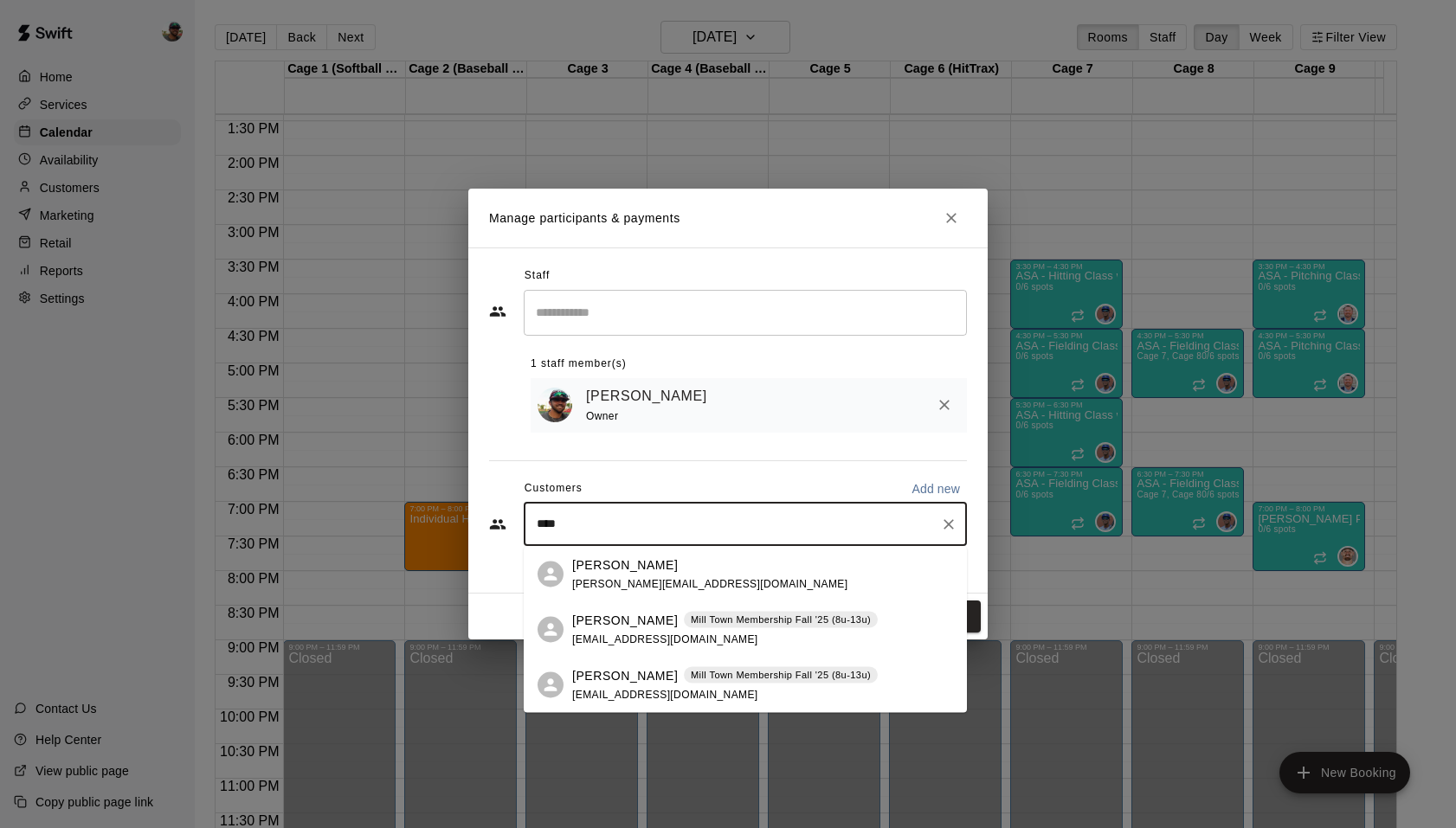
click at [678, 575] on div "[PERSON_NAME] Spencer [EMAIL_ADDRESS][DOMAIN_NAME]" at bounding box center [709, 574] width 275 height 37
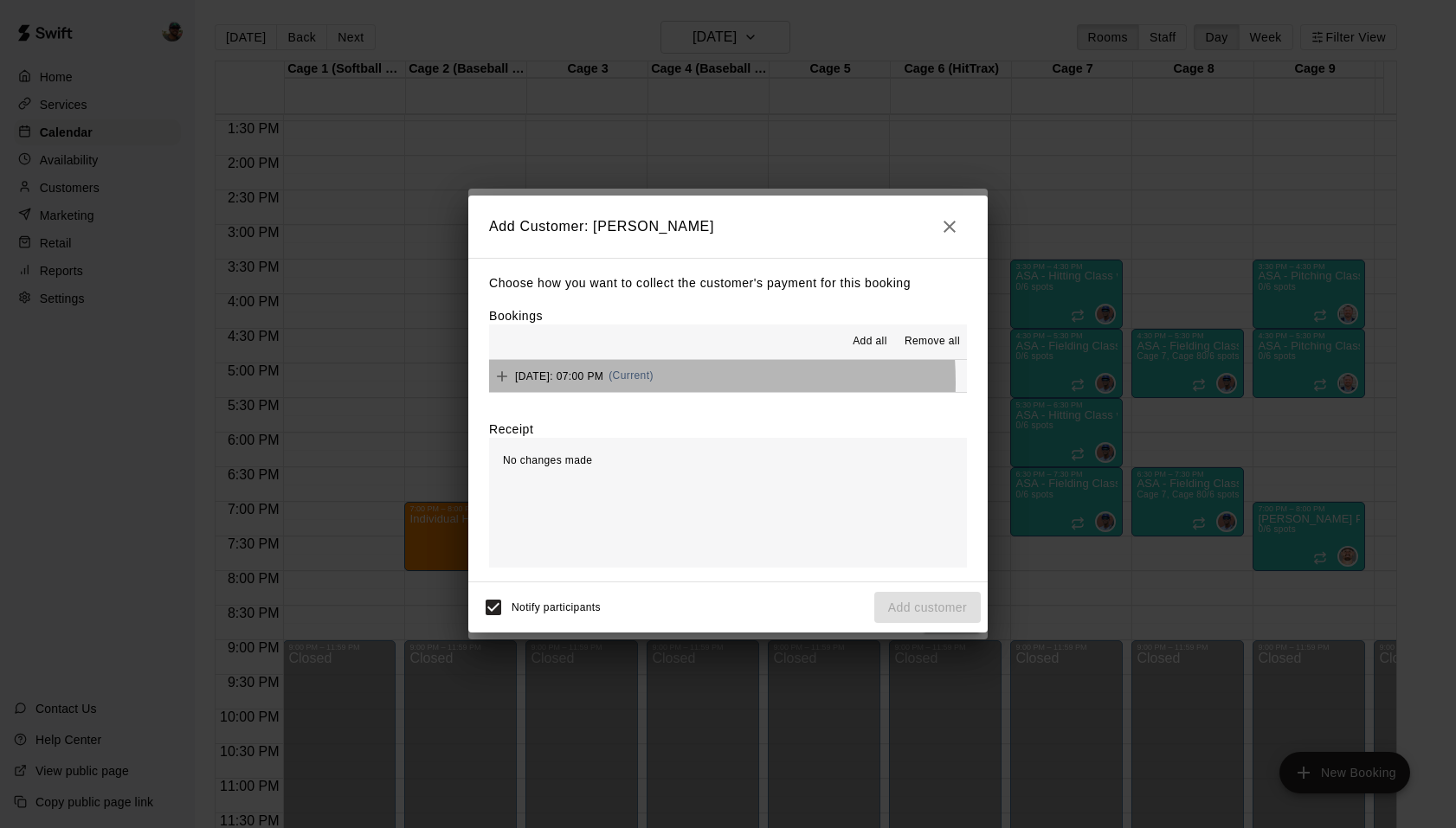
click at [611, 384] on div "[DATE]: 07:00 PM (Current)" at bounding box center [570, 377] width 164 height 26
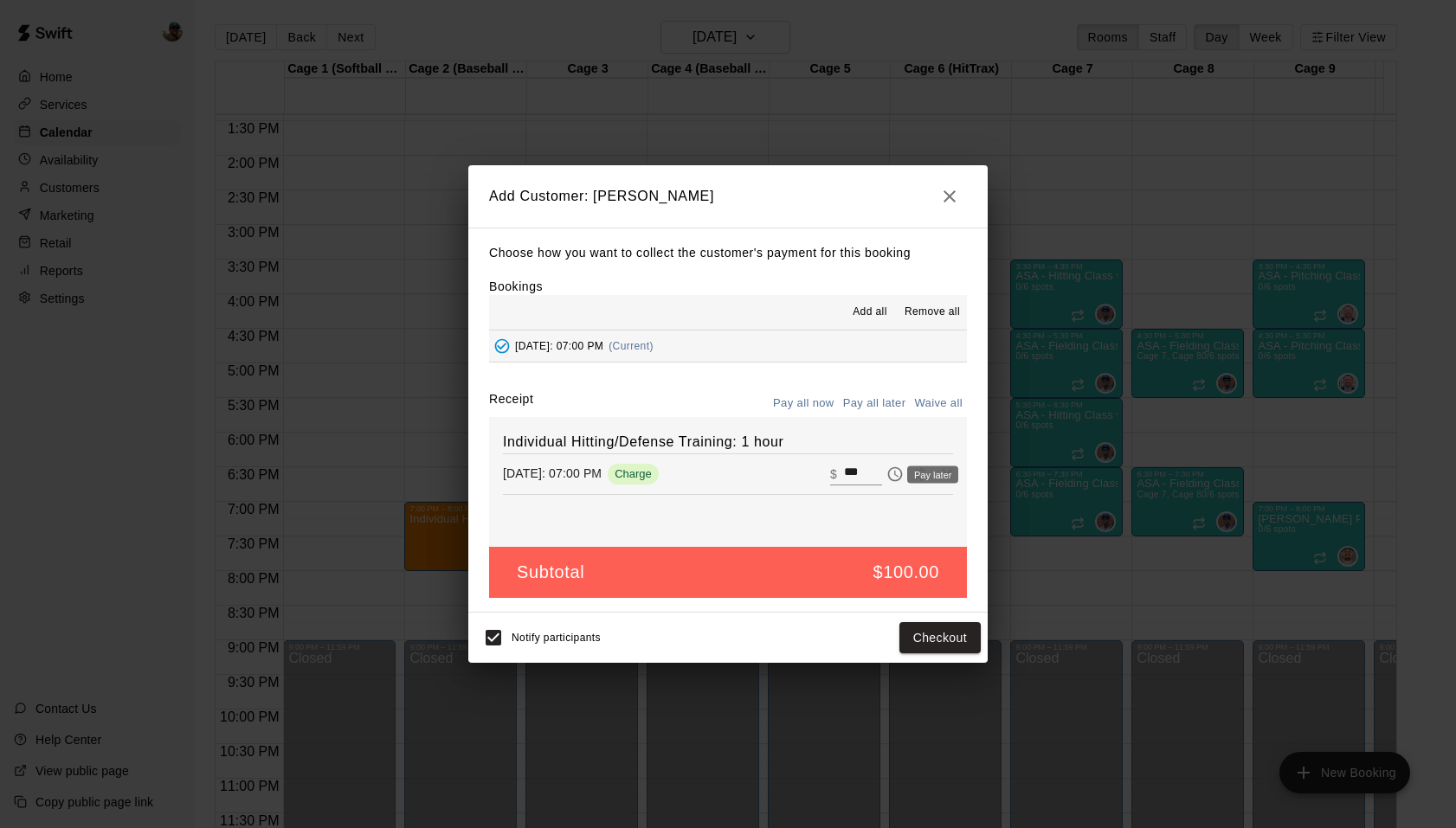
click at [886, 482] on icon "Pay later" at bounding box center [895, 474] width 17 height 17
click at [928, 640] on button "Add customer" at bounding box center [927, 638] width 107 height 32
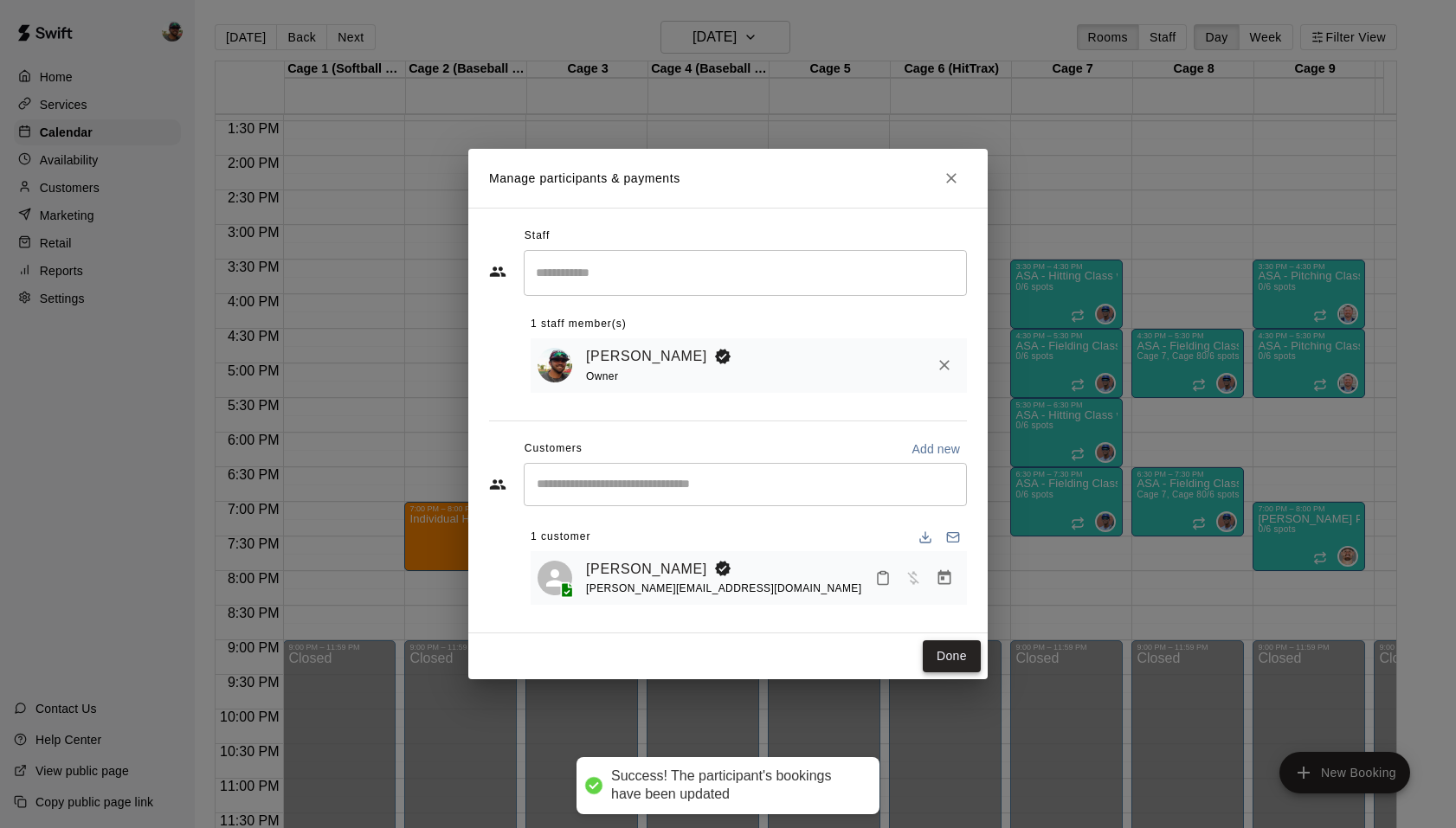
click at [950, 654] on button "Done" at bounding box center [952, 656] width 58 height 32
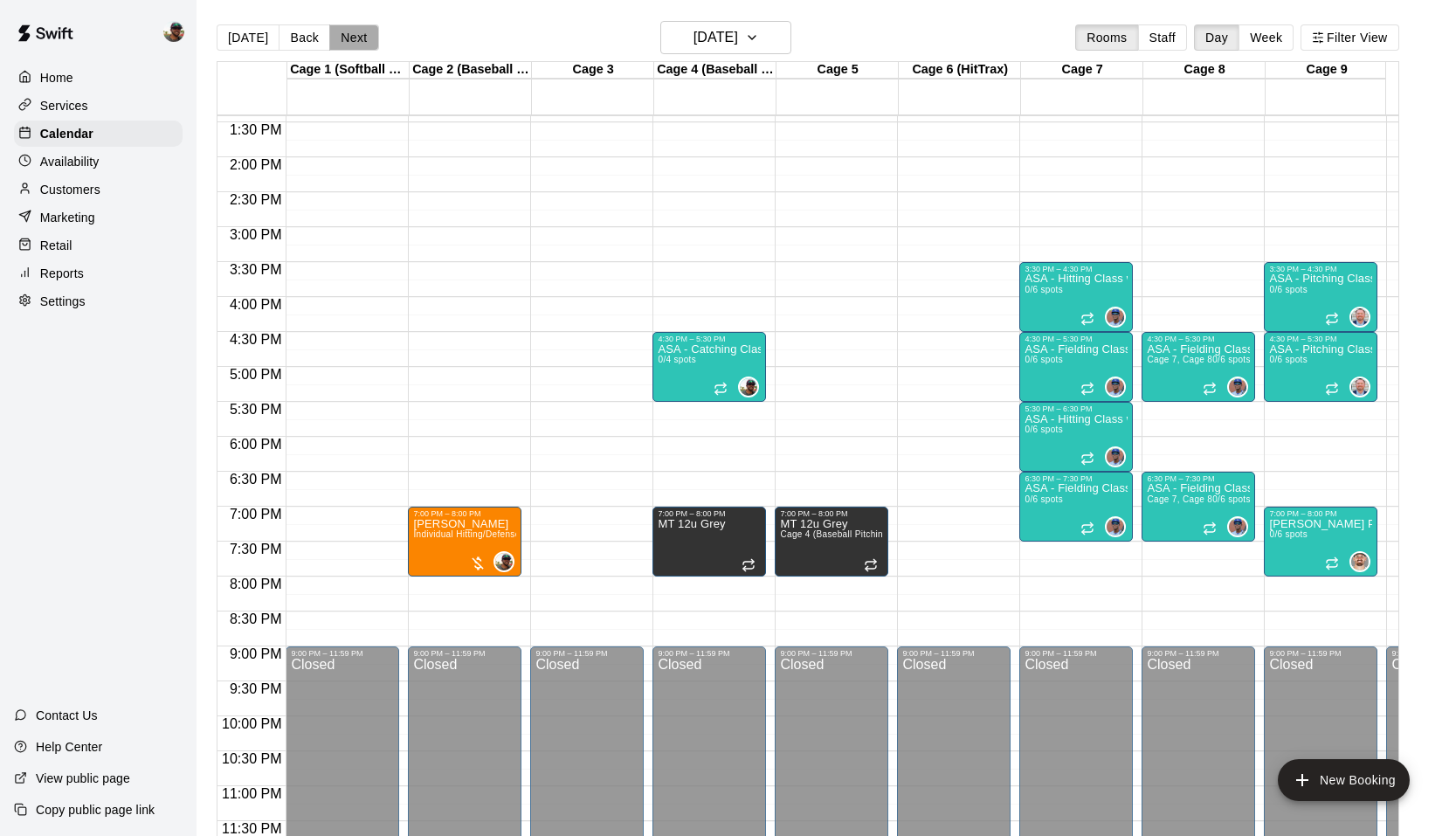
click at [363, 35] on button "Next" at bounding box center [354, 38] width 49 height 26
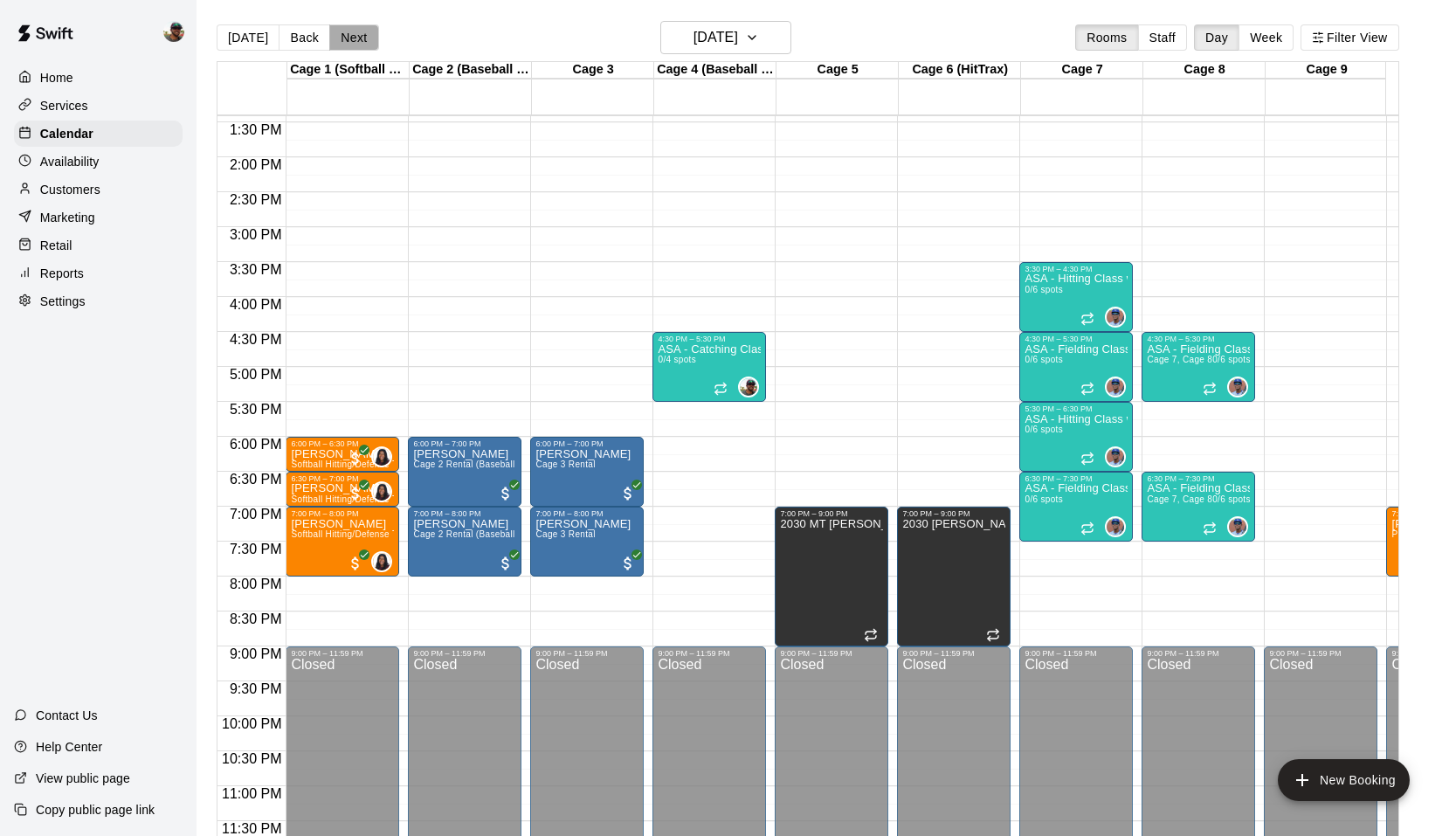
click at [363, 35] on button "Next" at bounding box center [354, 38] width 49 height 26
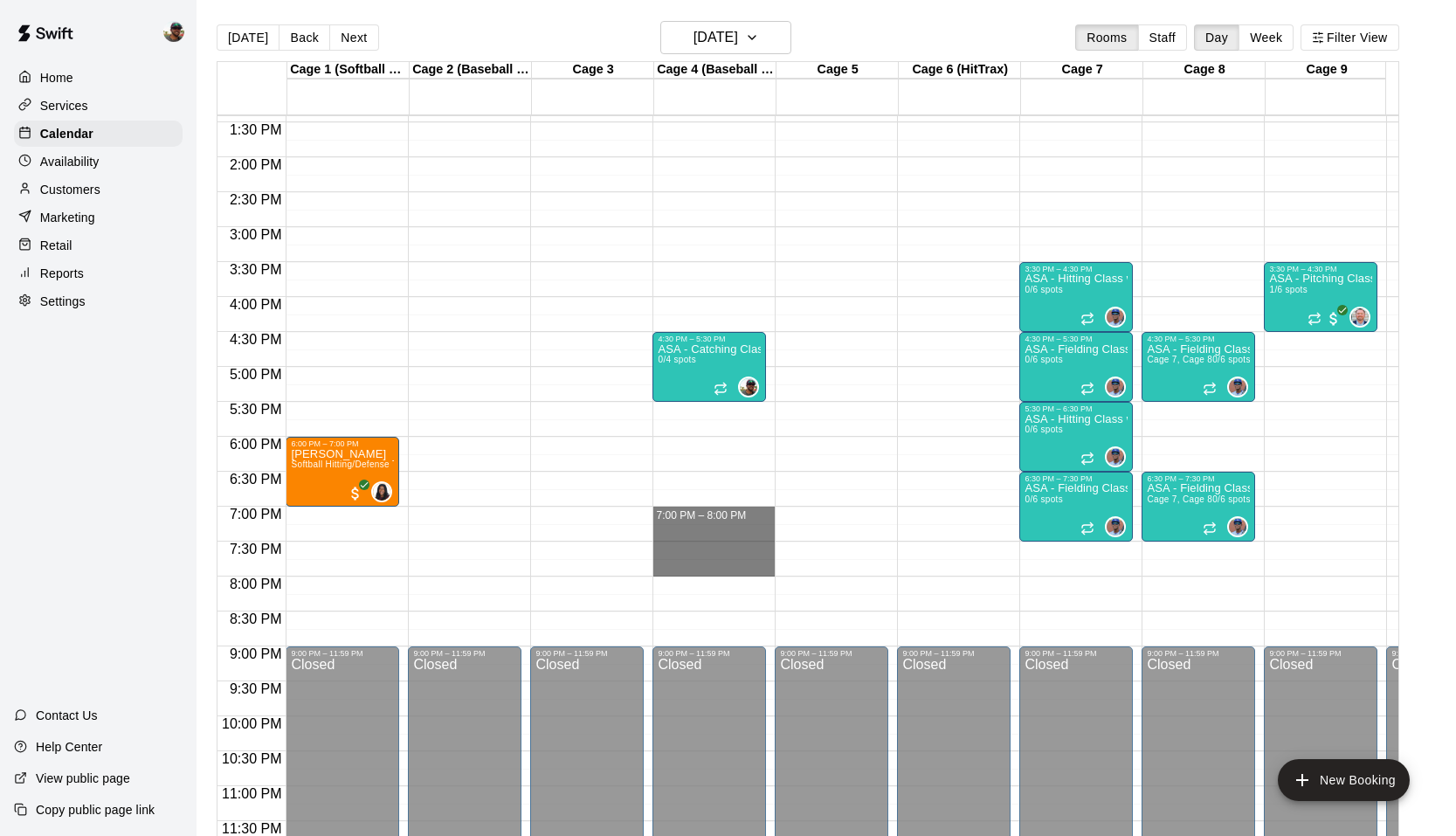
drag, startPoint x: 672, startPoint y: 496, endPoint x: 679, endPoint y: 558, distance: 62.4
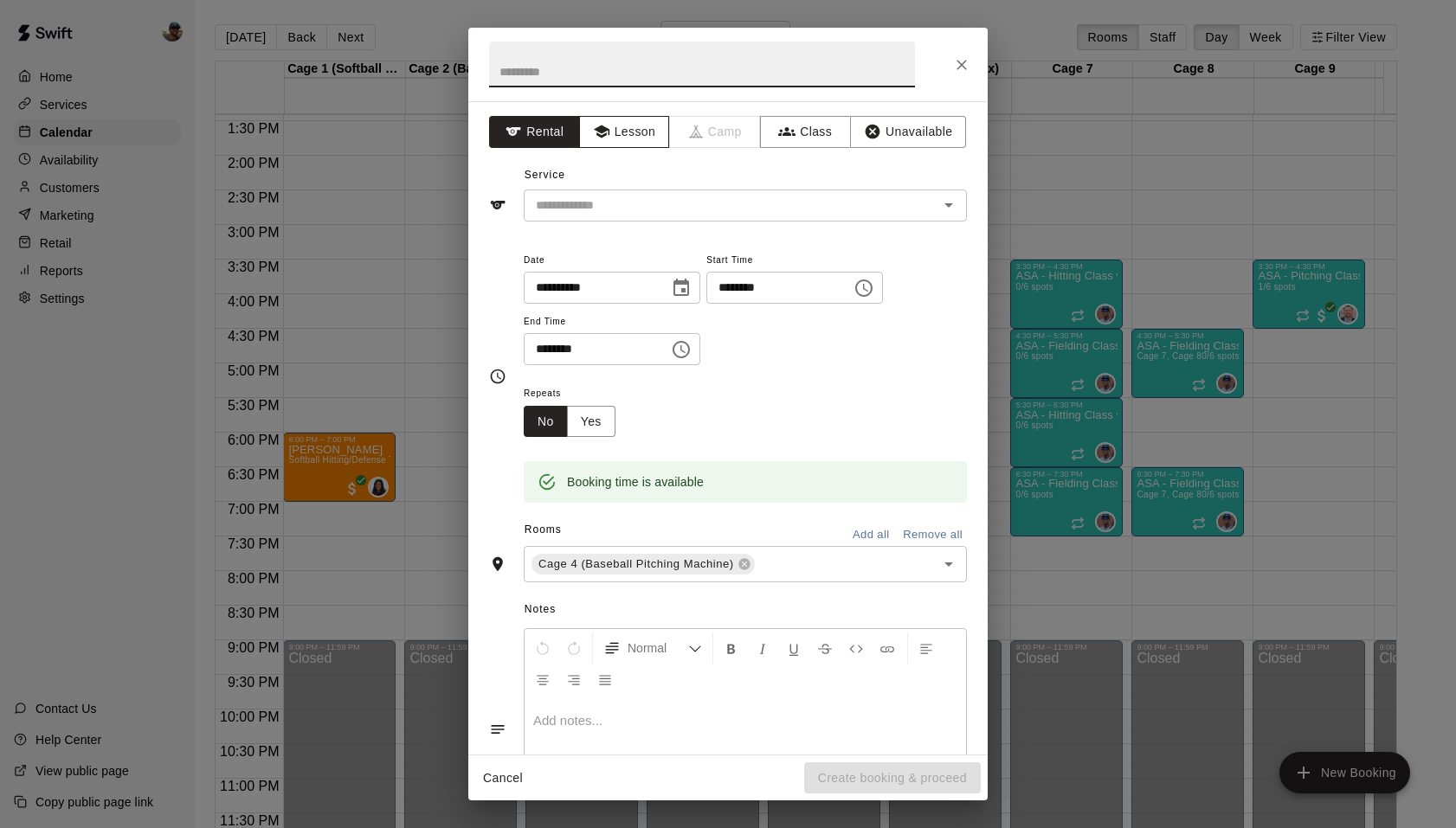
click at [647, 139] on button "Lesson" at bounding box center [624, 132] width 91 height 32
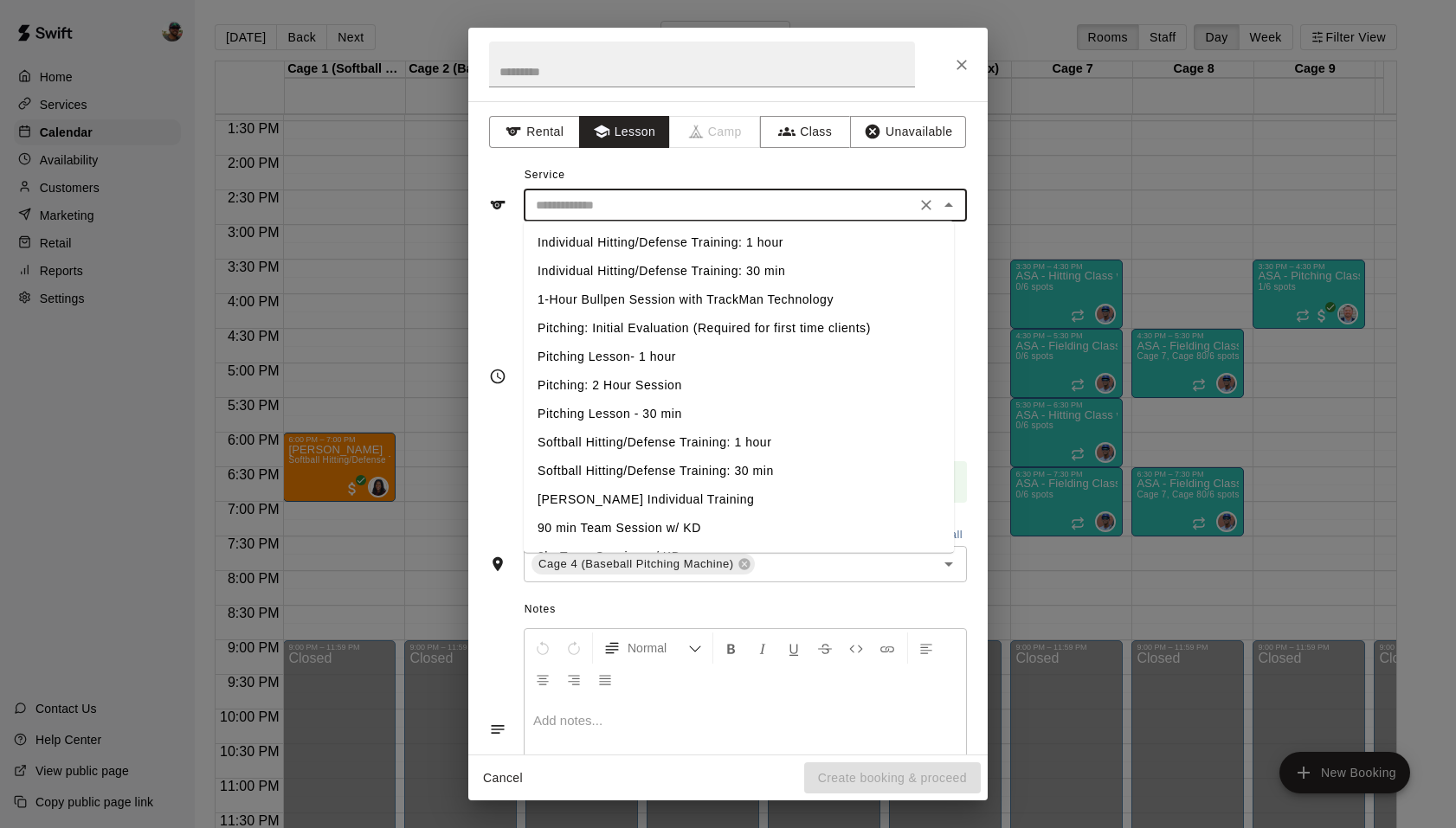
click at [692, 200] on input "text" at bounding box center [720, 205] width 382 height 22
click at [702, 236] on li "Individual Hitting/Defense Training: 1 hour" at bounding box center [739, 242] width 431 height 29
type input "**********"
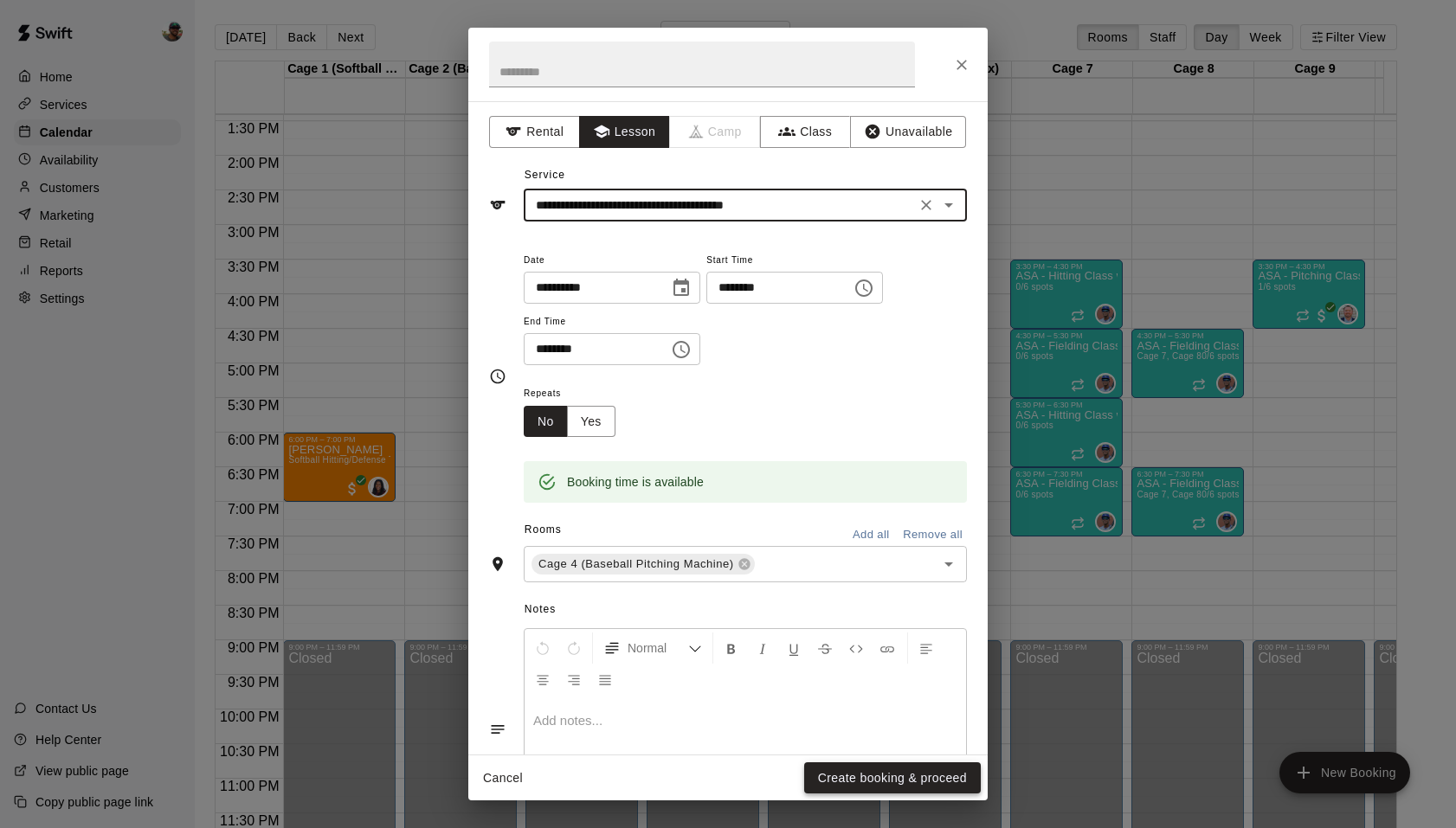
click at [899, 776] on button "Create booking & proceed" at bounding box center [892, 779] width 176 height 32
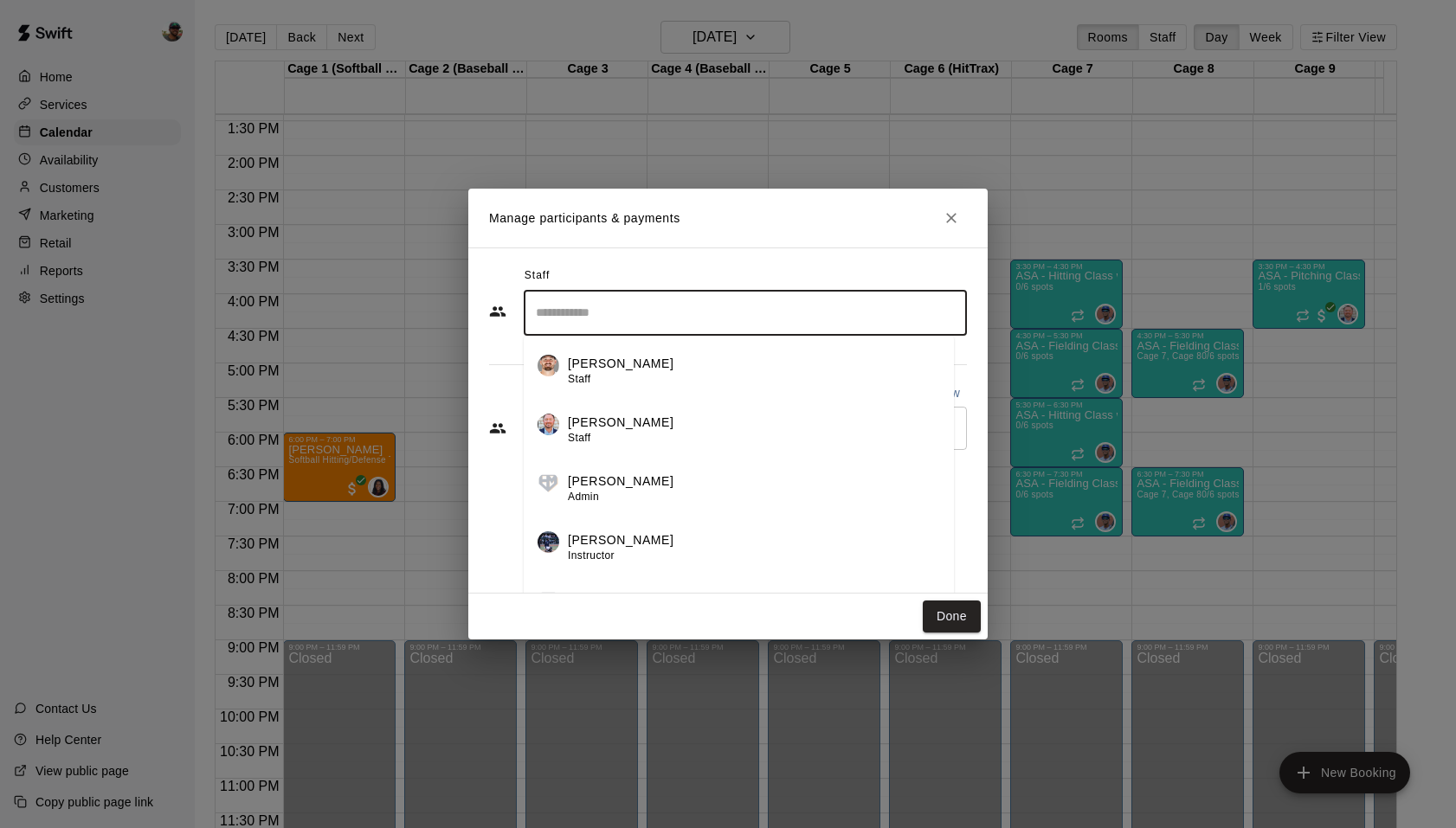
click at [671, 308] on input "Search staff" at bounding box center [745, 312] width 428 height 30
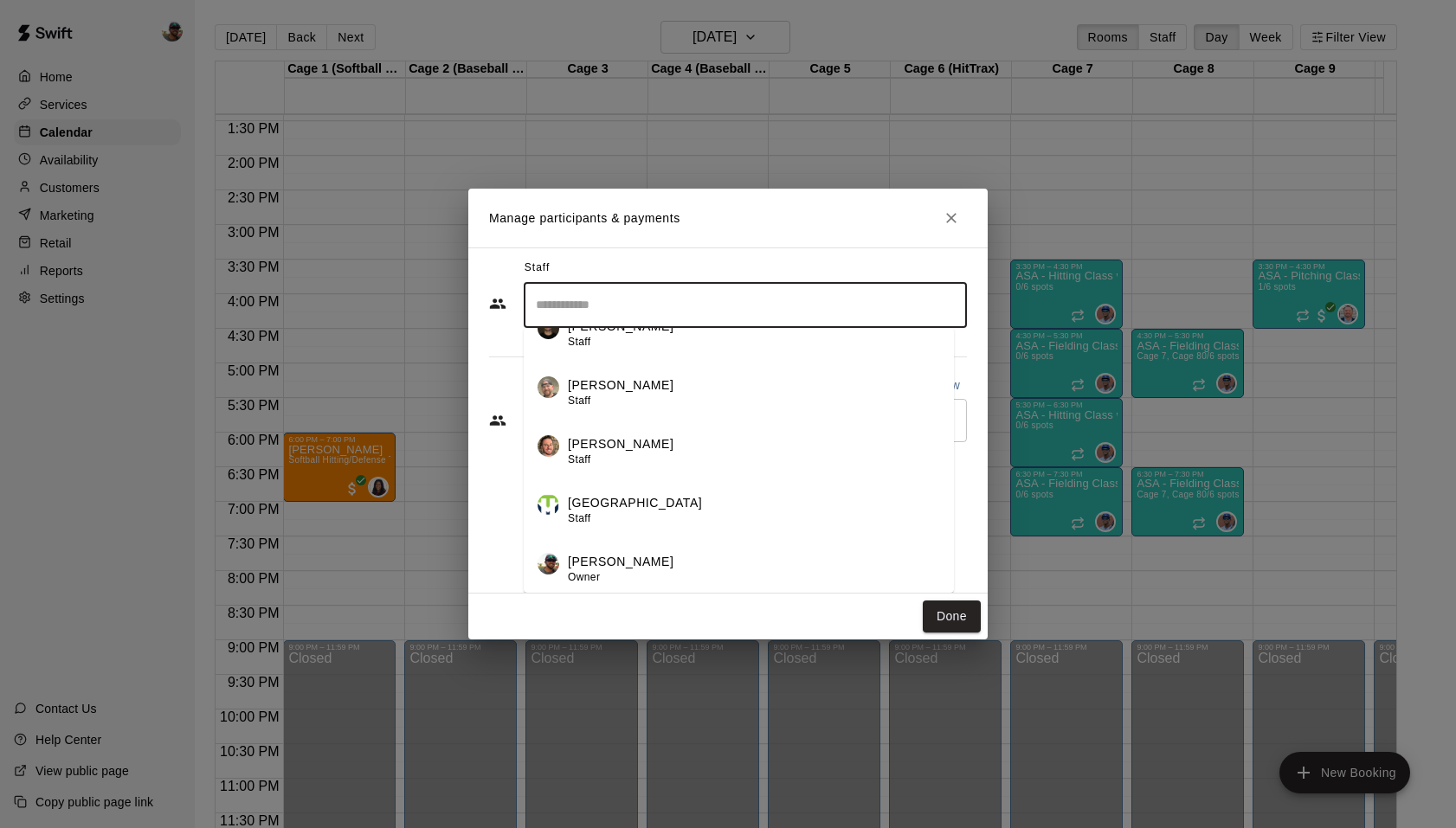
scroll to position [6, 0]
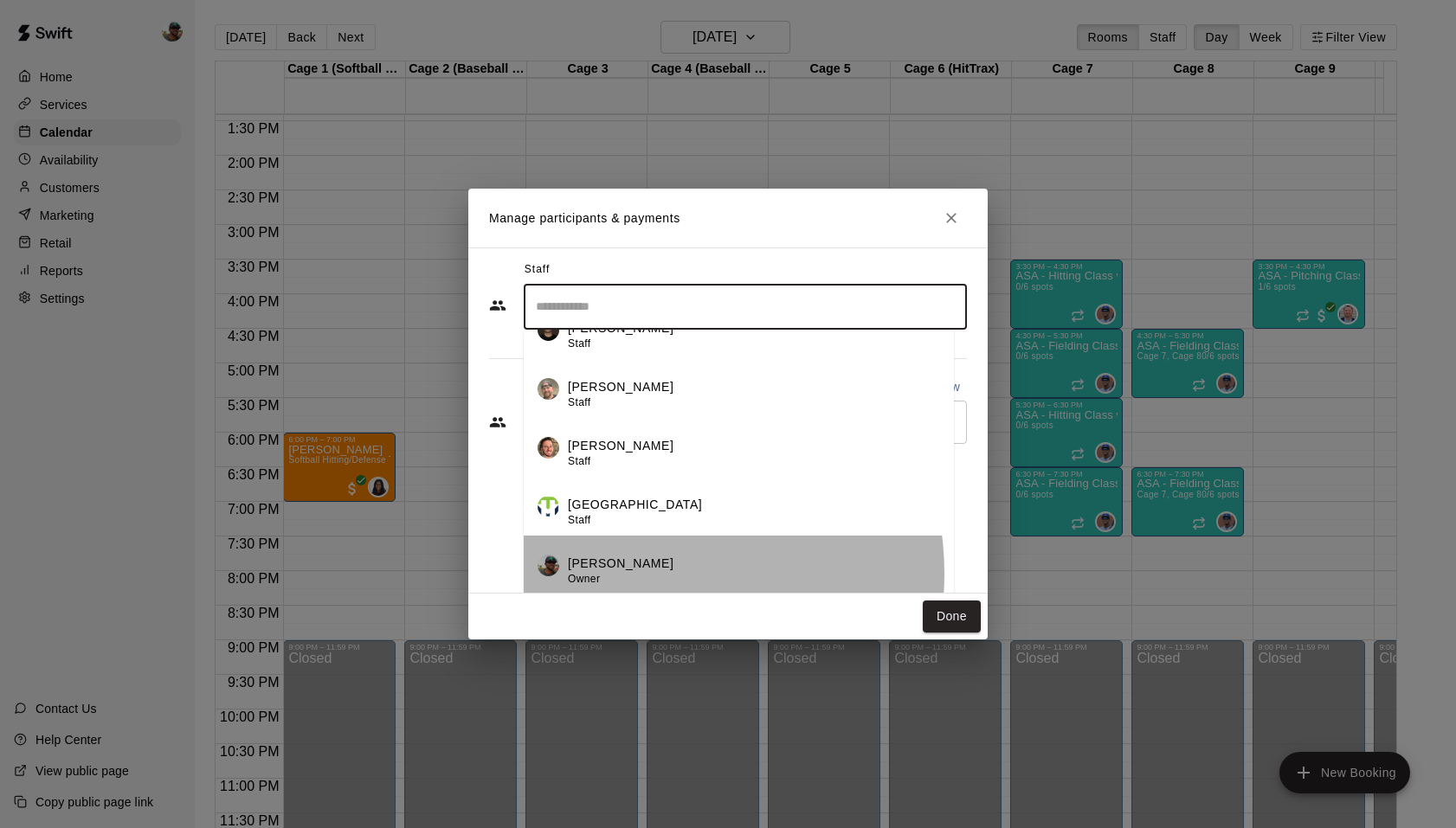
click at [638, 574] on div "[PERSON_NAME] Owner" at bounding box center [754, 571] width 372 height 34
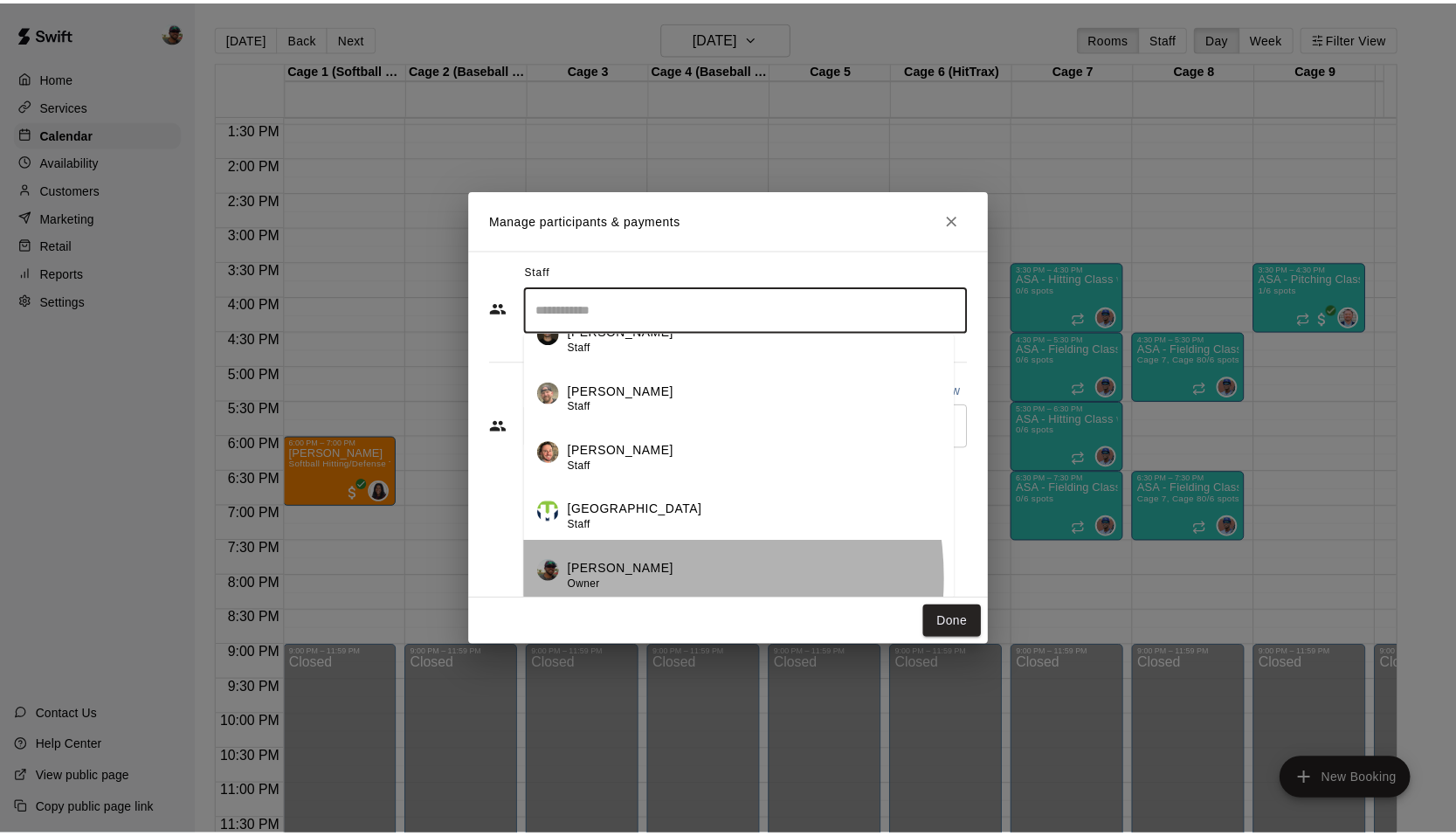
scroll to position [0, 0]
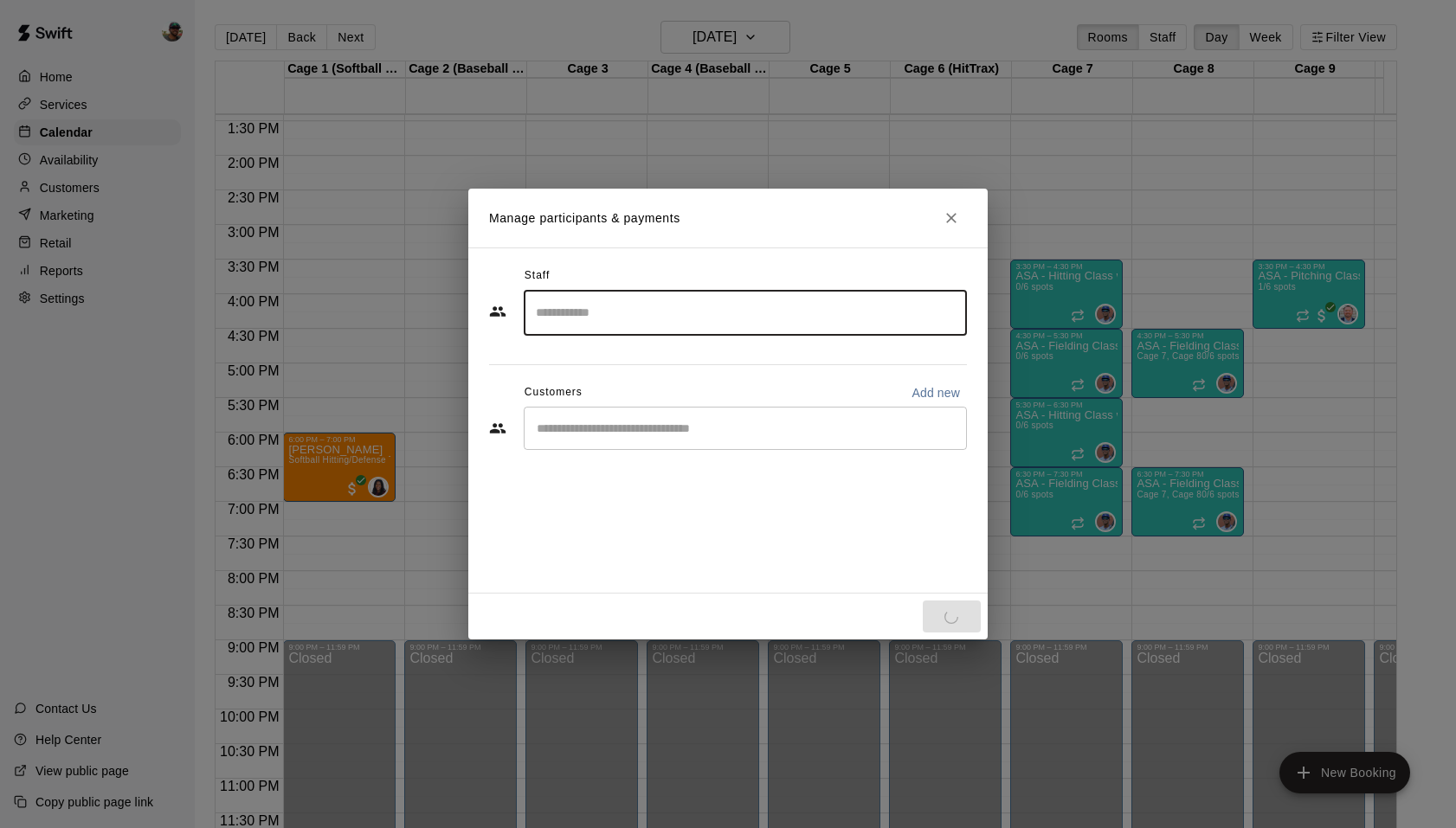
click at [676, 439] on div "​" at bounding box center [745, 429] width 444 height 43
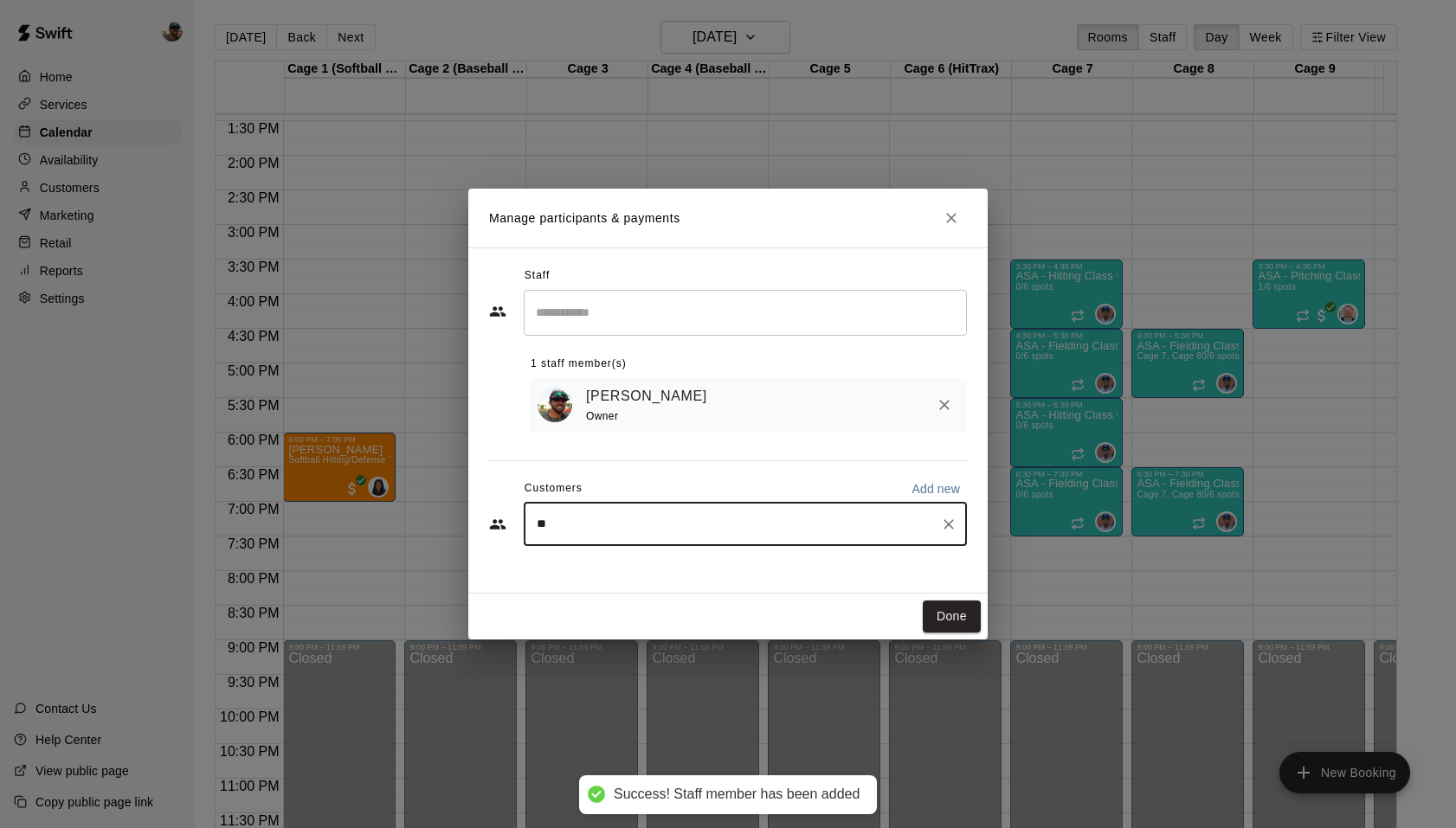
type input "***"
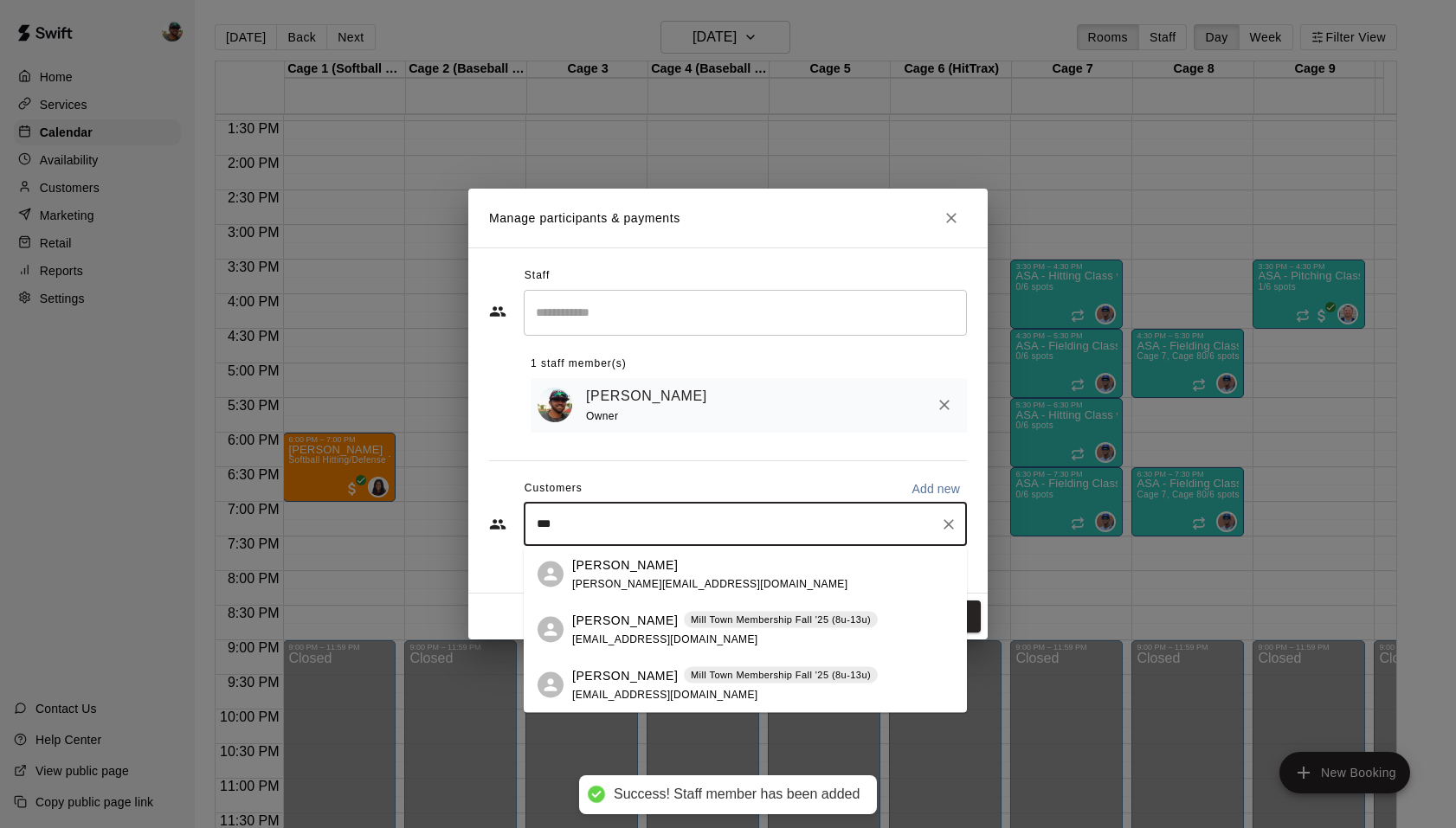
click at [648, 575] on div "[PERSON_NAME] Spencer [EMAIL_ADDRESS][DOMAIN_NAME]" at bounding box center [709, 574] width 275 height 37
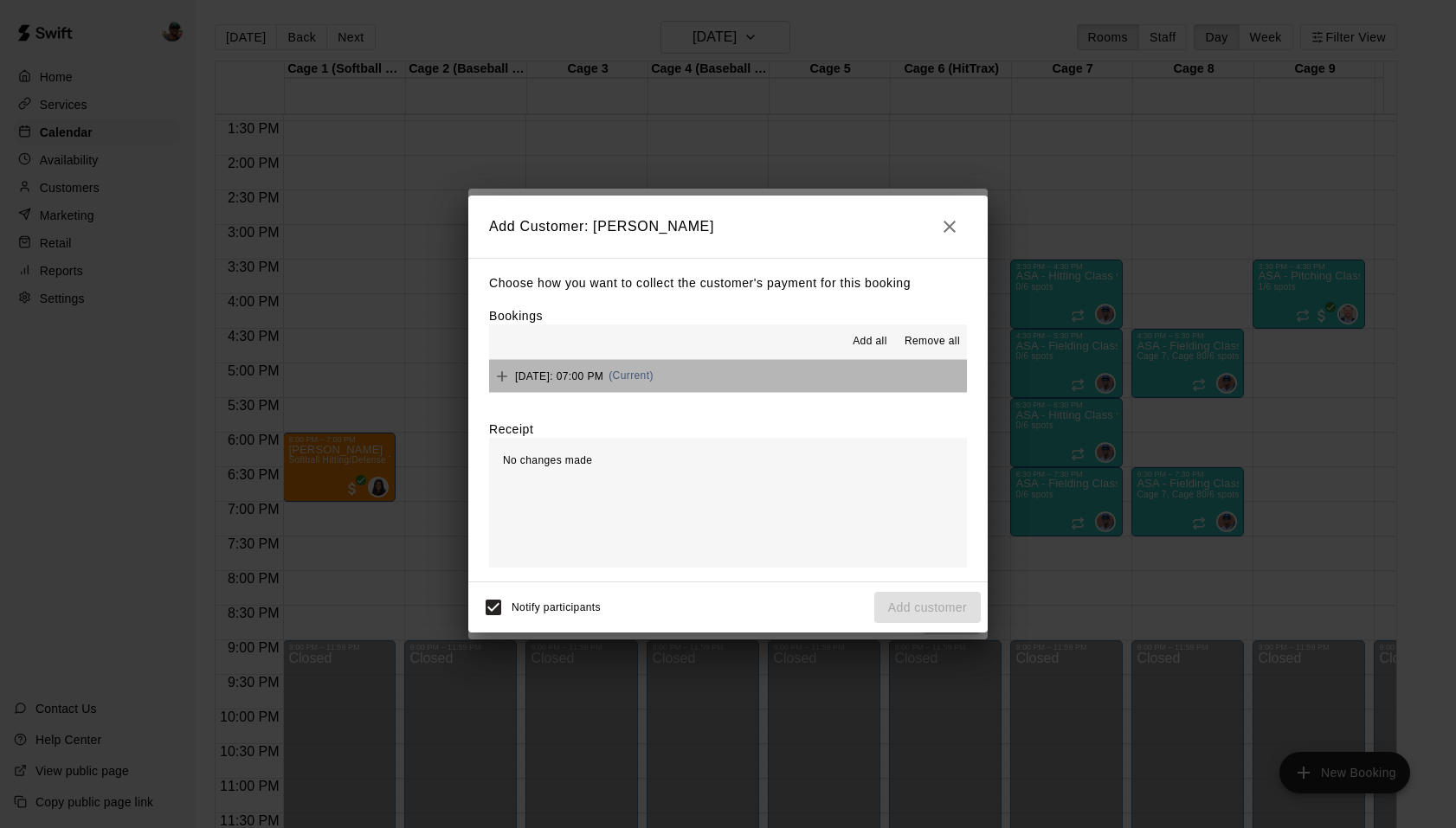
click at [776, 372] on button "[DATE]: 07:00 PM (Current)" at bounding box center [728, 376] width 478 height 32
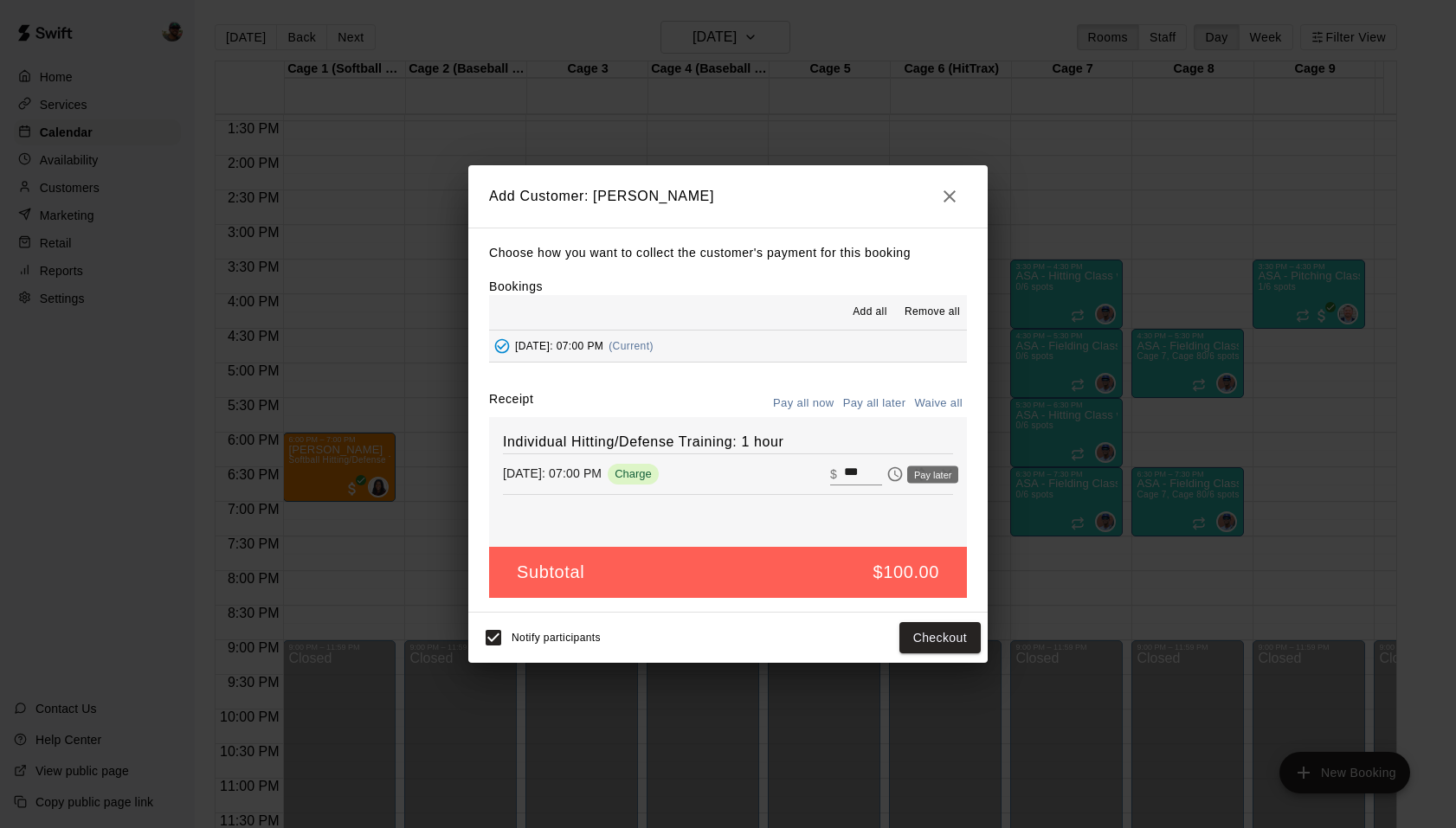
click at [888, 473] on icon "Pay later" at bounding box center [895, 473] width 15 height 15
click at [911, 637] on button "Add customer" at bounding box center [927, 638] width 107 height 32
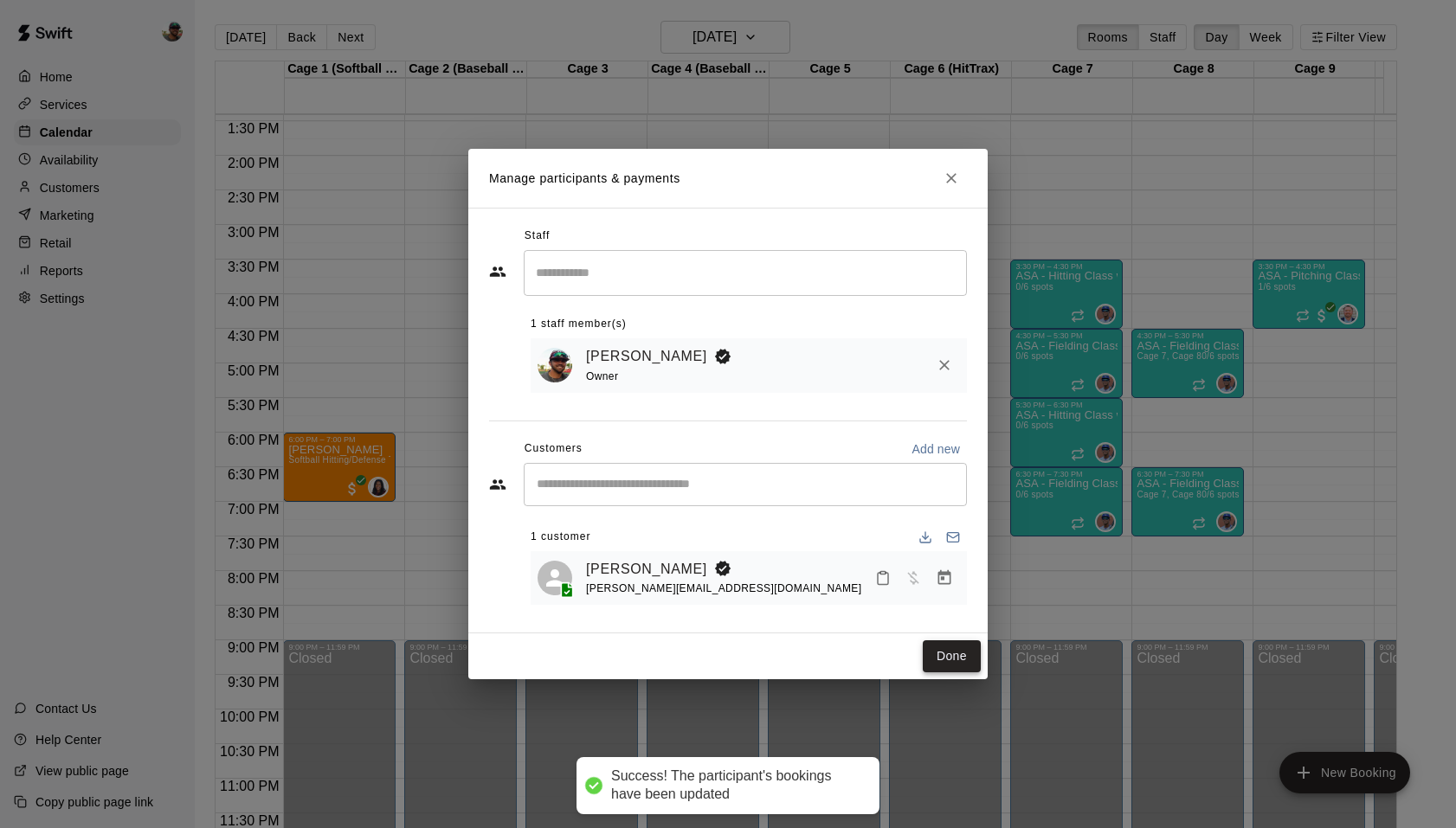
click at [956, 661] on button "Done" at bounding box center [952, 656] width 58 height 32
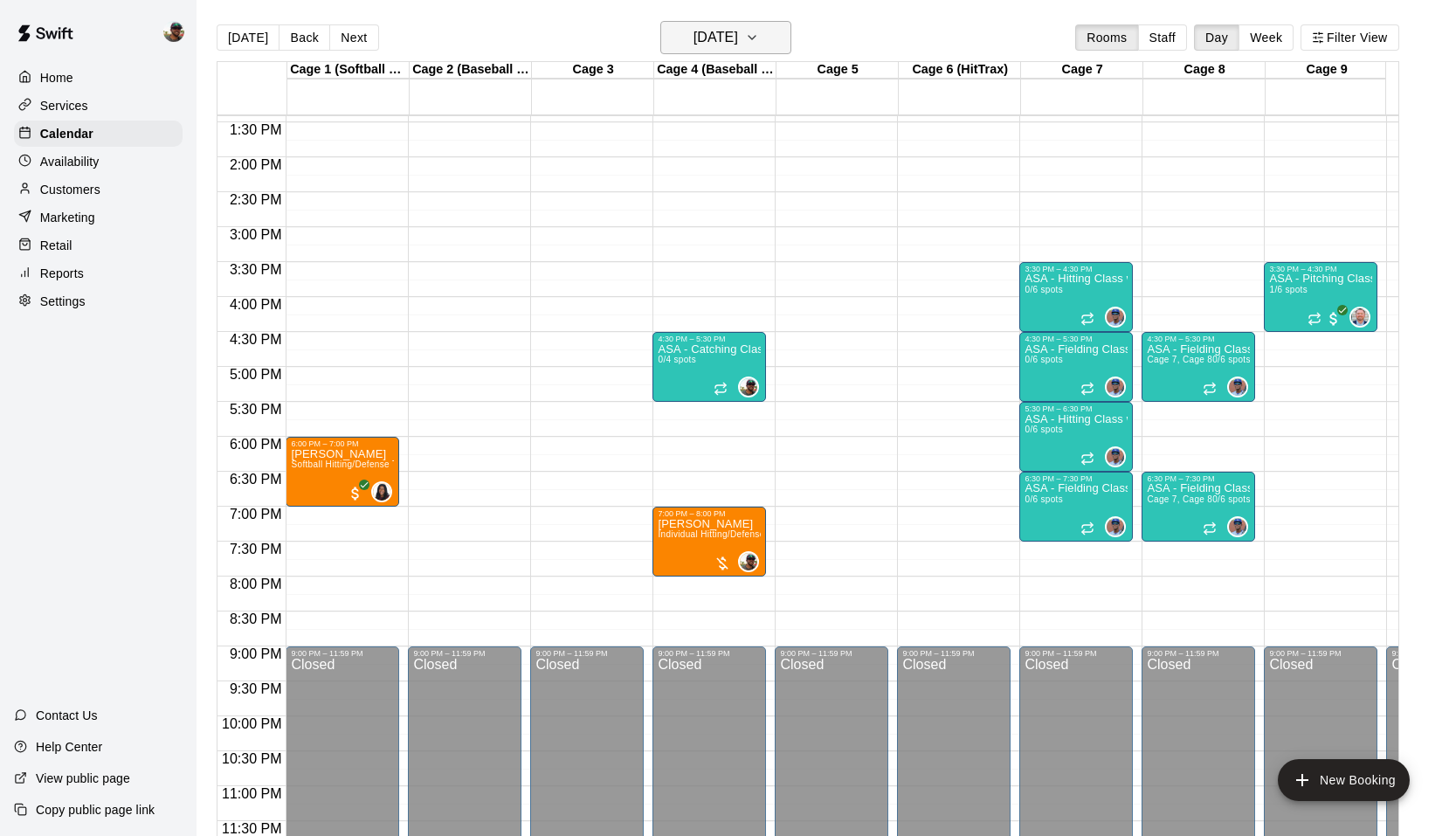
click at [760, 40] on icon "button" at bounding box center [753, 38] width 14 height 21
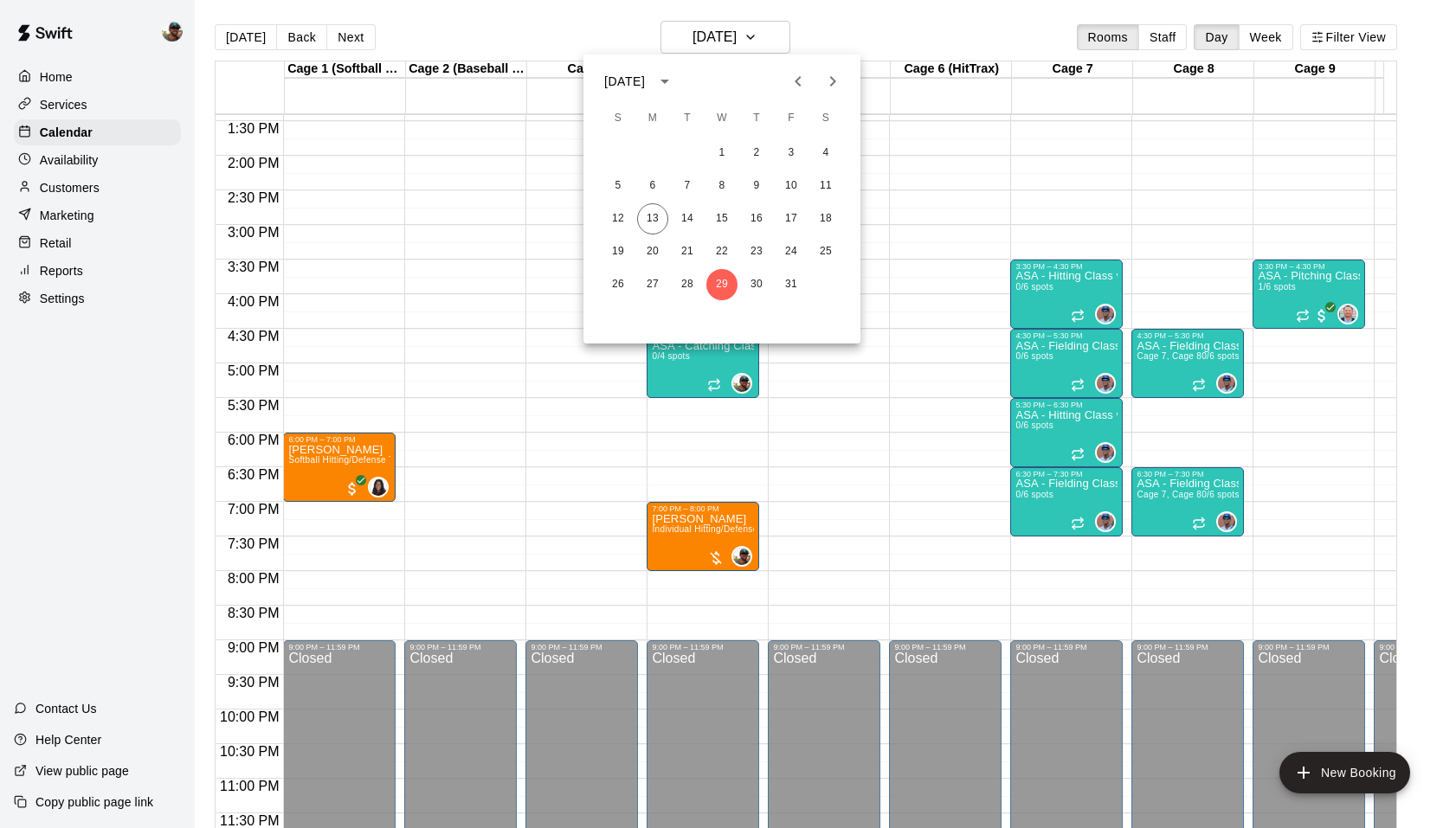
click at [948, 324] on div at bounding box center [728, 414] width 1456 height 828
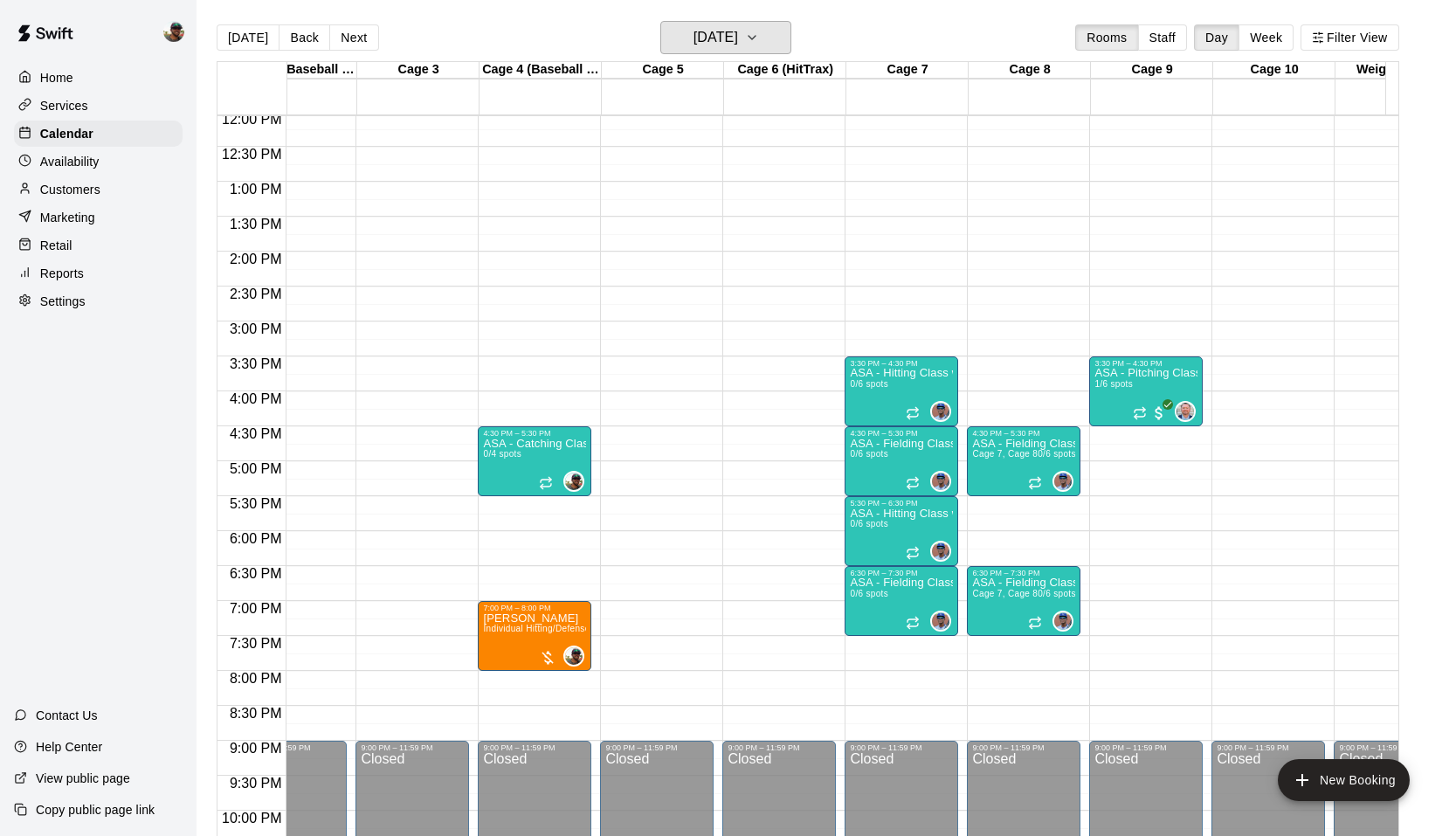
scroll to position [0, 180]
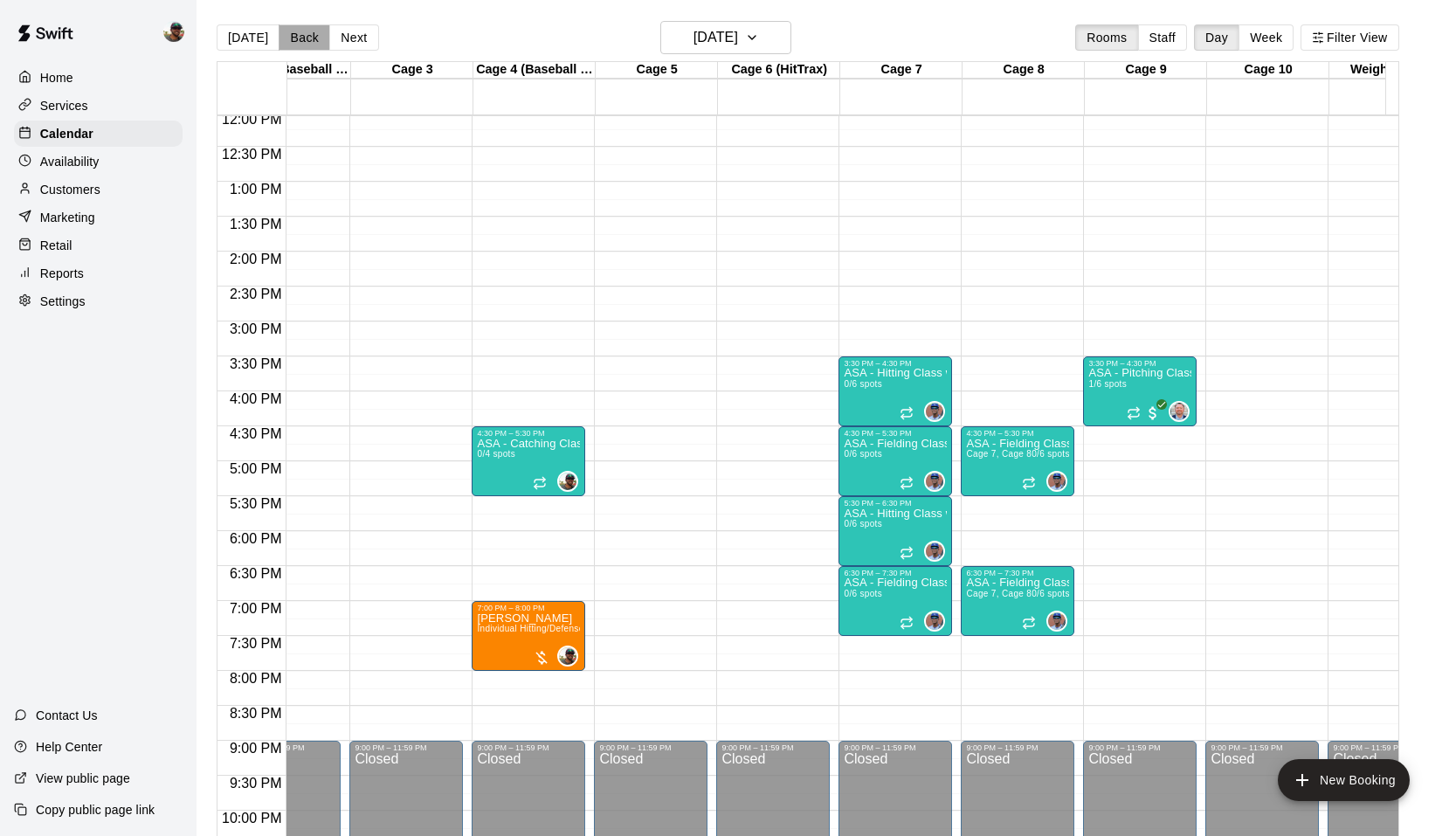
click at [309, 37] on button "Back" at bounding box center [304, 38] width 52 height 26
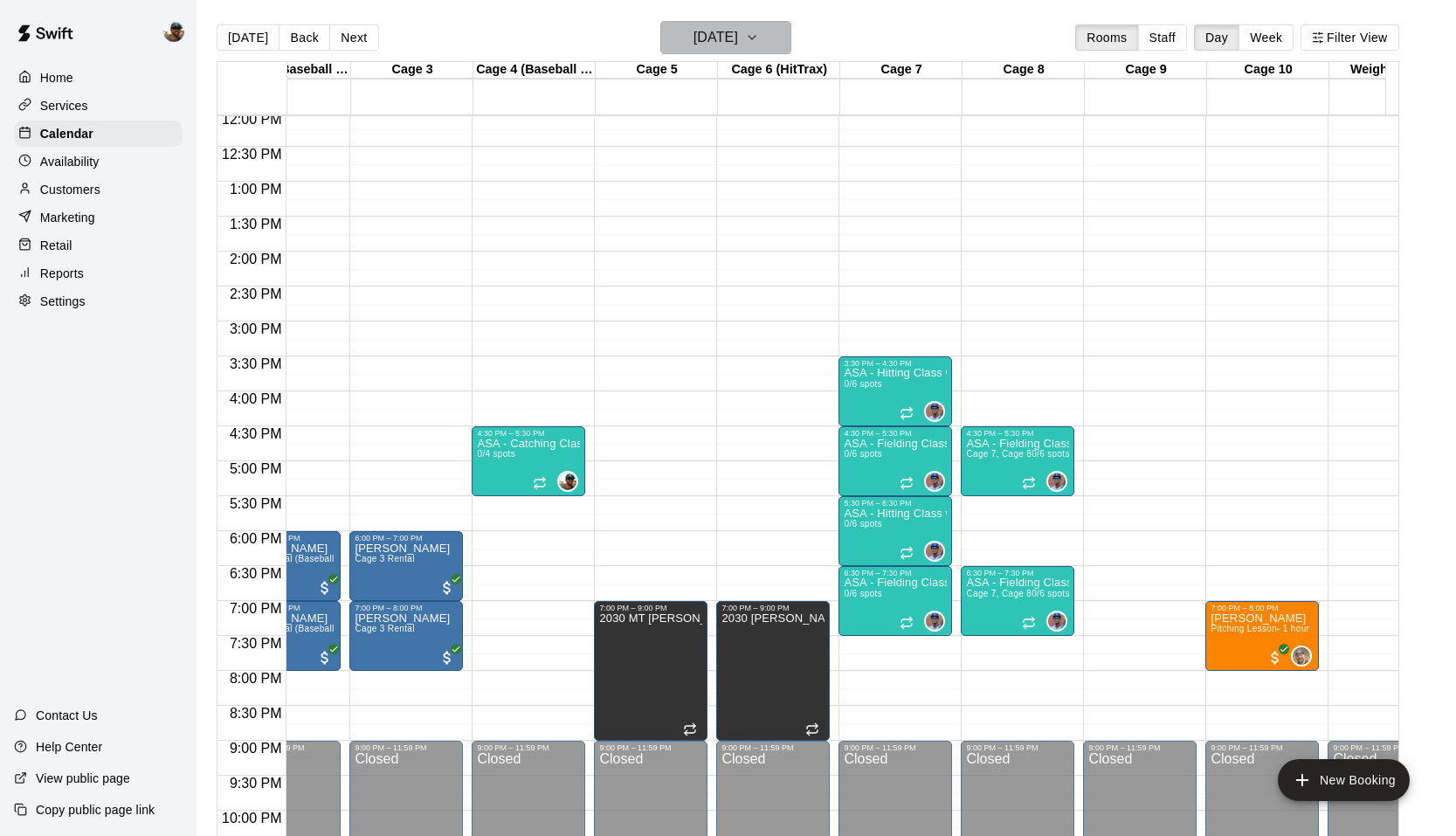
click at [760, 35] on icon "button" at bounding box center [753, 38] width 14 height 21
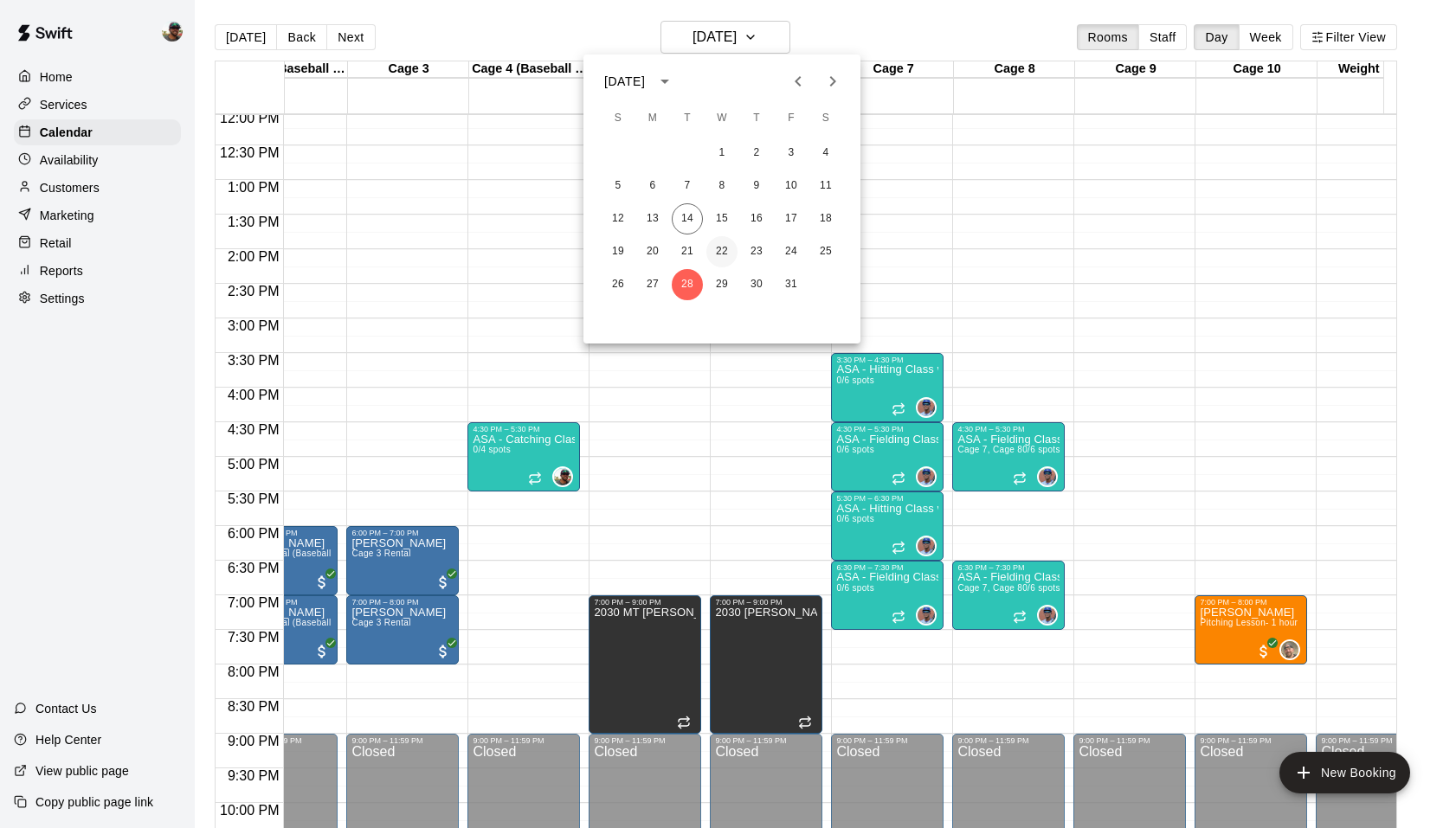
click at [710, 252] on button "22" at bounding box center [722, 252] width 31 height 31
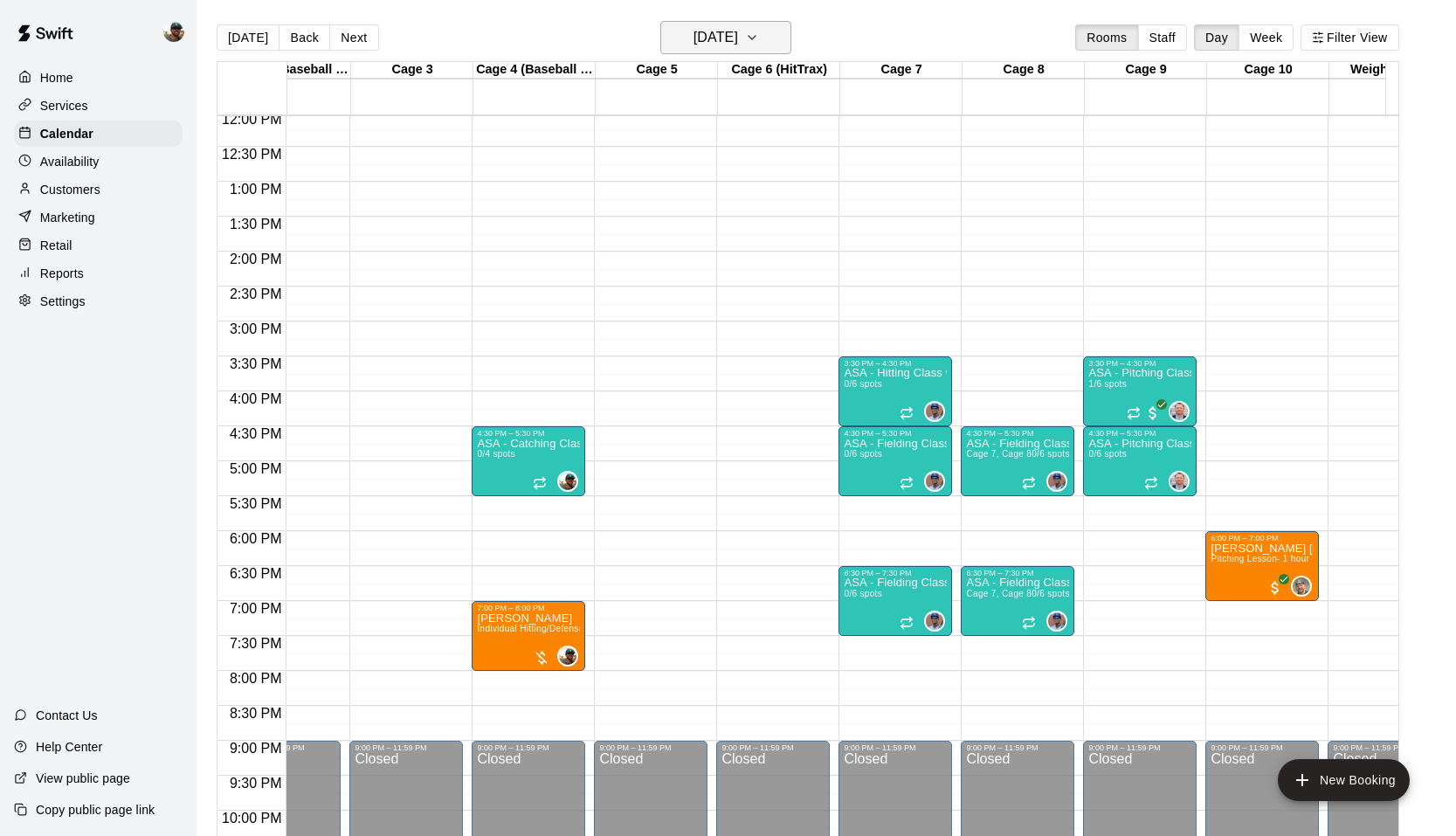
click at [760, 36] on icon "button" at bounding box center [753, 38] width 14 height 21
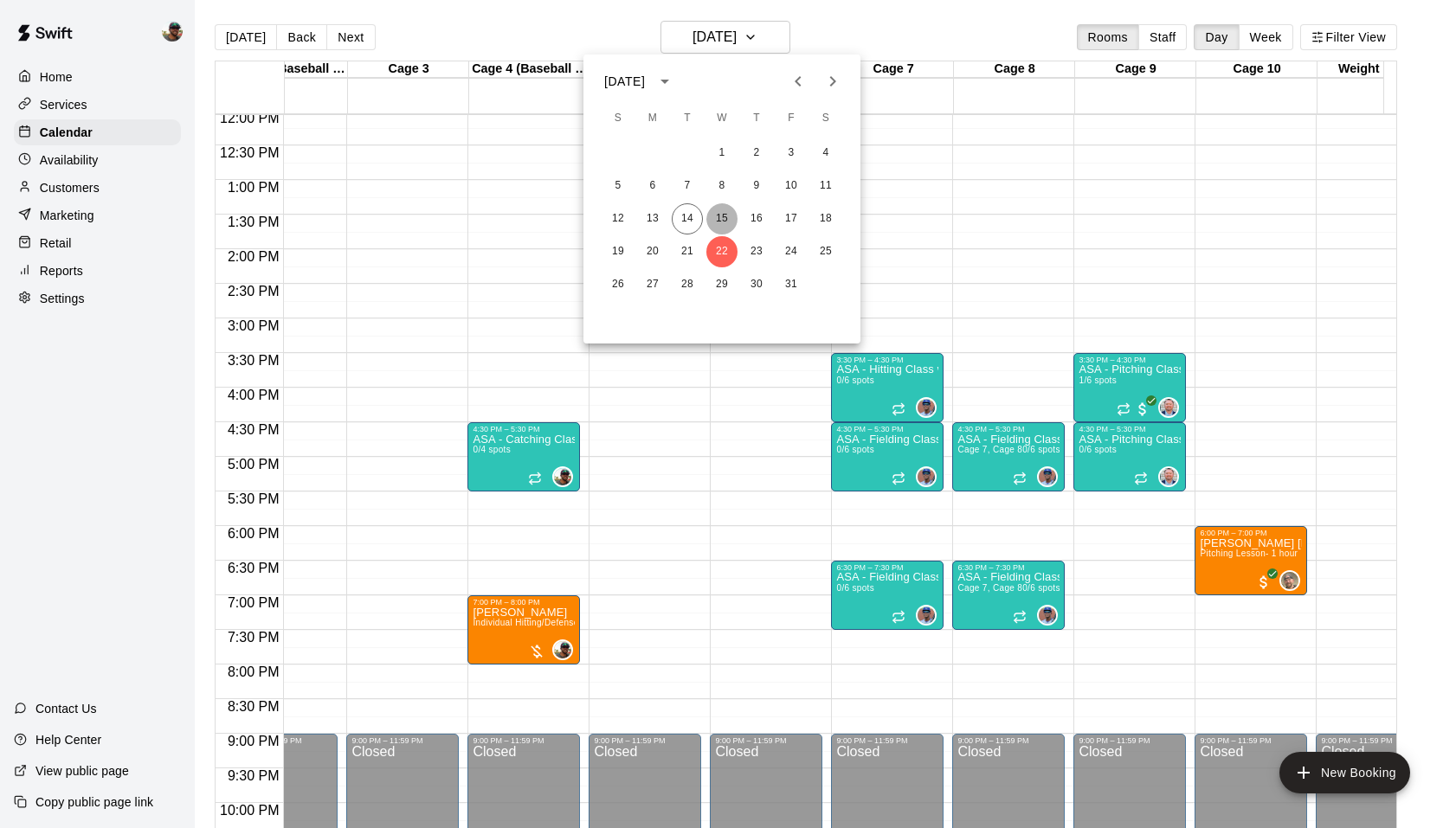
click at [721, 221] on button "15" at bounding box center [722, 219] width 31 height 31
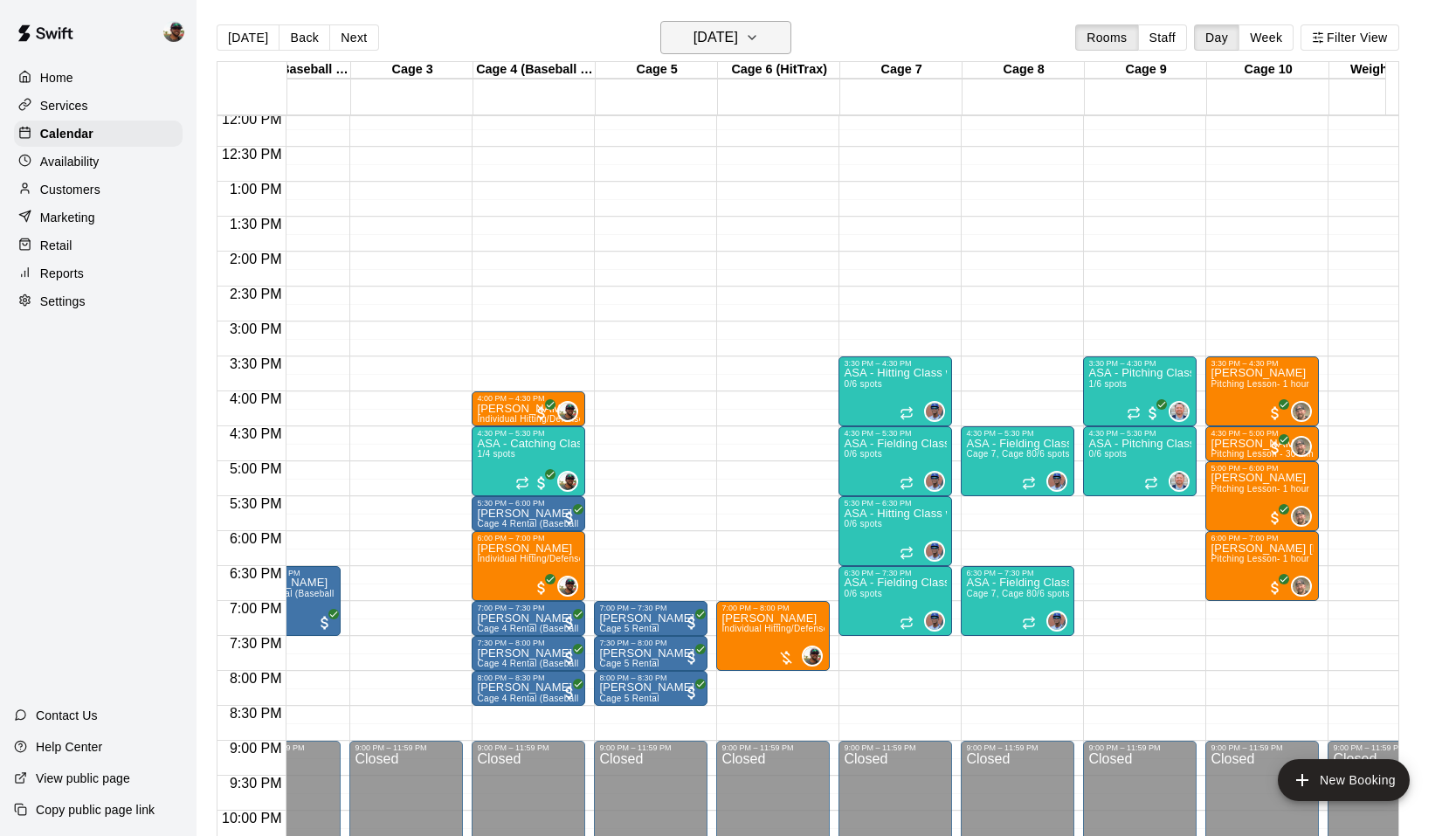
click at [760, 38] on icon "button" at bounding box center [753, 38] width 14 height 21
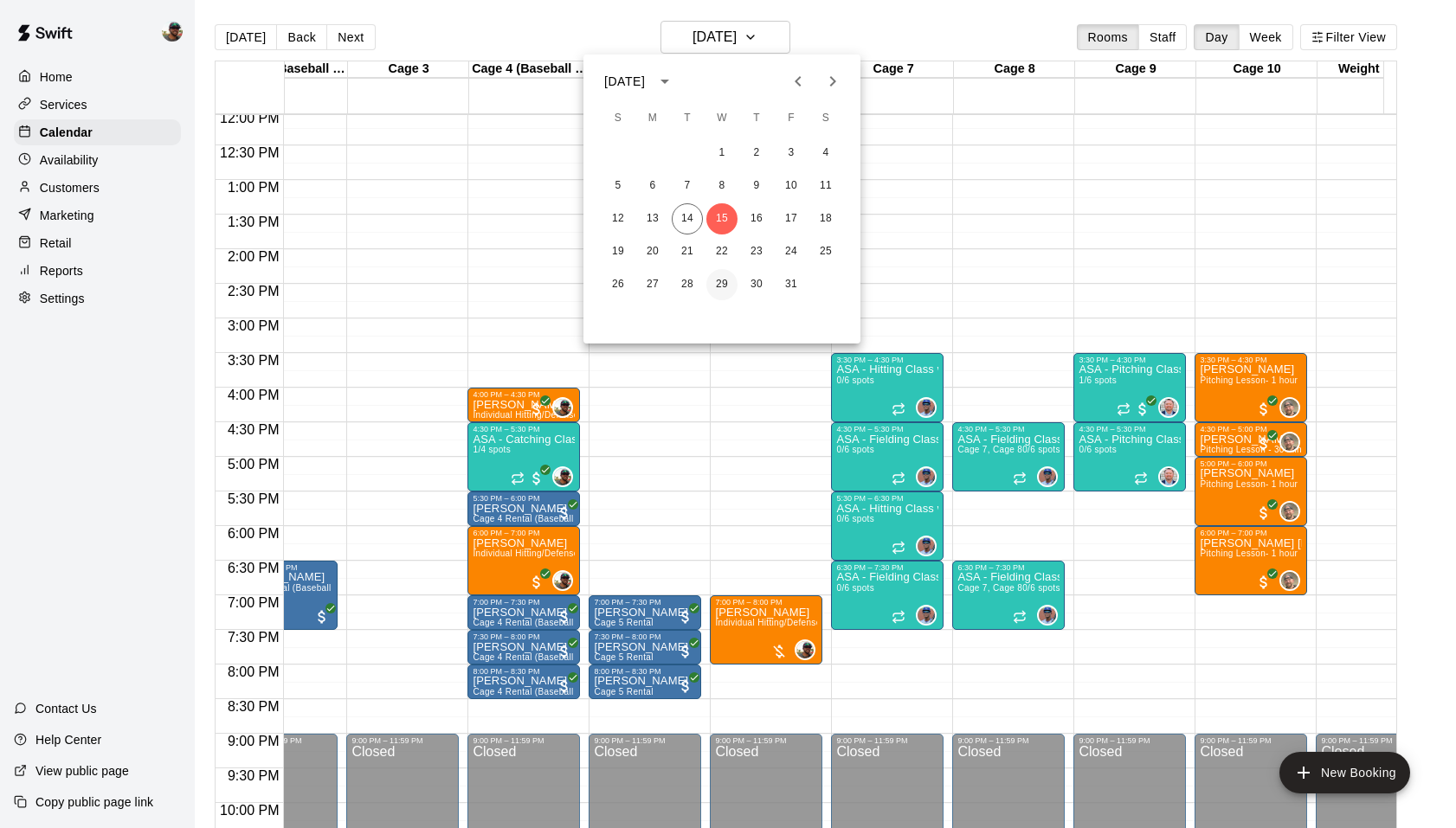
click at [727, 279] on button "29" at bounding box center [722, 285] width 31 height 31
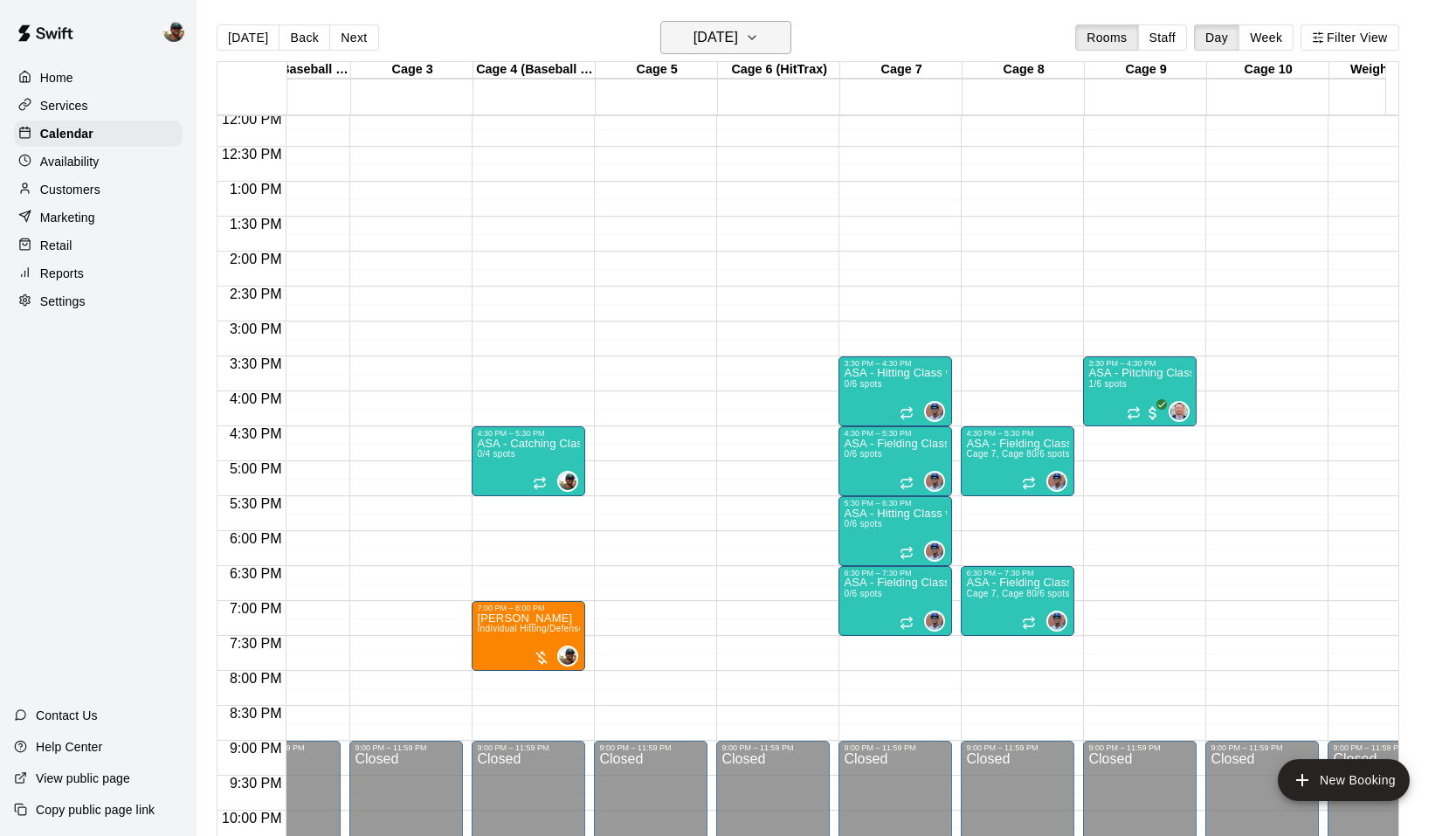
click at [760, 37] on icon "button" at bounding box center [753, 38] width 14 height 21
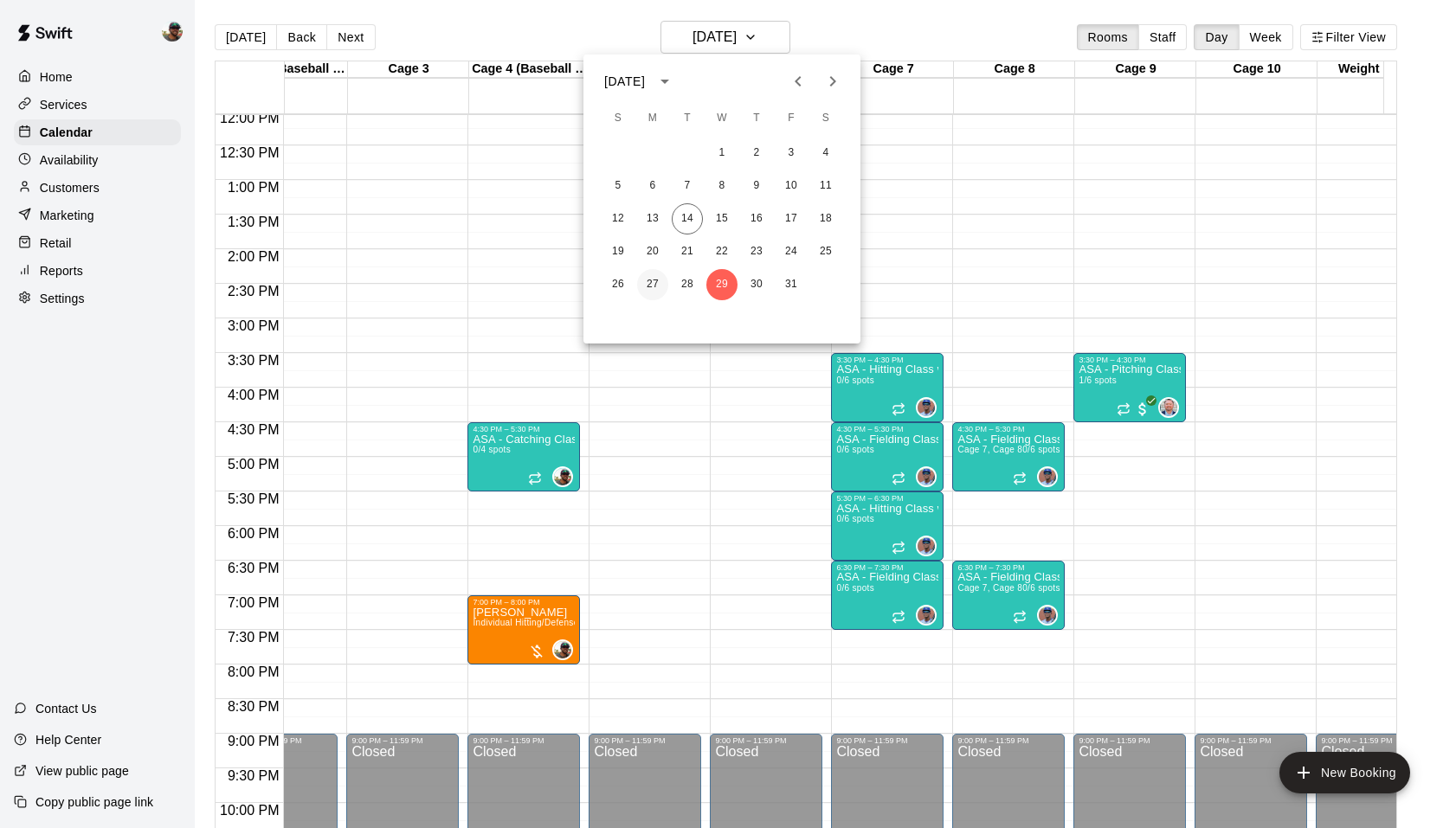
click at [656, 284] on button "27" at bounding box center [653, 285] width 31 height 31
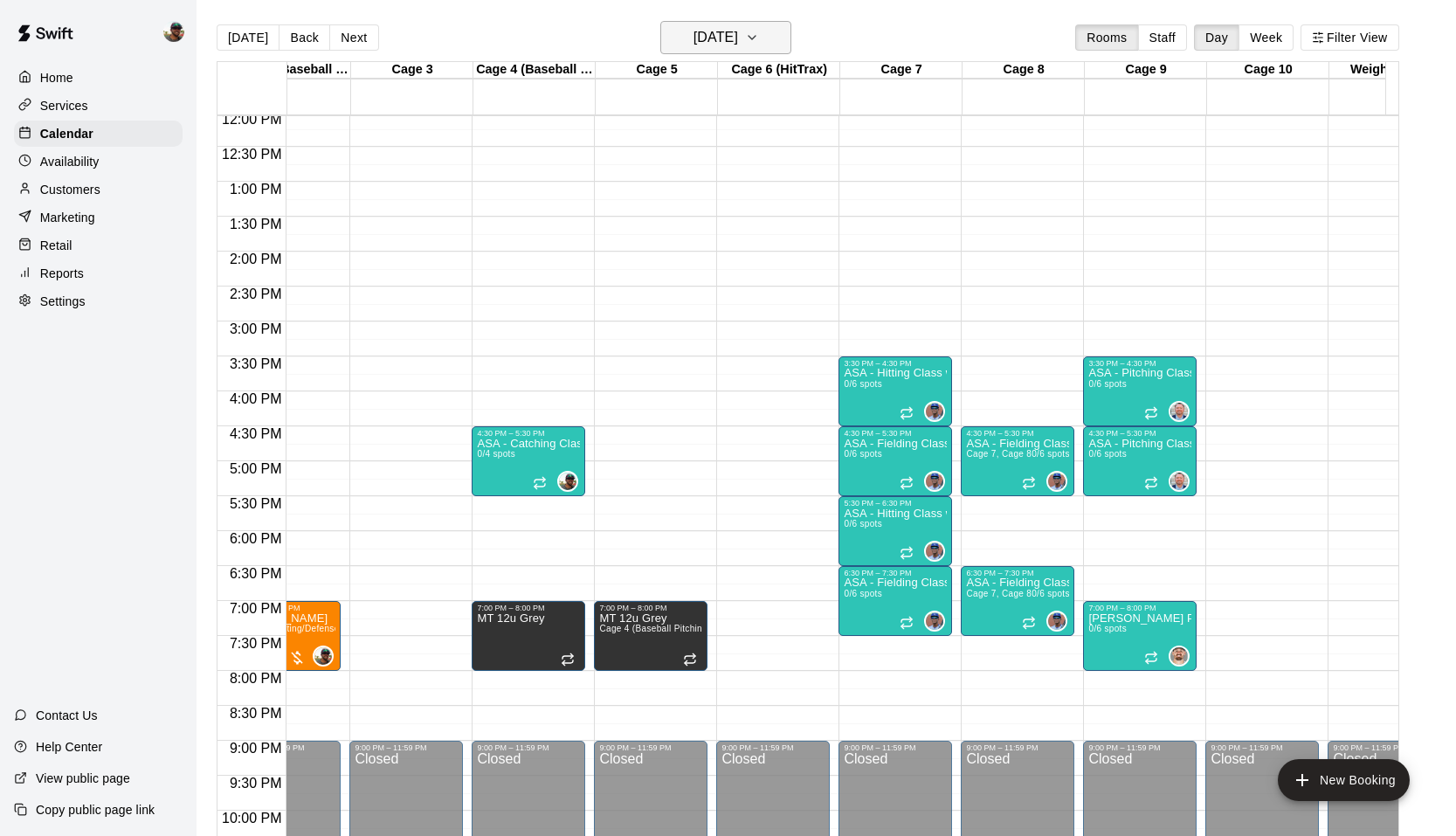
click at [787, 38] on button "[DATE]" at bounding box center [726, 38] width 131 height 33
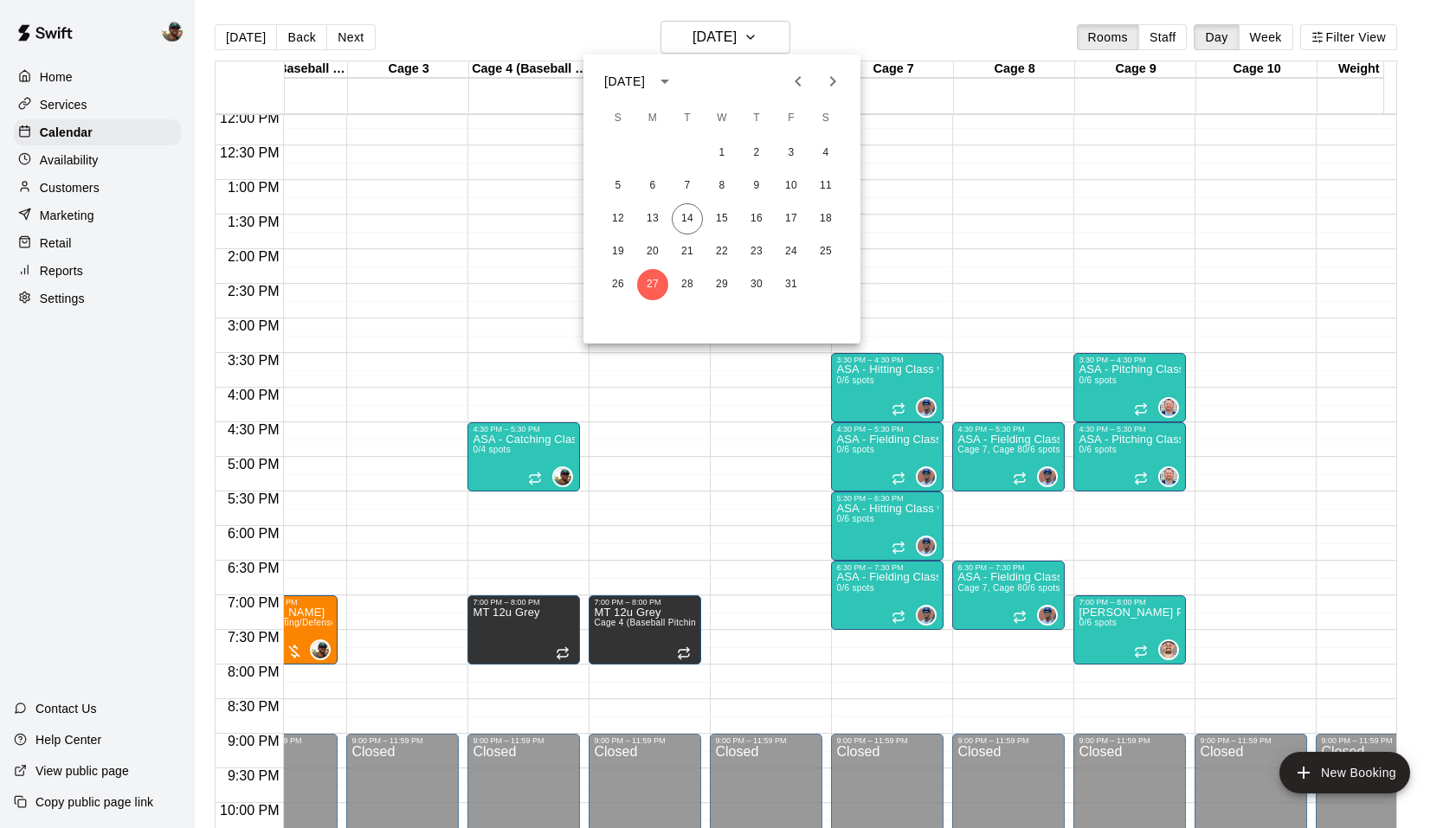
click at [171, 266] on div at bounding box center [728, 414] width 1456 height 828
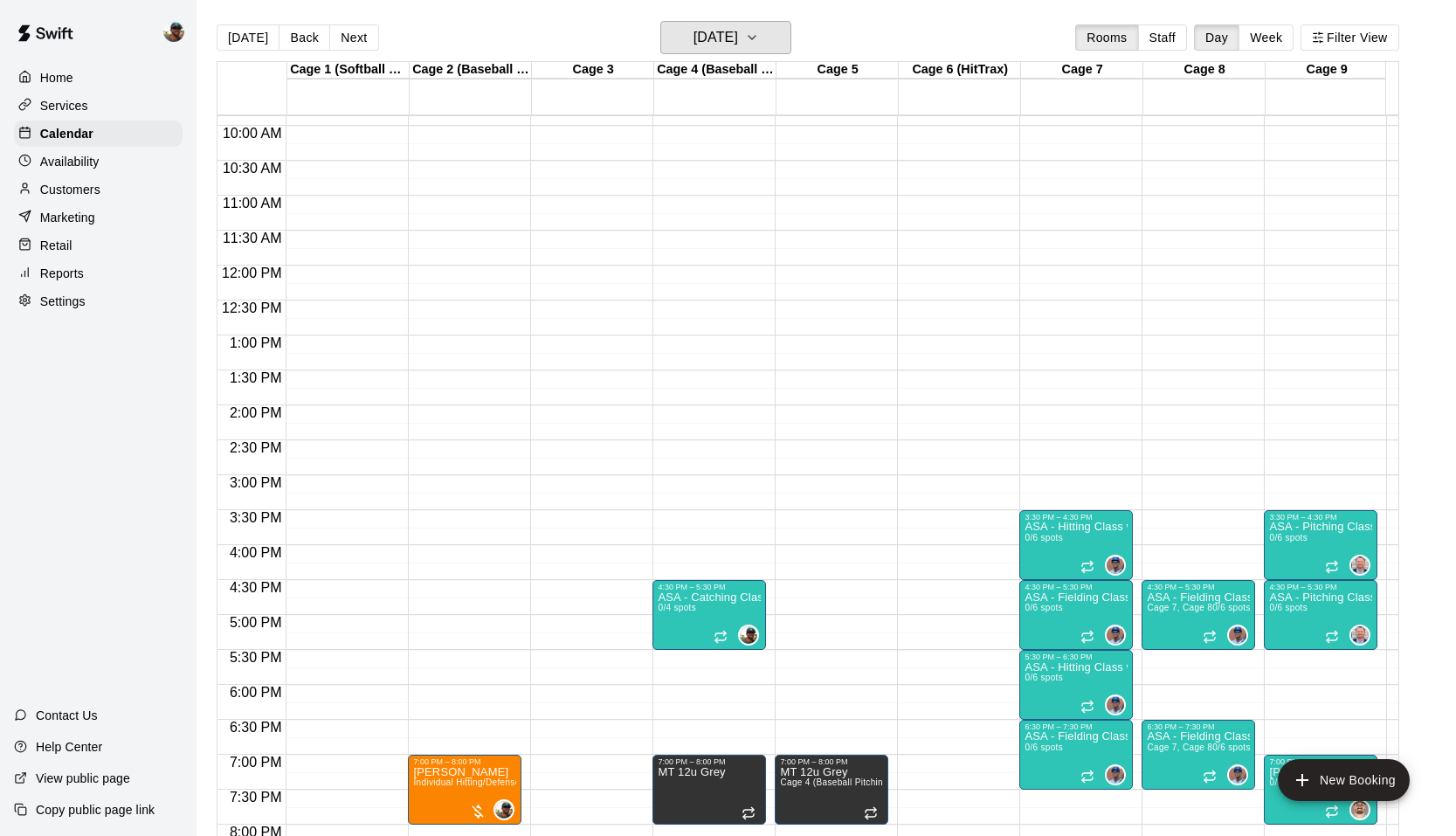
scroll to position [691, 0]
